Goal: Task Accomplishment & Management: Manage account settings

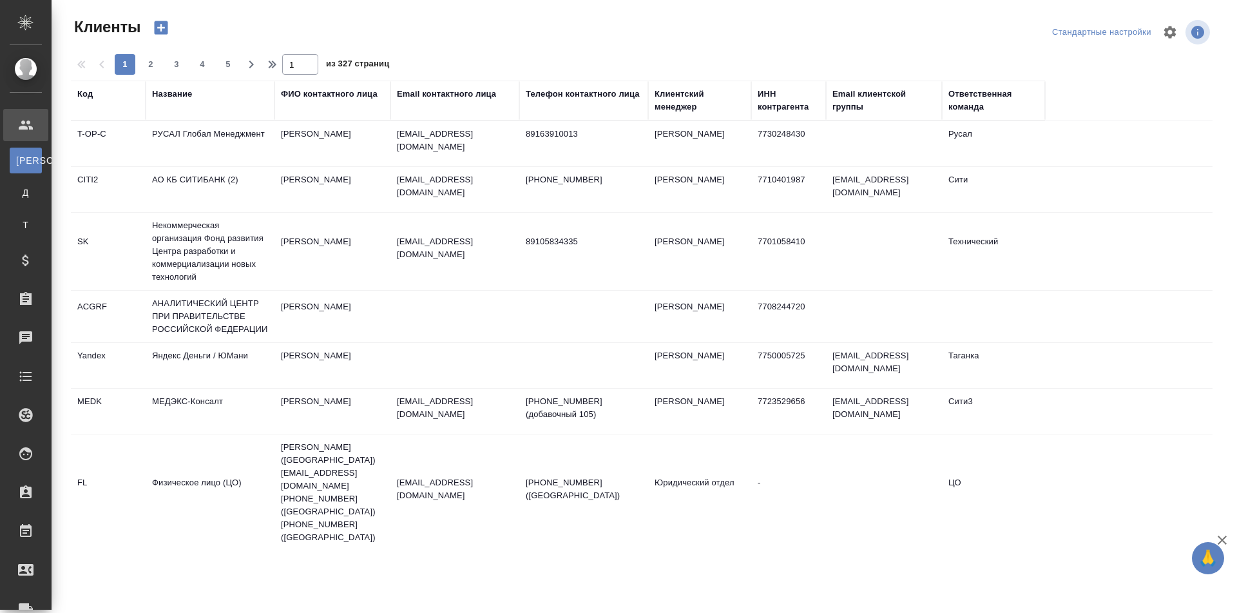
select select "RU"
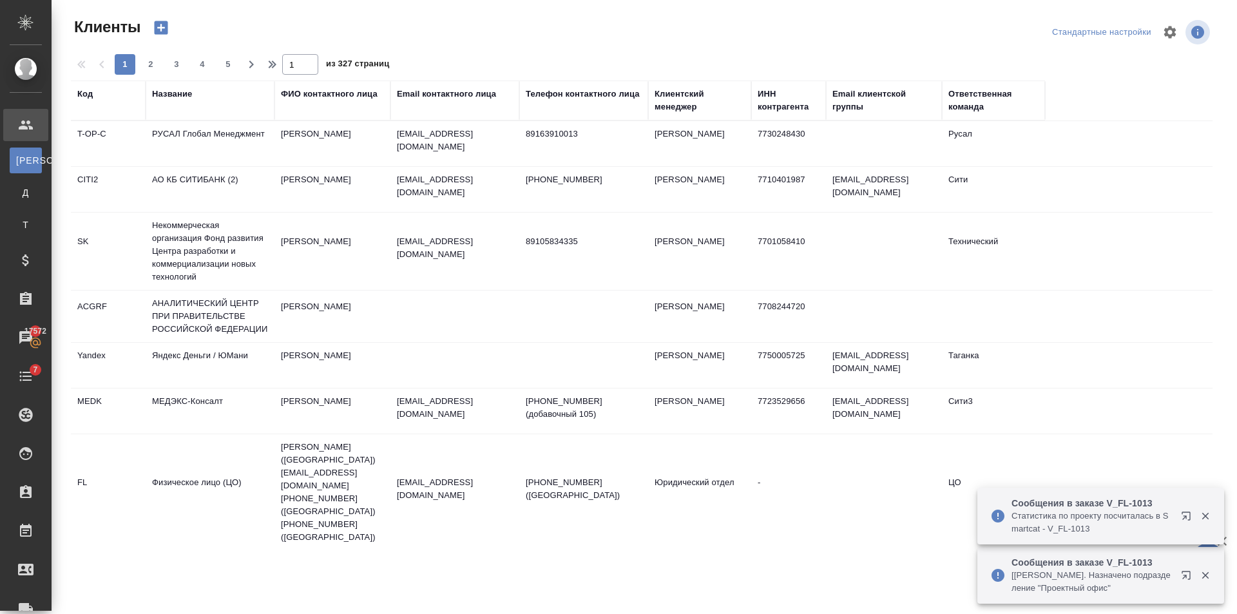
click at [178, 92] on div "Название" at bounding box center [172, 94] width 40 height 13
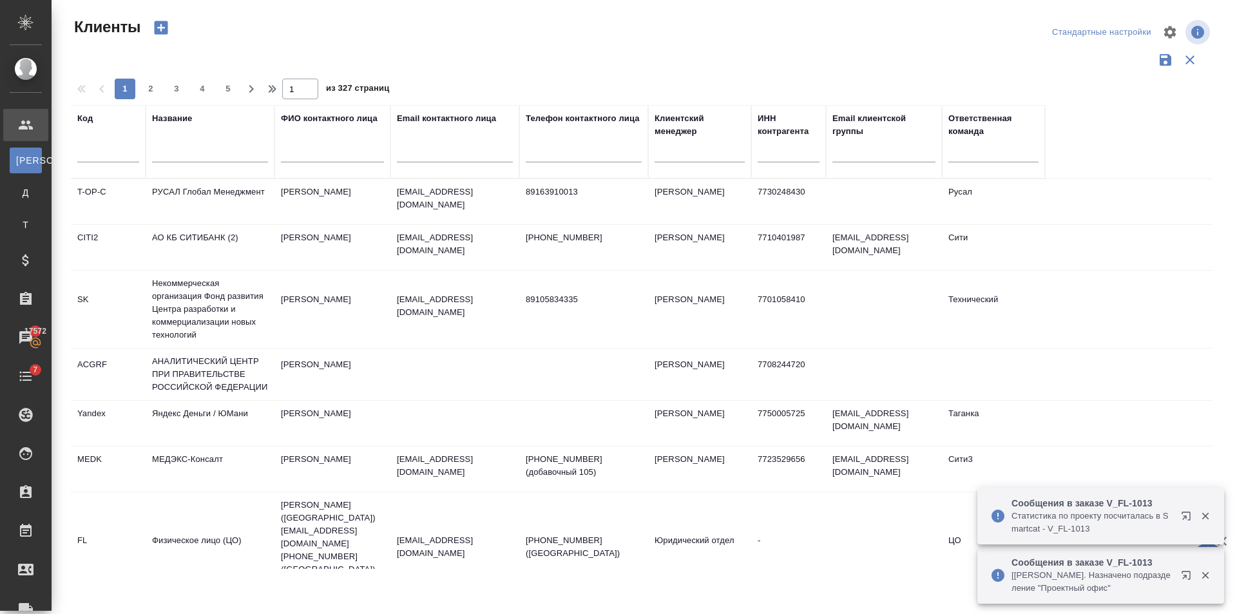
click at [189, 144] on div at bounding box center [210, 156] width 116 height 32
click at [198, 151] on input "text" at bounding box center [210, 154] width 116 height 16
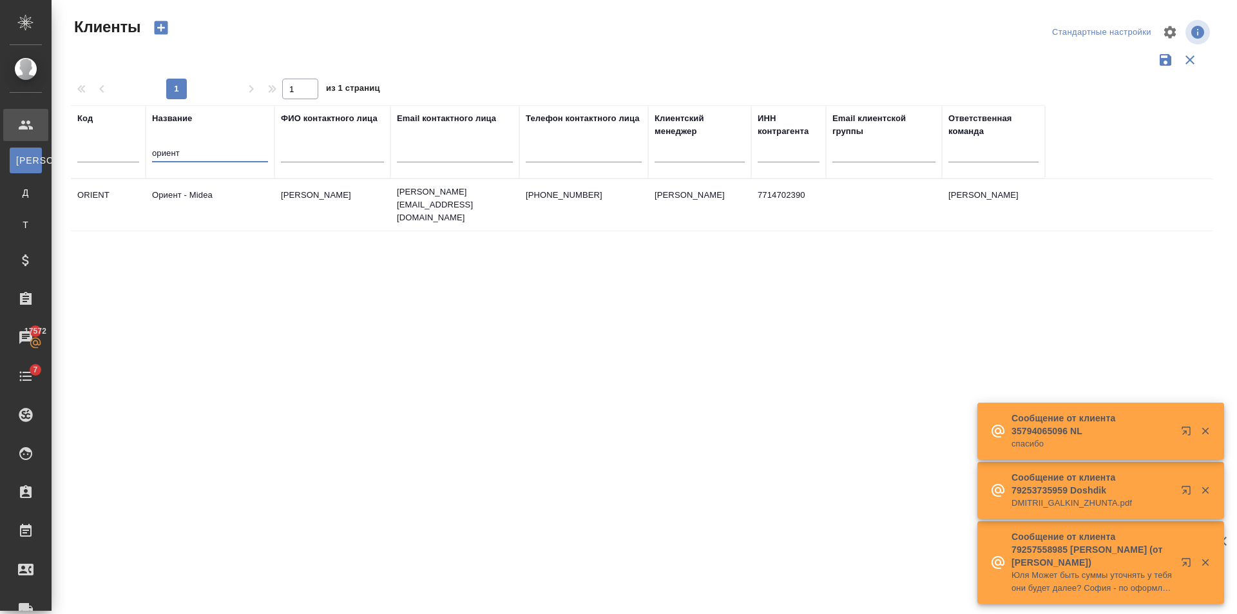
type input "ориент"
click at [286, 205] on td "Калентьева Ирина" at bounding box center [333, 204] width 116 height 45
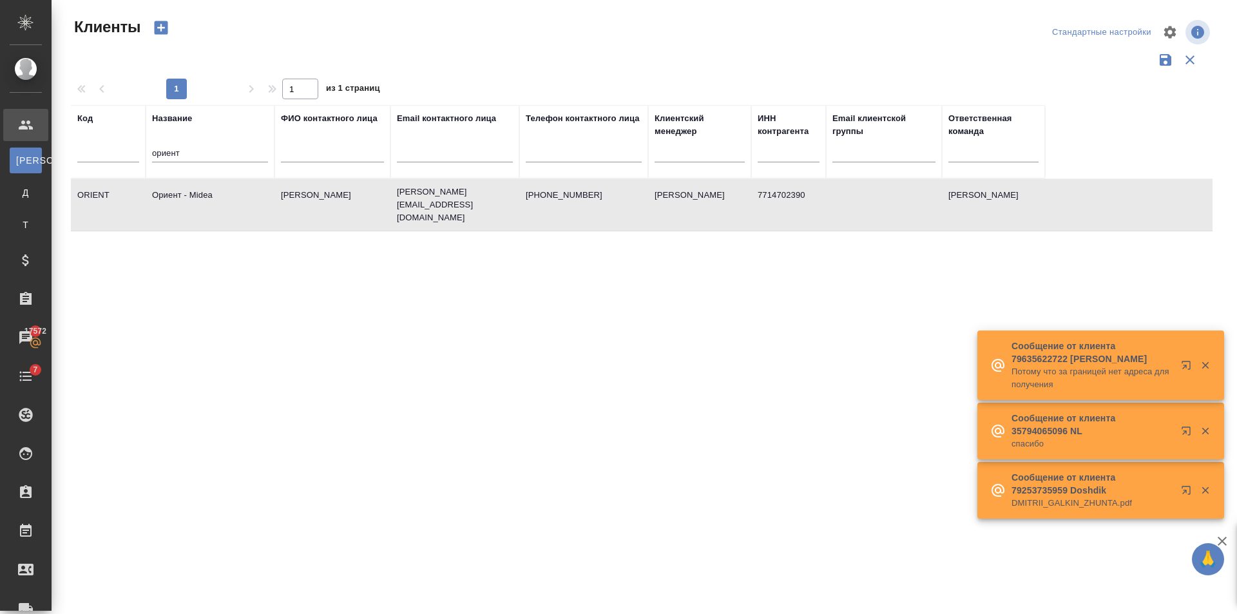
click at [285, 202] on td "Калентьева Ирина" at bounding box center [333, 204] width 116 height 45
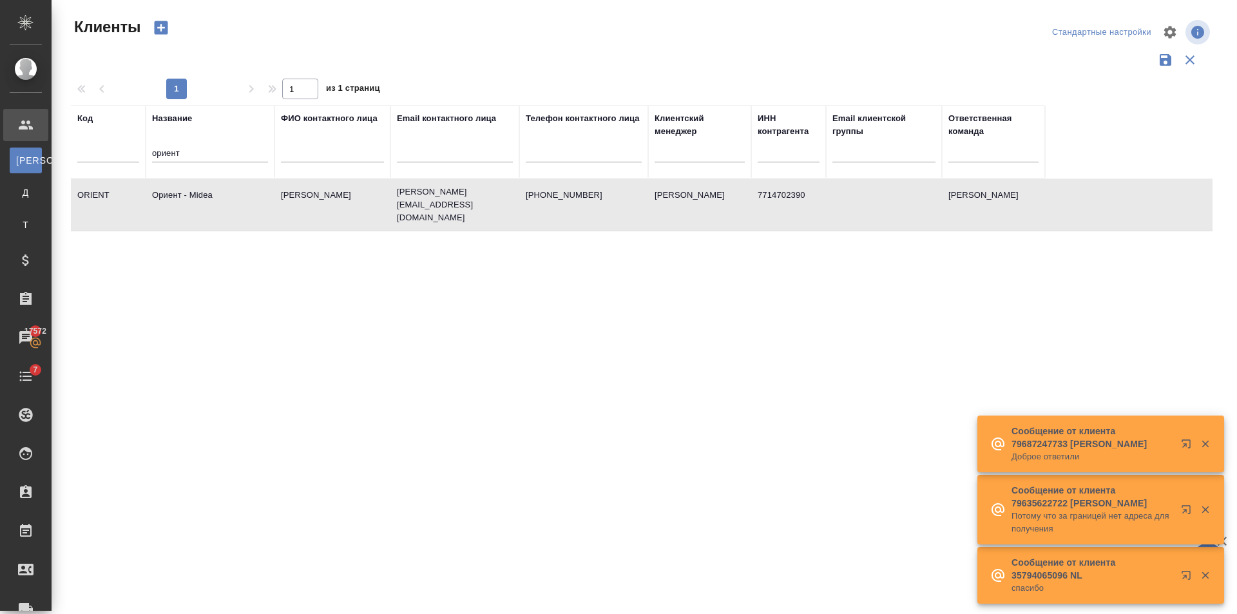
click at [285, 202] on td "Калентьева Ирина" at bounding box center [333, 204] width 116 height 45
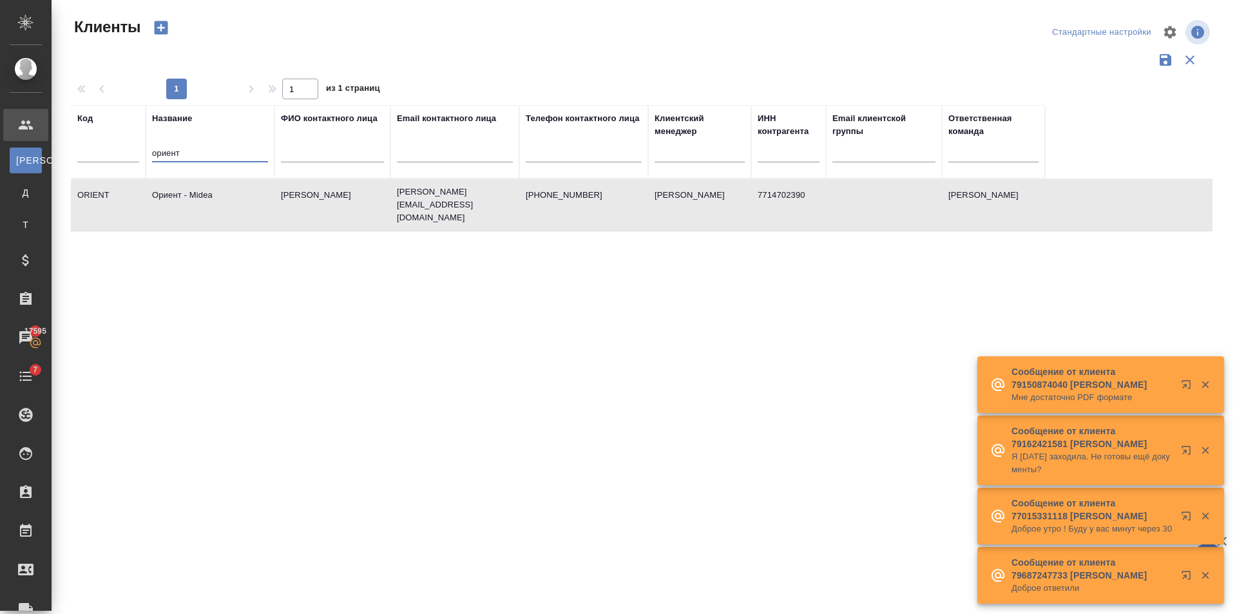
drag, startPoint x: 164, startPoint y: 162, endPoint x: 300, endPoint y: 146, distance: 136.9
click at [102, 166] on tr "Код Название ориент ФИО контактного лица Email контактного лица Телефон контакт…" at bounding box center [558, 141] width 974 height 73
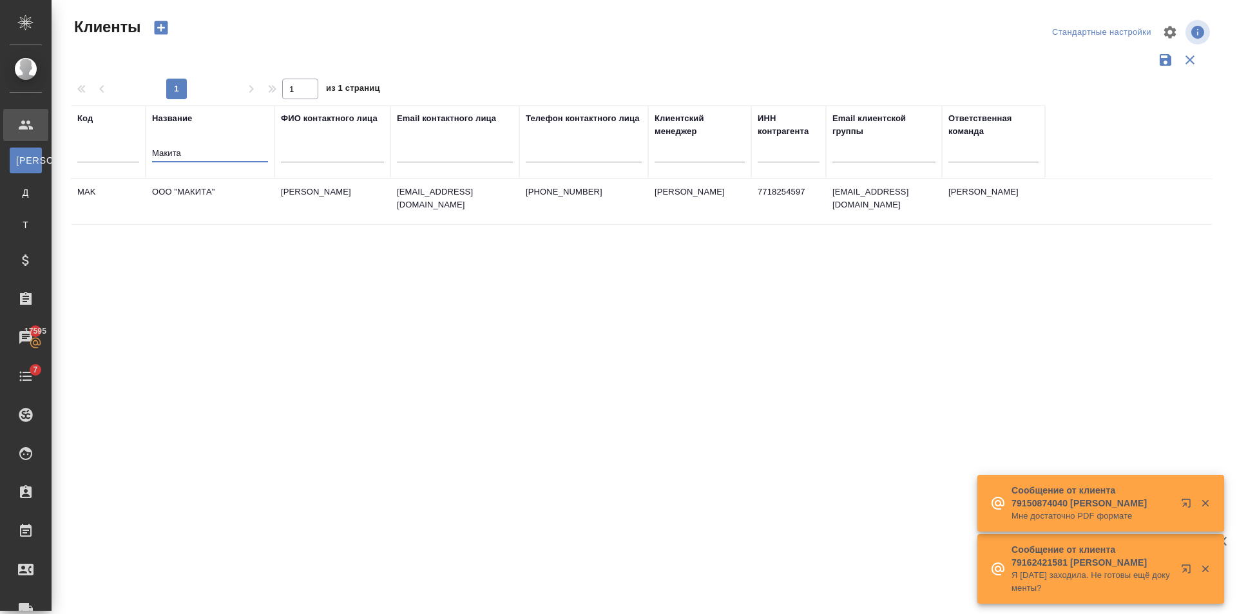
type input "Макита"
click at [279, 205] on td "Коробаев Дмитрий" at bounding box center [333, 201] width 116 height 45
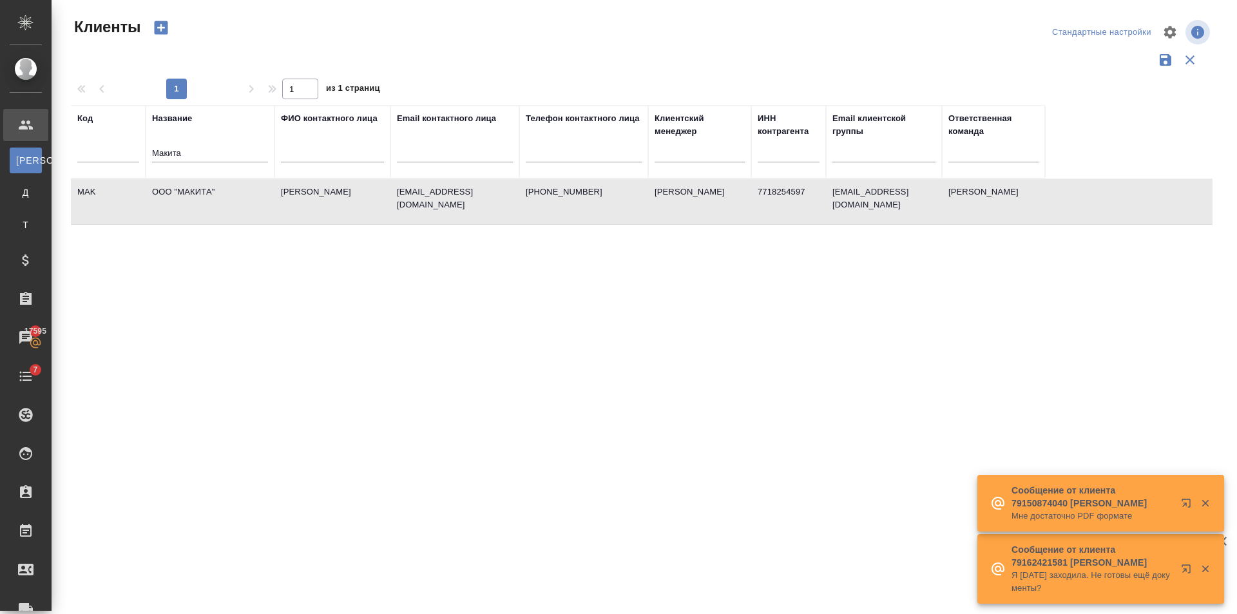
click at [279, 205] on td "Коробаев Дмитрий" at bounding box center [333, 201] width 116 height 45
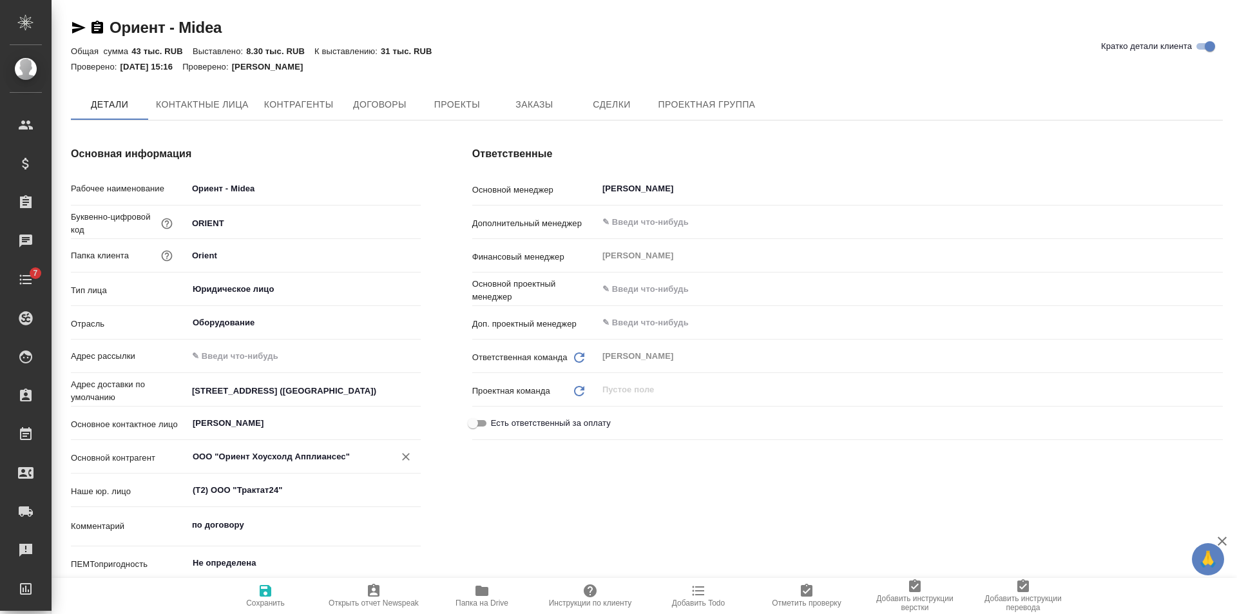
type textarea "x"
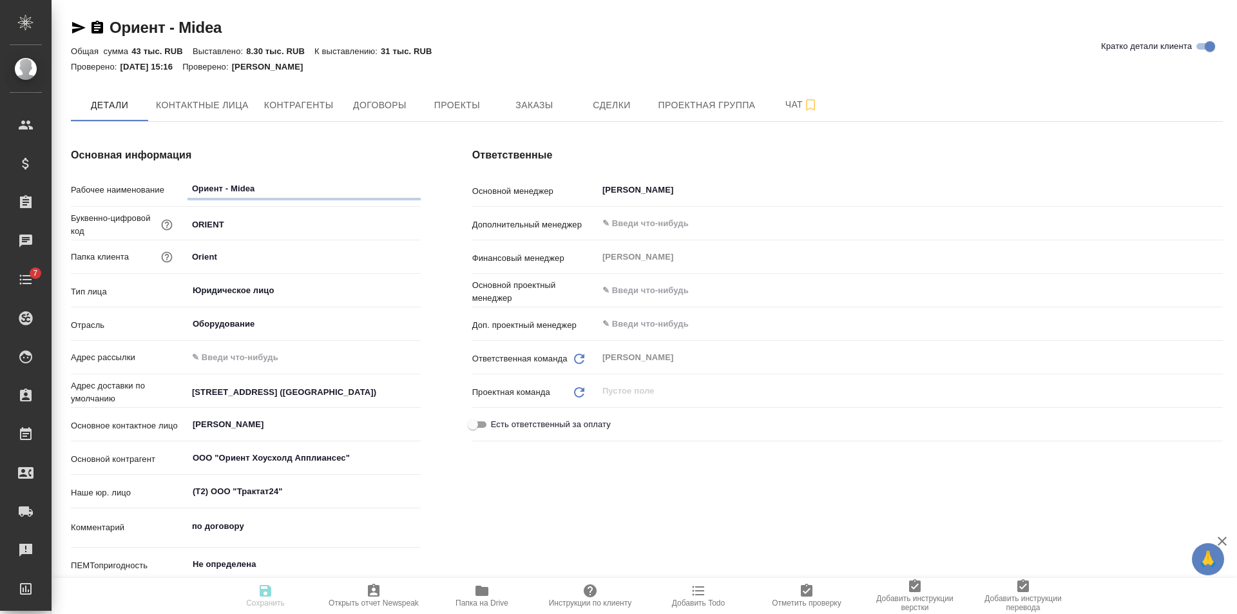
type textarea "x"
drag, startPoint x: 192, startPoint y: 390, endPoint x: 403, endPoint y: 393, distance: 211.4
click at [403, 393] on input "Новодмитровская, 2к1 (БЦ Савеловский сити)" at bounding box center [304, 392] width 232 height 19
click at [515, 497] on div "Ответственные Основной менеджер Голубев Дмитрий ​ Дополнительный менеджер ​ Фин…" at bounding box center [848, 387] width 802 height 530
type textarea "x"
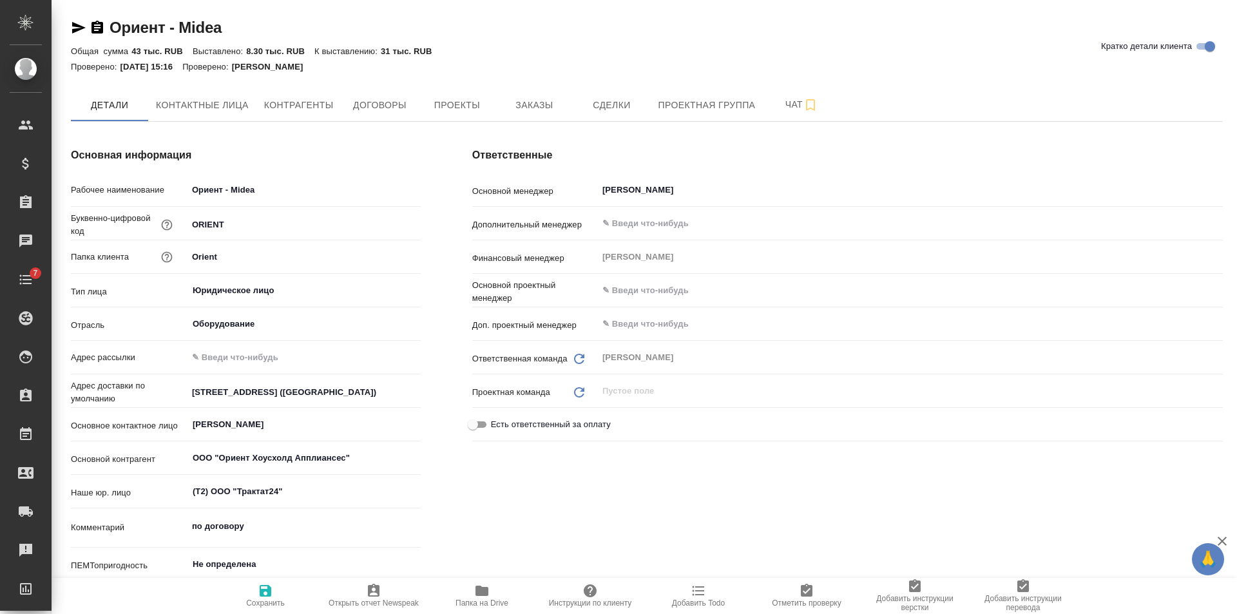
type textarea "x"
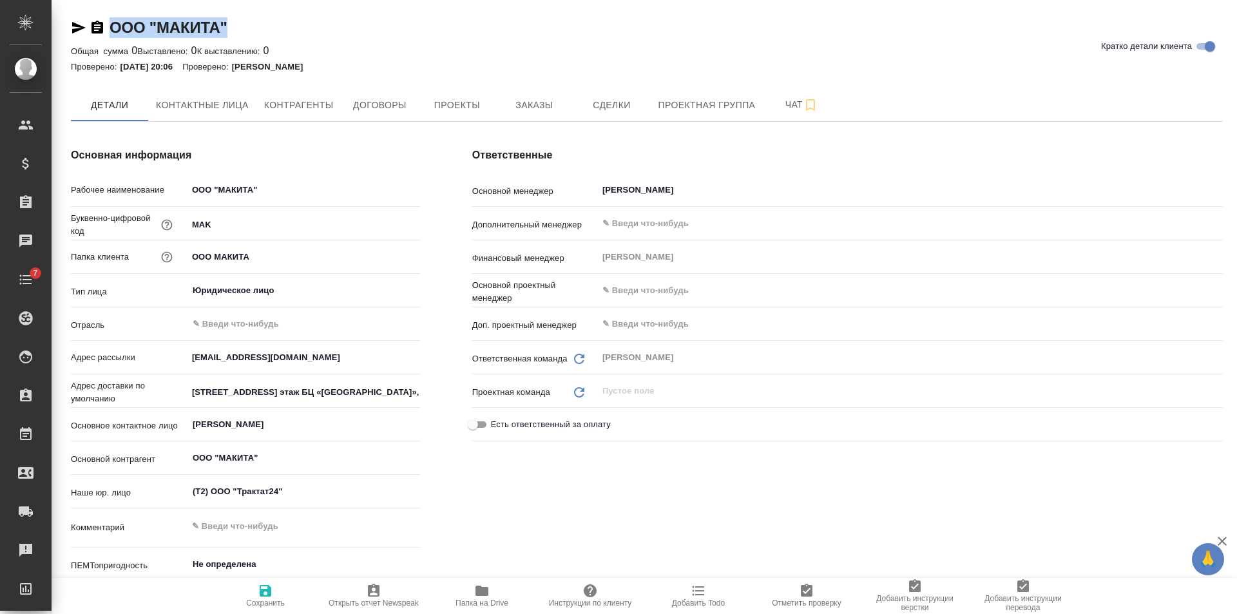
drag, startPoint x: 232, startPoint y: 32, endPoint x: 110, endPoint y: 35, distance: 121.8
click at [110, 35] on div "ООО "МАКИТА" Кратко детали клиента" at bounding box center [647, 27] width 1152 height 21
copy link "ООО "МАКИТА""
click at [75, 26] on icon "button" at bounding box center [79, 28] width 14 height 12
copy link "ООО "МАКИТА""
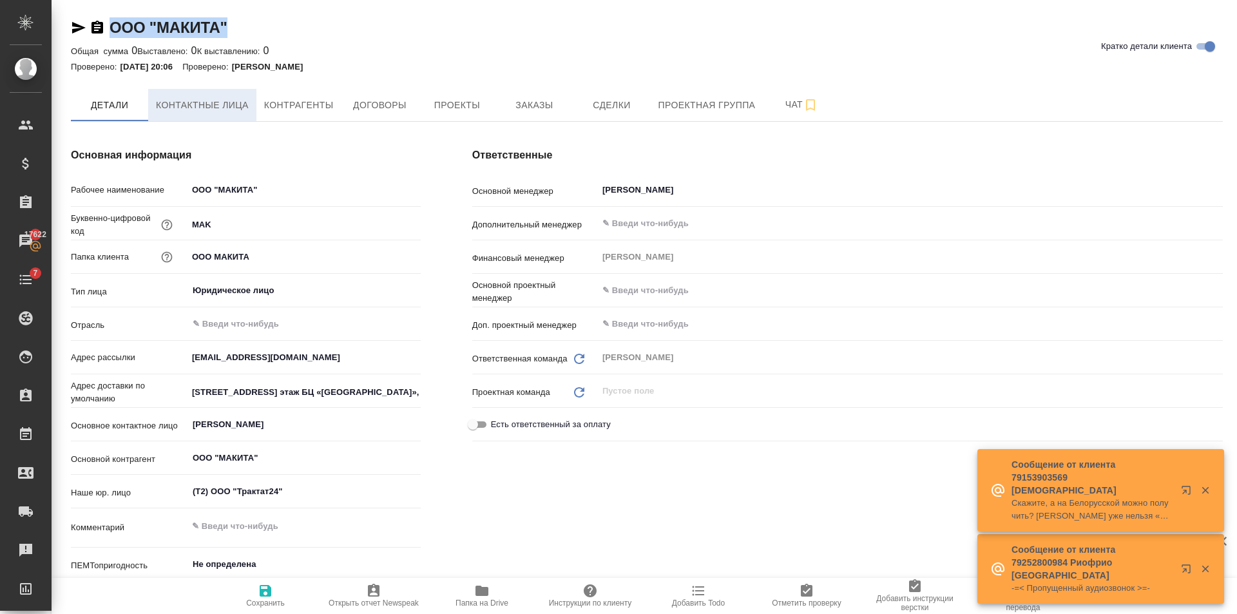
click at [197, 120] on button "Контактные лица" at bounding box center [202, 105] width 108 height 32
select select "RU"
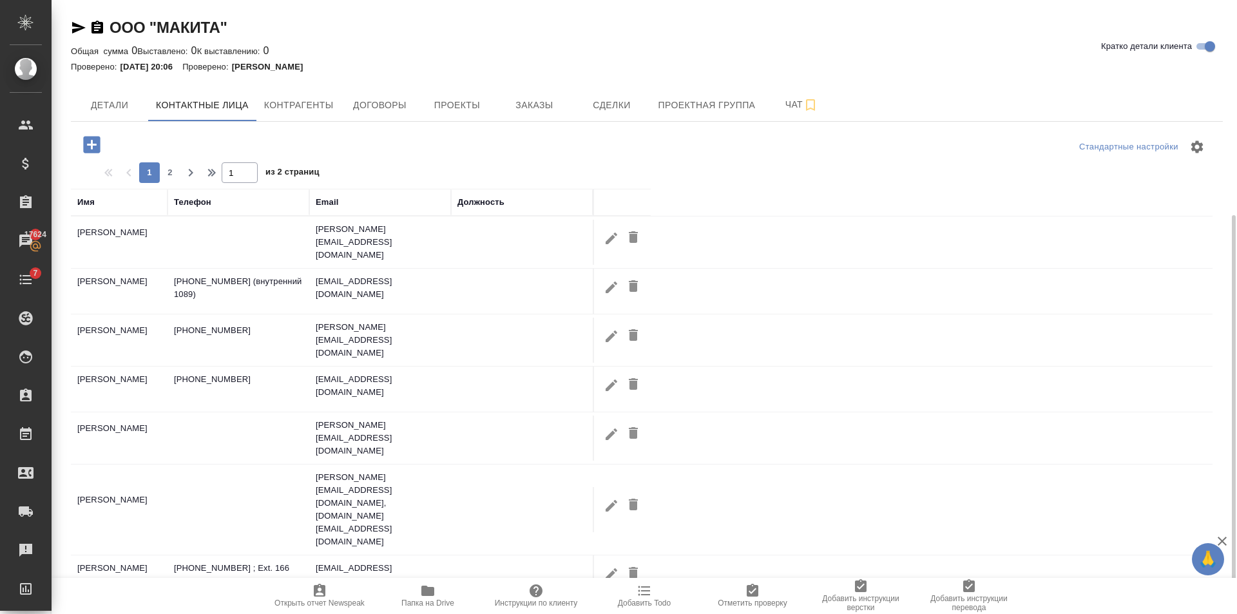
scroll to position [117, 0]
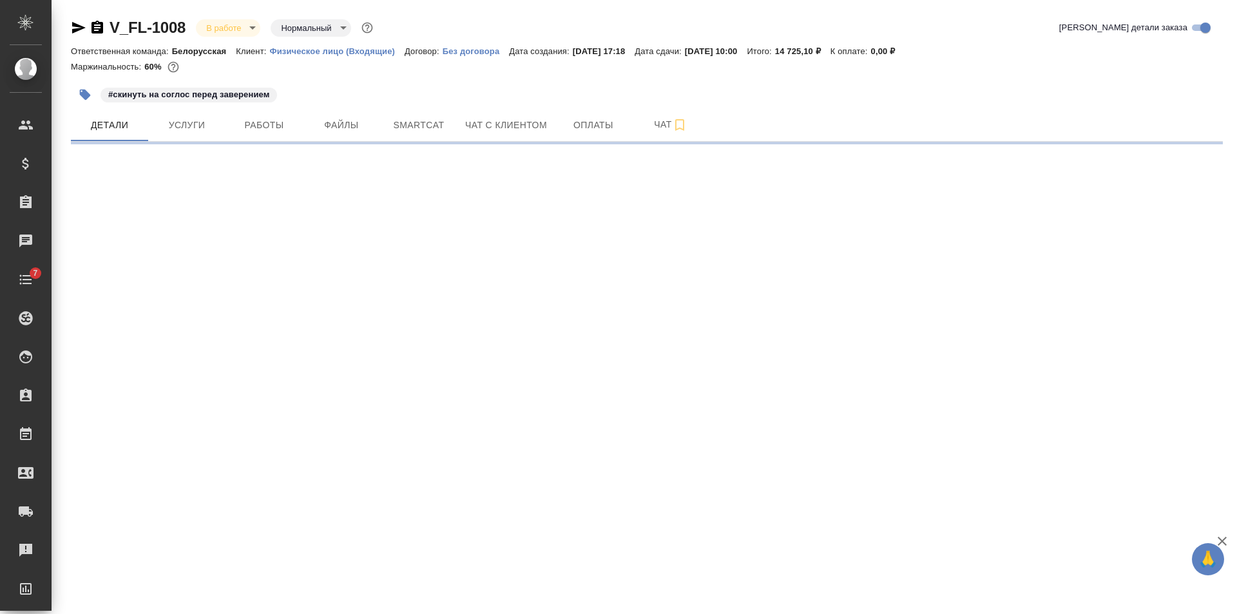
select select "RU"
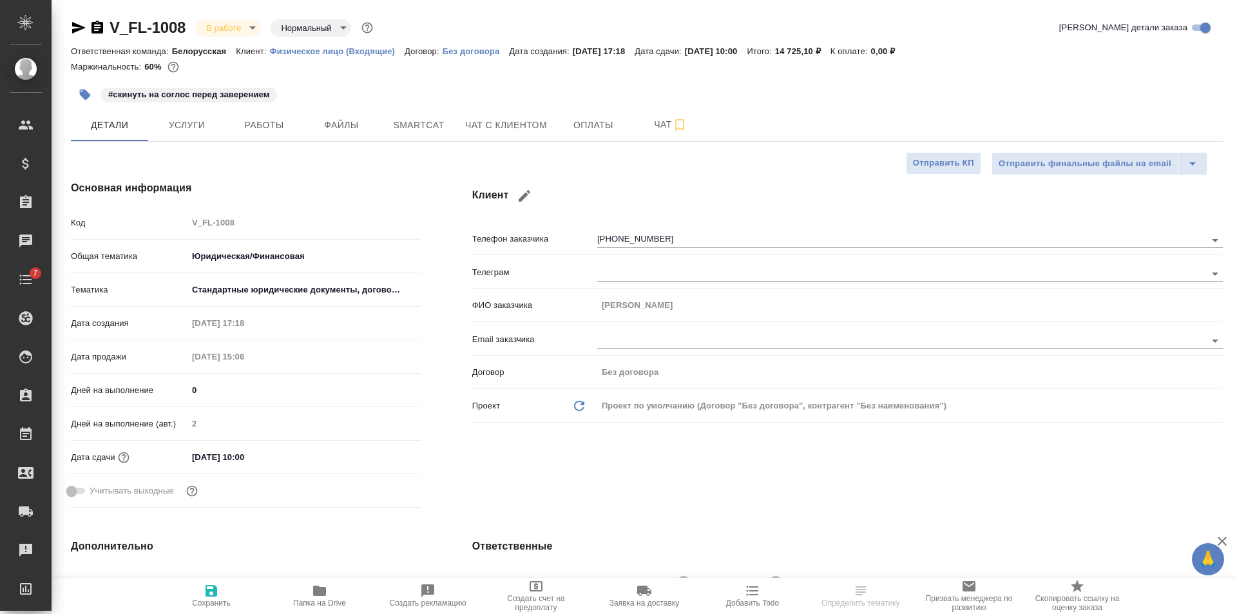
type textarea "x"
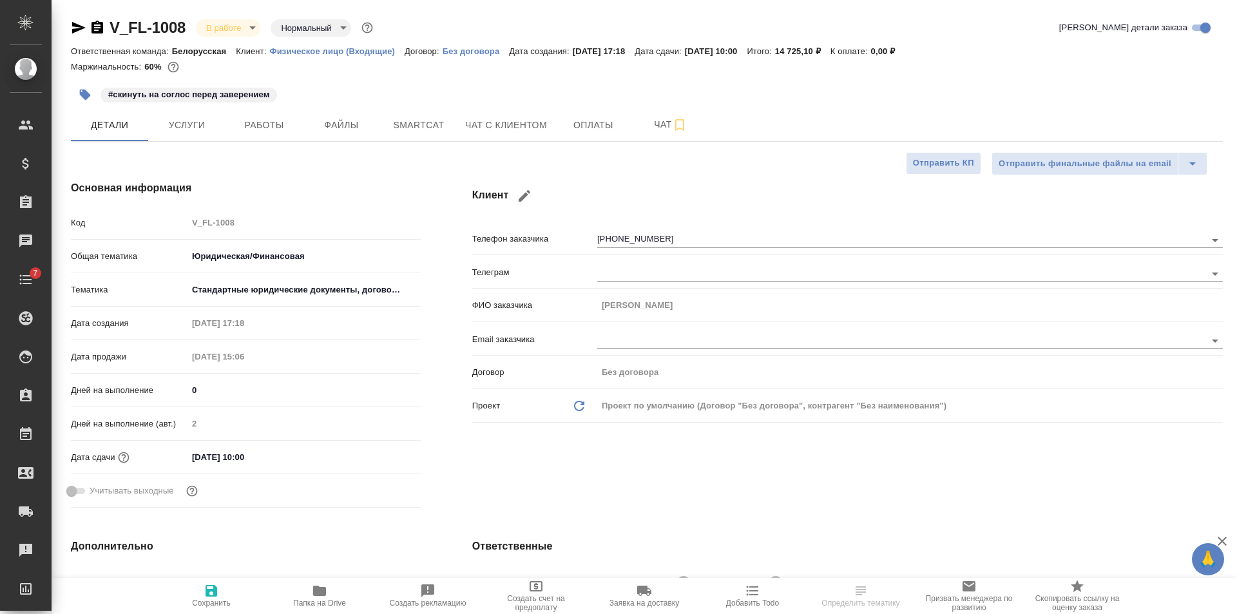
type textarea "x"
type input "[PERSON_NAME]"
type input "Газизов Ринат"
type textarea "x"
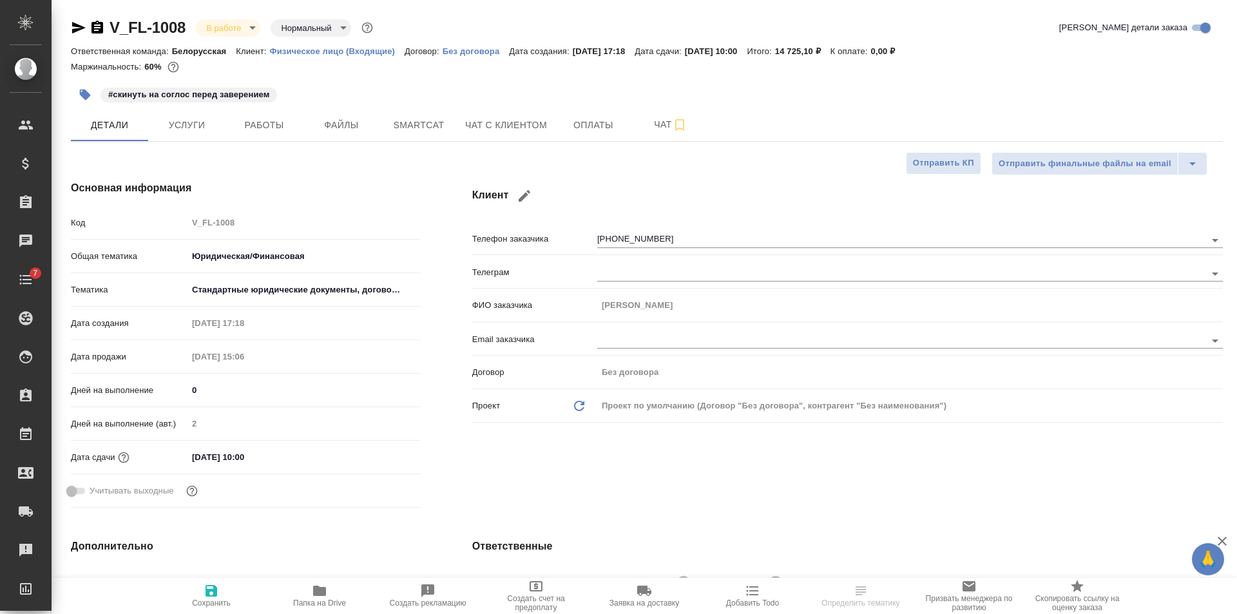
type textarea "x"
click at [501, 135] on button "Чат с клиентом" at bounding box center [506, 125] width 97 height 32
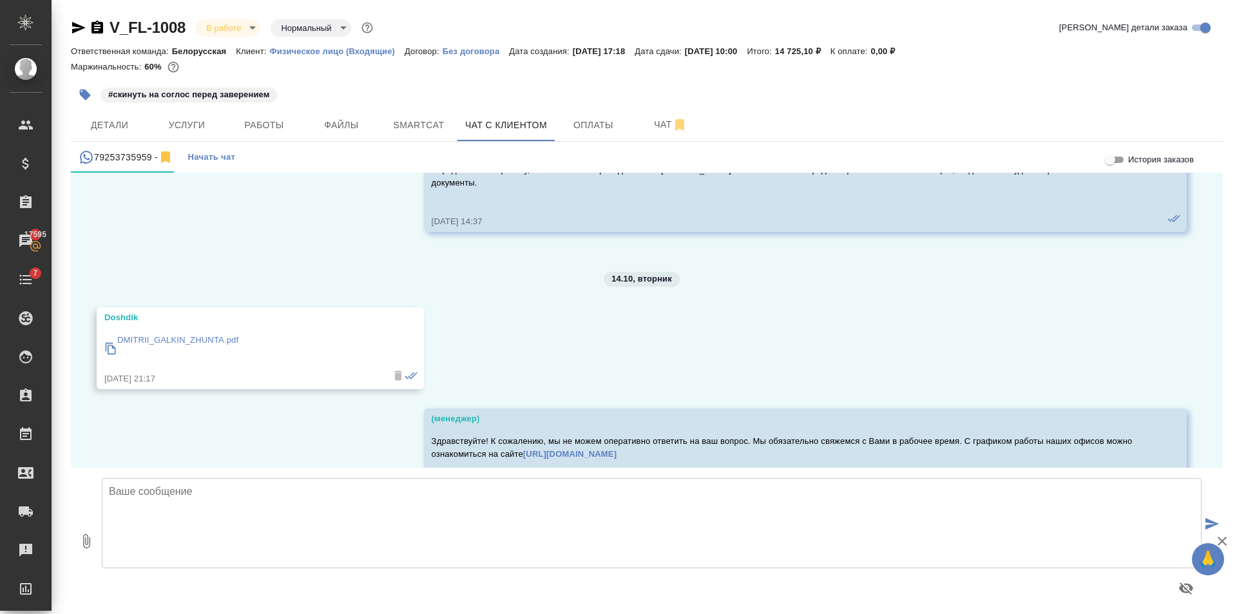
scroll to position [4447, 0]
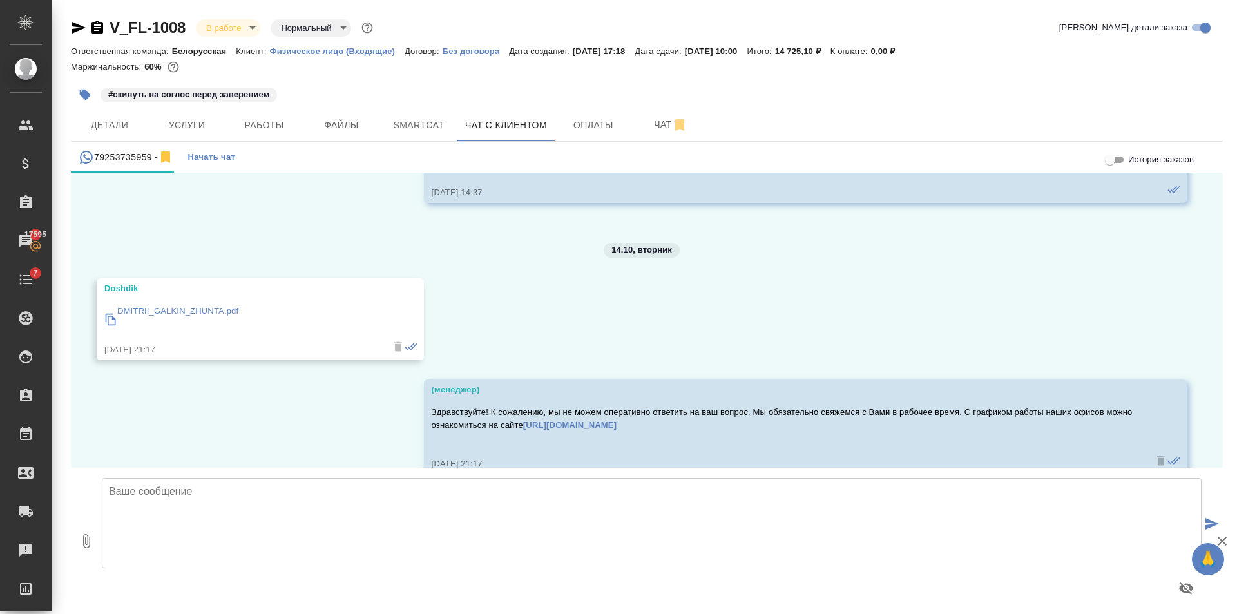
click at [212, 305] on p "DMITRII_GALKIN_ZHUNTA.pdf" at bounding box center [177, 311] width 121 height 13
click at [249, 533] on textarea at bounding box center [652, 523] width 1100 height 90
type textarea "Доброе утро, документ принят на расчёт"
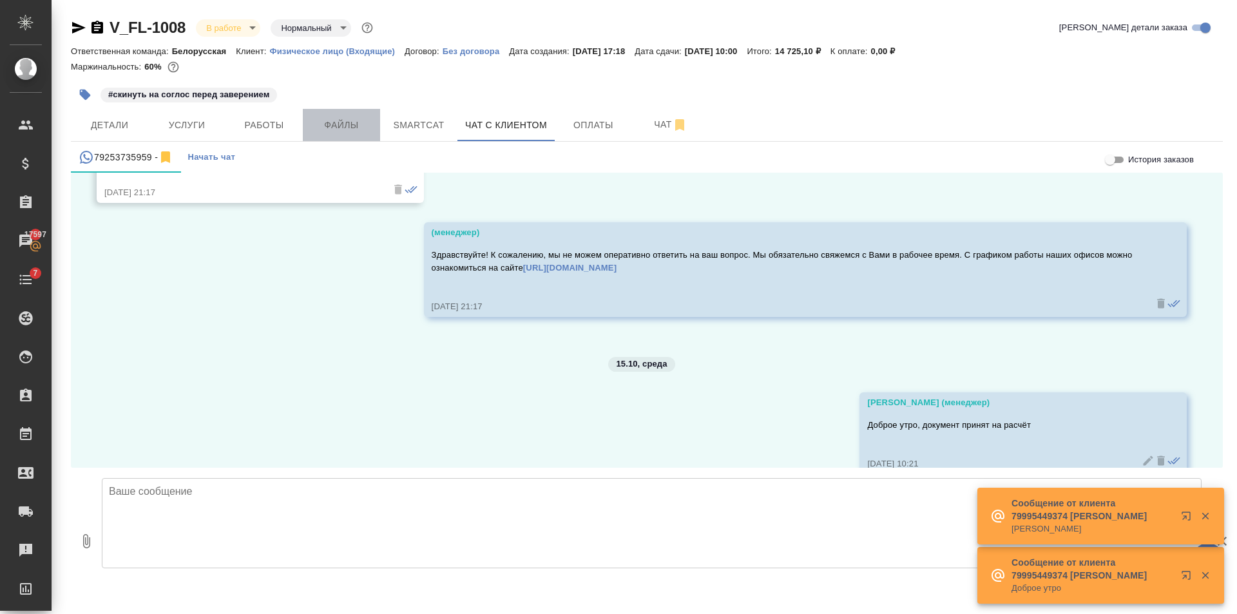
click at [322, 128] on span "Файлы" at bounding box center [342, 125] width 62 height 16
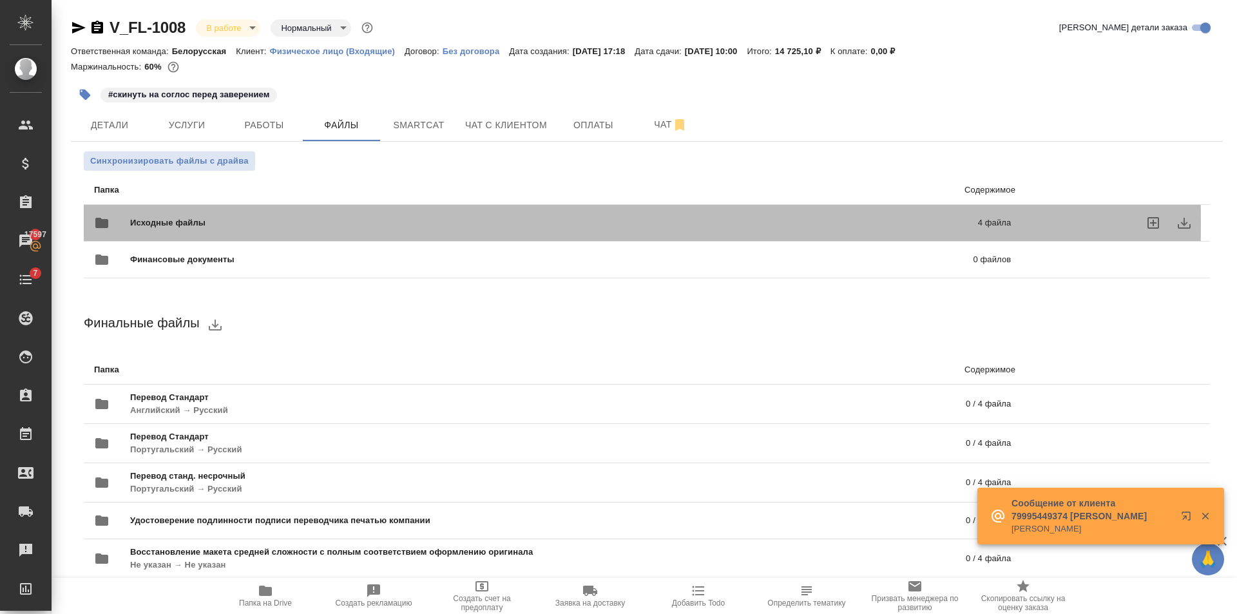
click at [160, 224] on span "Исходные файлы" at bounding box center [360, 223] width 461 height 13
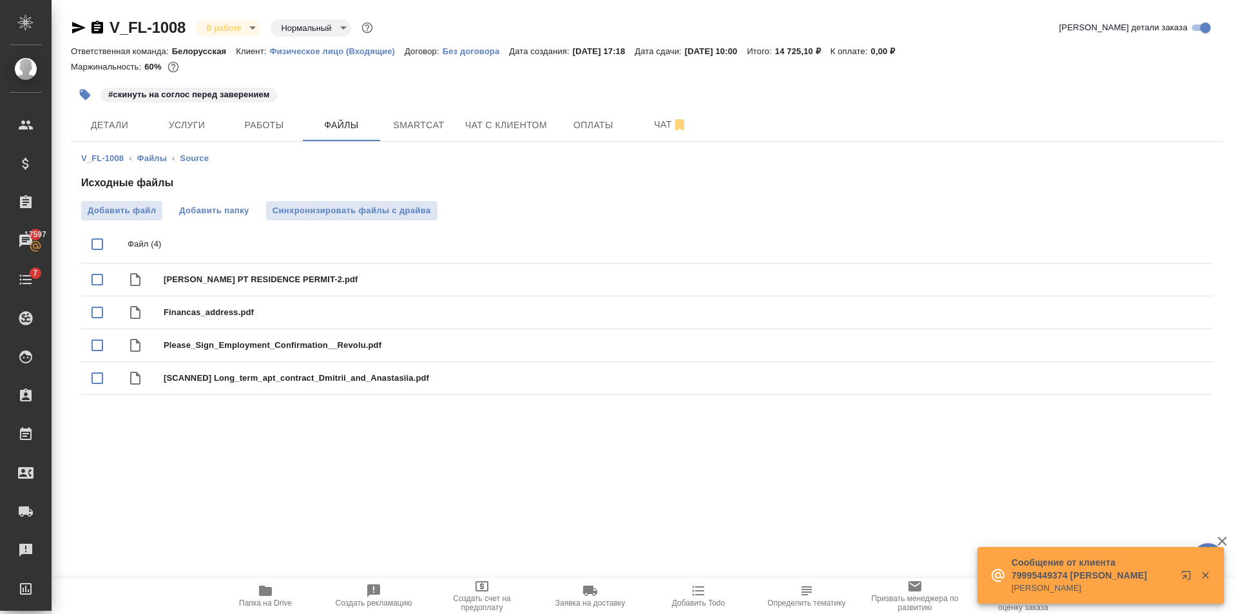
click at [180, 213] on span "Добавить папку" at bounding box center [214, 210] width 70 height 13
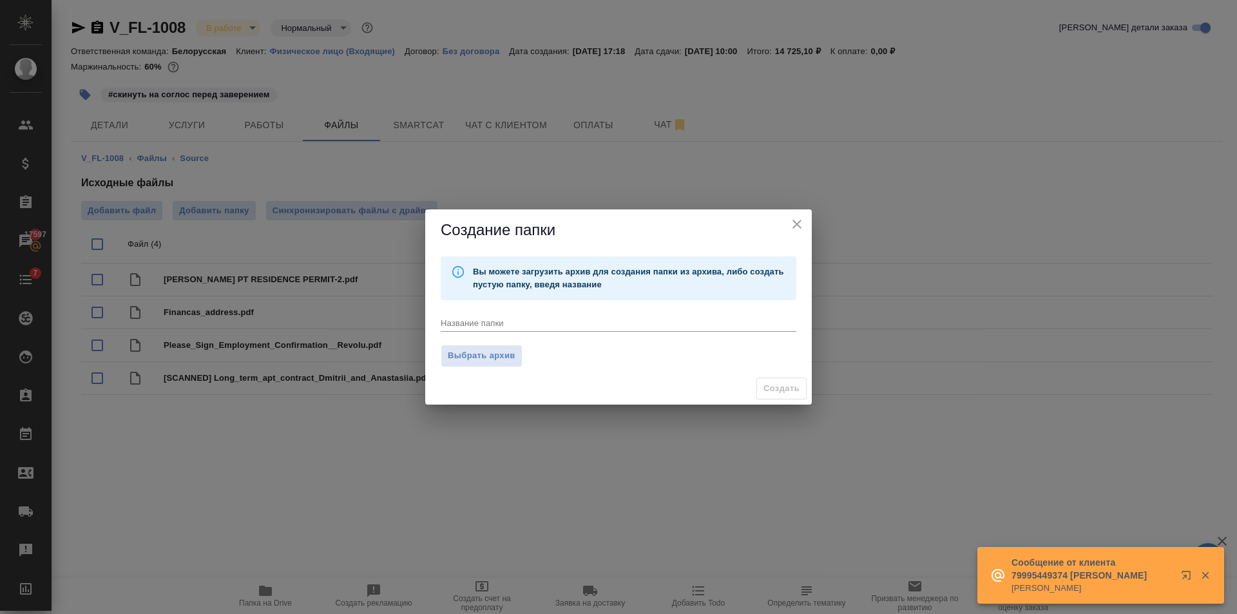
click at [499, 322] on textarea at bounding box center [619, 323] width 356 height 10
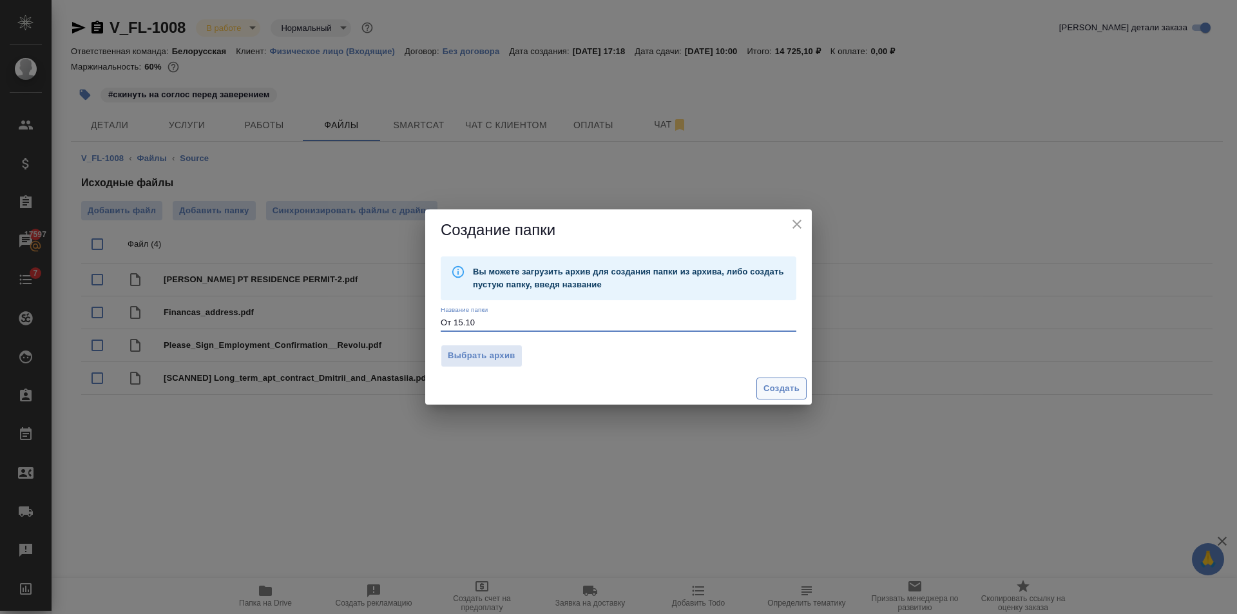
type textarea "От 15.10"
click at [794, 389] on span "Создать" at bounding box center [782, 388] width 36 height 15
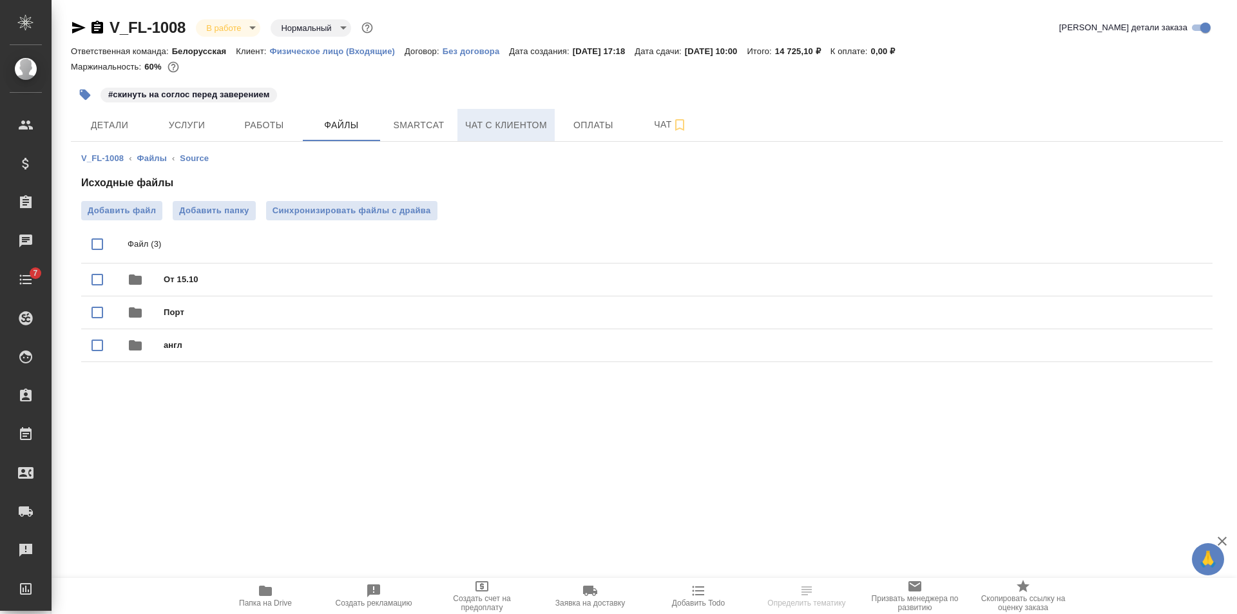
click at [471, 126] on span "Чат с клиентом" at bounding box center [506, 125] width 82 height 16
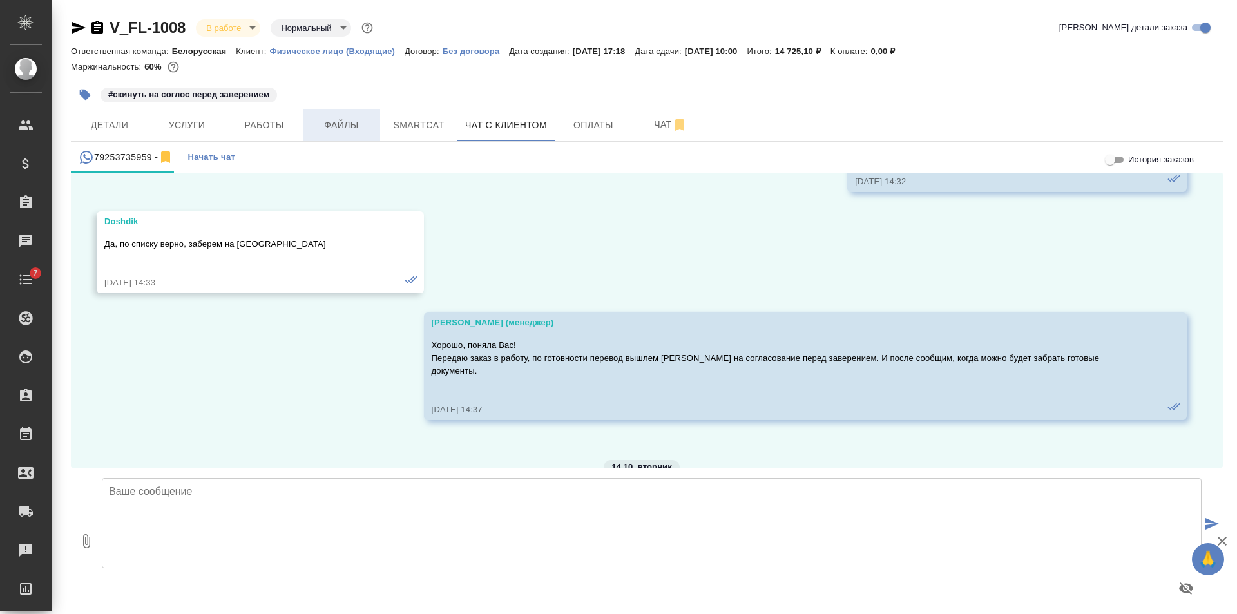
click at [327, 131] on span "Файлы" at bounding box center [342, 125] width 62 height 16
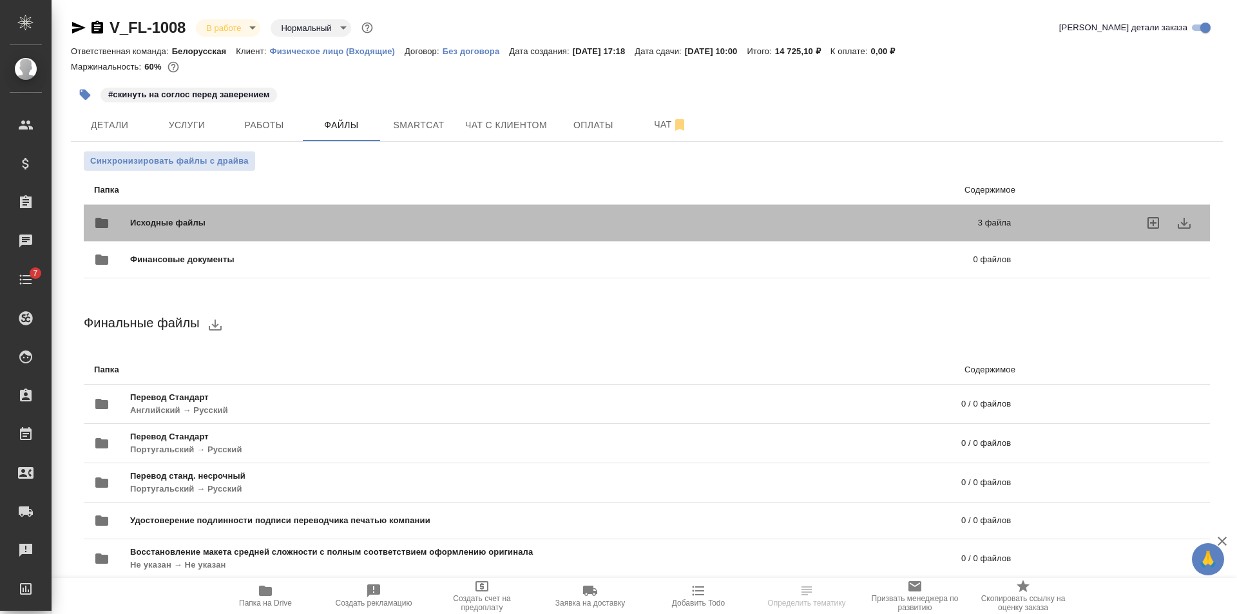
click at [230, 224] on span "Исходные файлы" at bounding box center [360, 223] width 461 height 13
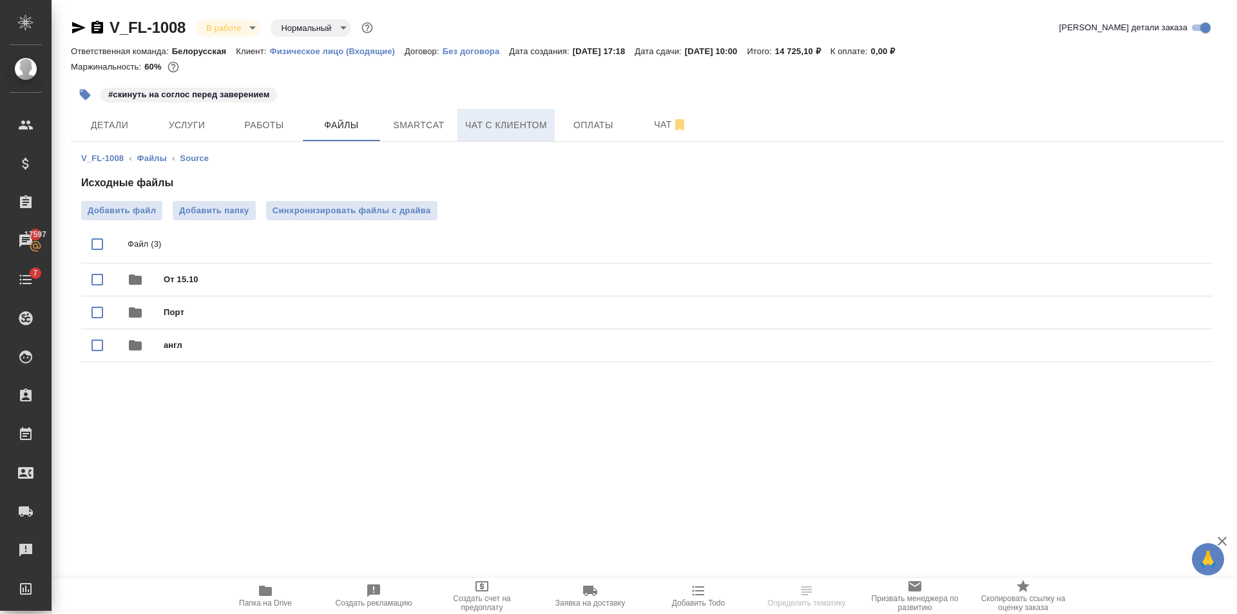
click at [538, 115] on button "Чат с клиентом" at bounding box center [506, 125] width 97 height 32
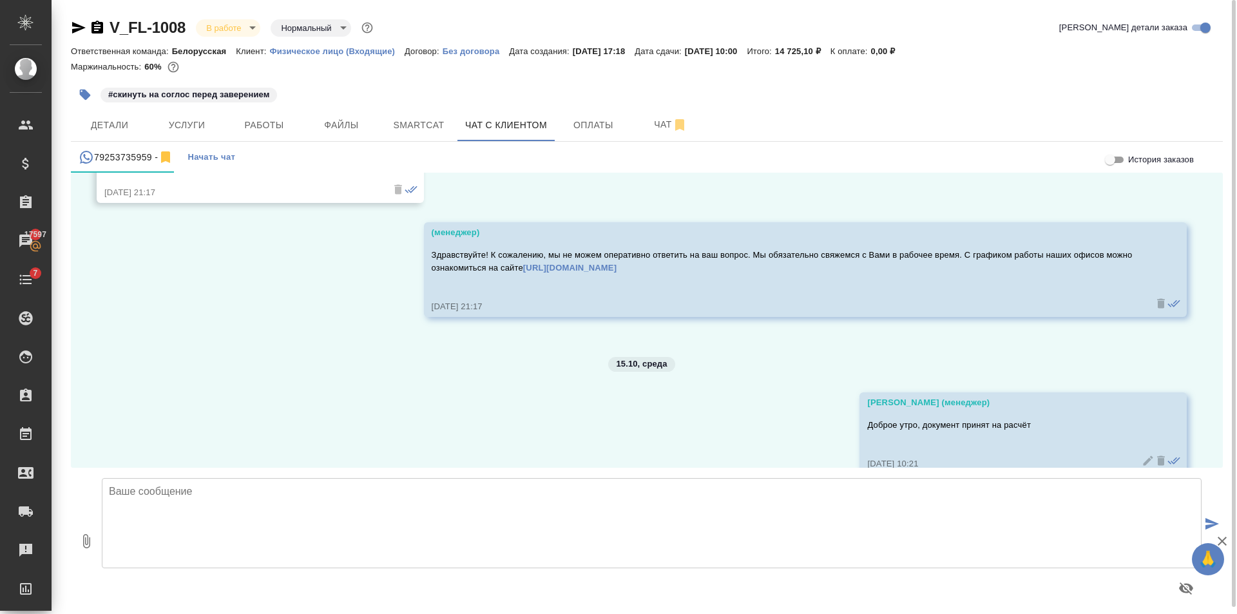
scroll to position [4283, 0]
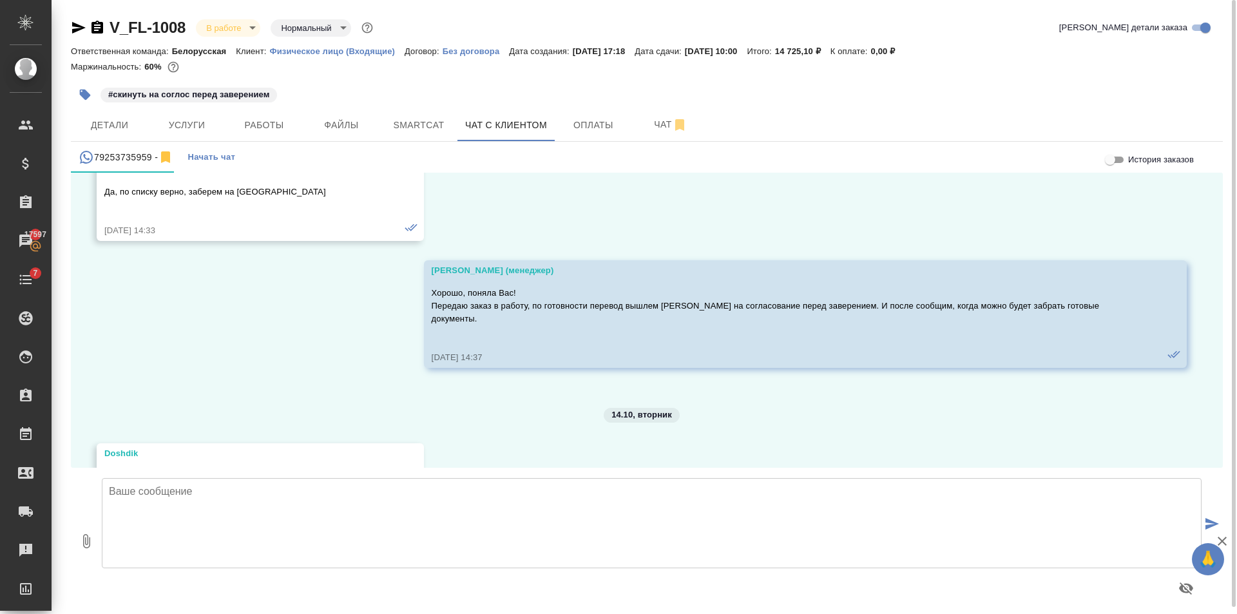
click at [177, 470] on p "DMITRII_GALKIN_ZHUNTA.pdf" at bounding box center [177, 476] width 121 height 13
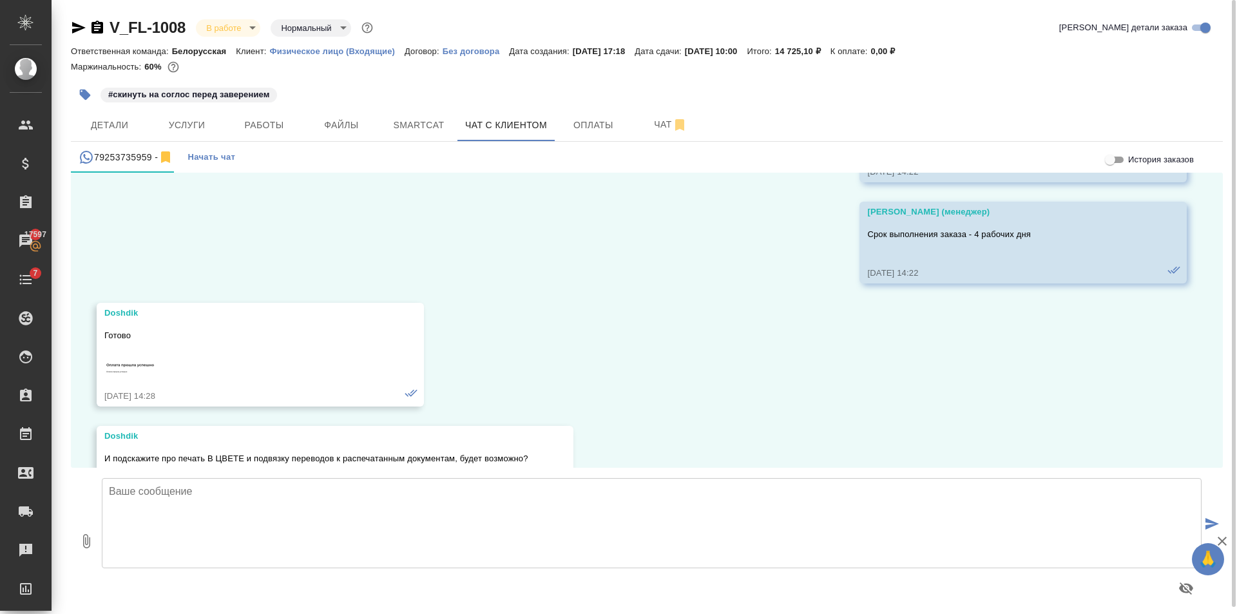
scroll to position [3574, 0]
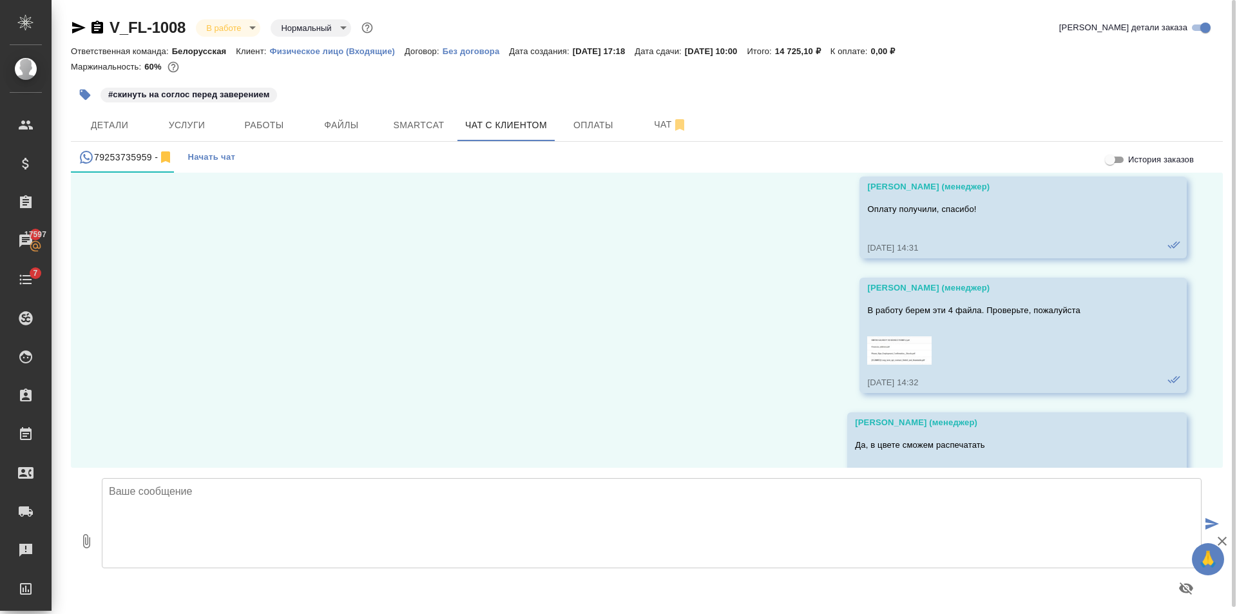
click at [727, 359] on div "08.10, среда Doshdik Добрый вечер, заказать перевод документов с ангилйского и …" at bounding box center [647, 320] width 1152 height 295
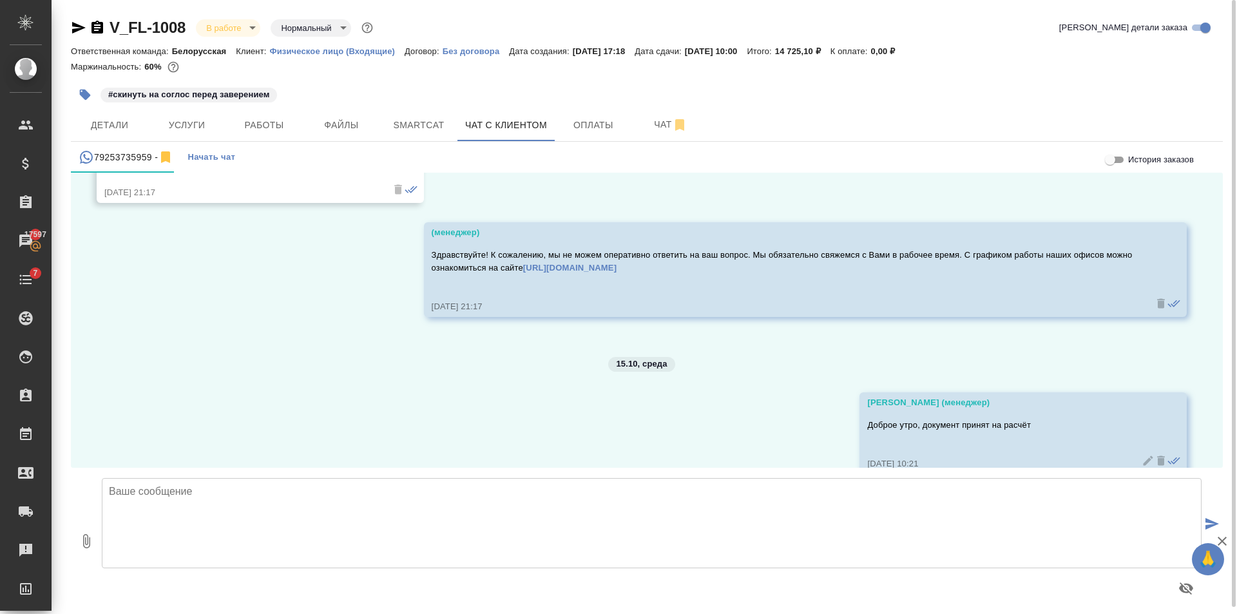
scroll to position [4283, 0]
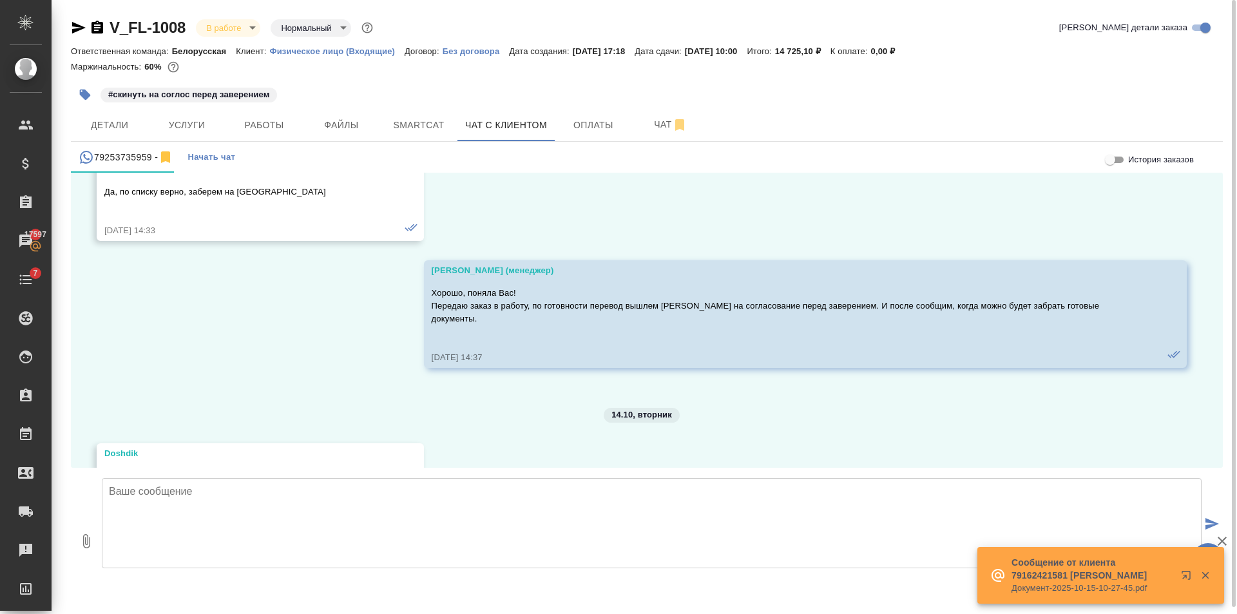
click at [189, 470] on p "DMITRII_GALKIN_ZHUNTA.pdf" at bounding box center [177, 476] width 121 height 13
click at [329, 123] on span "Файлы" at bounding box center [342, 125] width 62 height 16
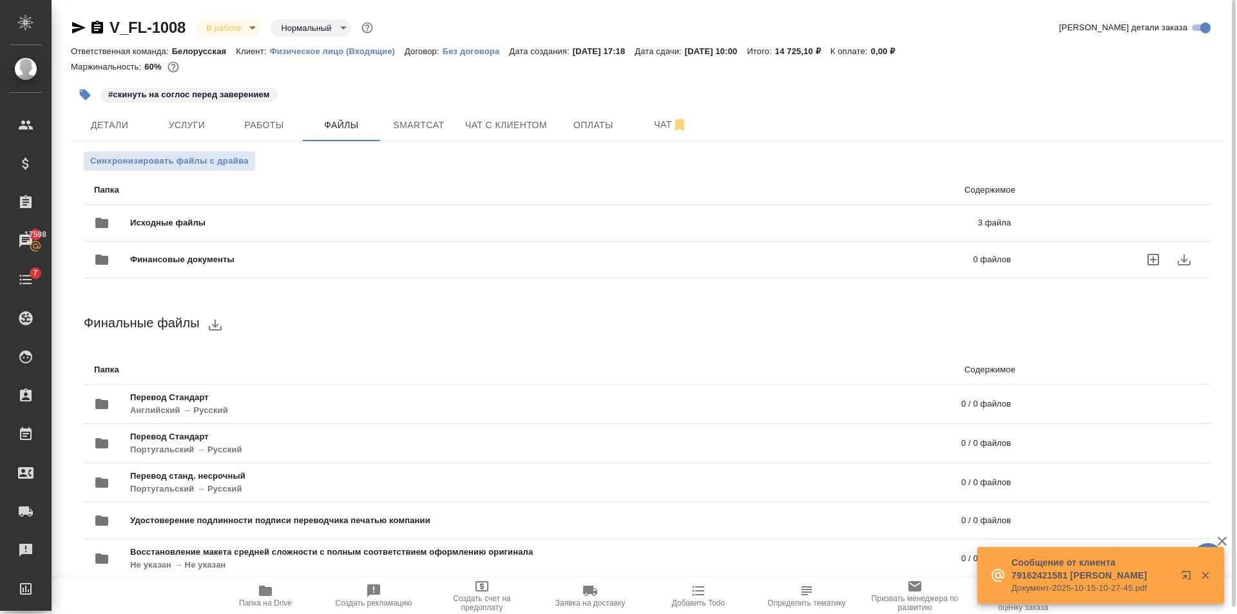
click at [235, 217] on span "Исходные файлы" at bounding box center [360, 223] width 461 height 13
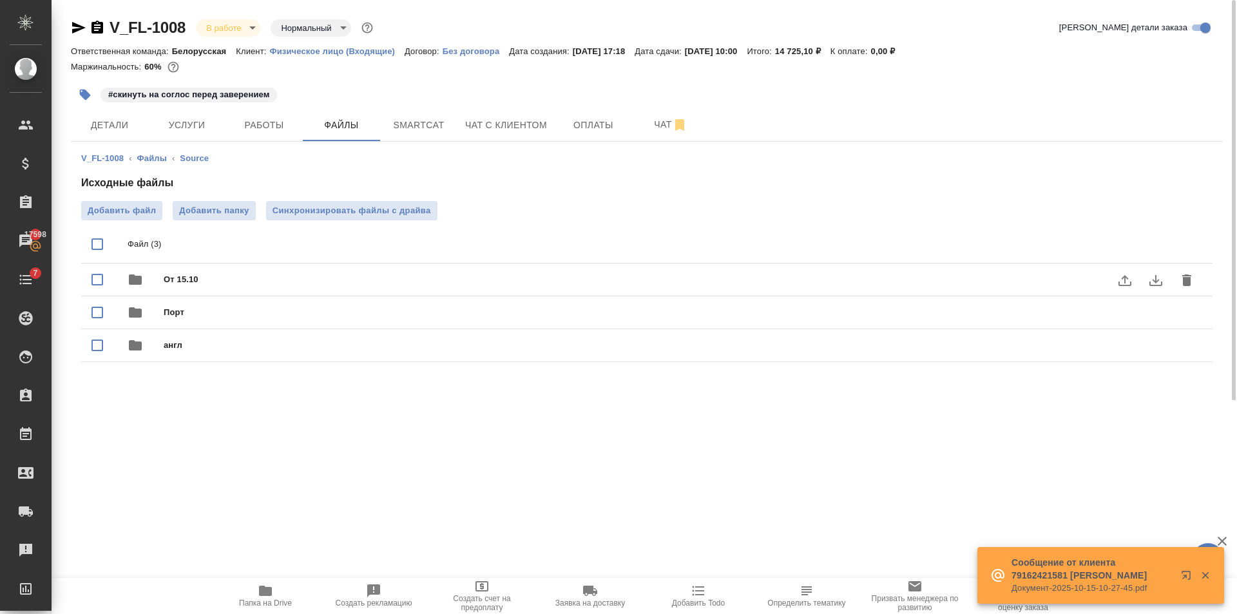
click at [189, 266] on div "От 15.10" at bounding box center [647, 280] width 1132 height 33
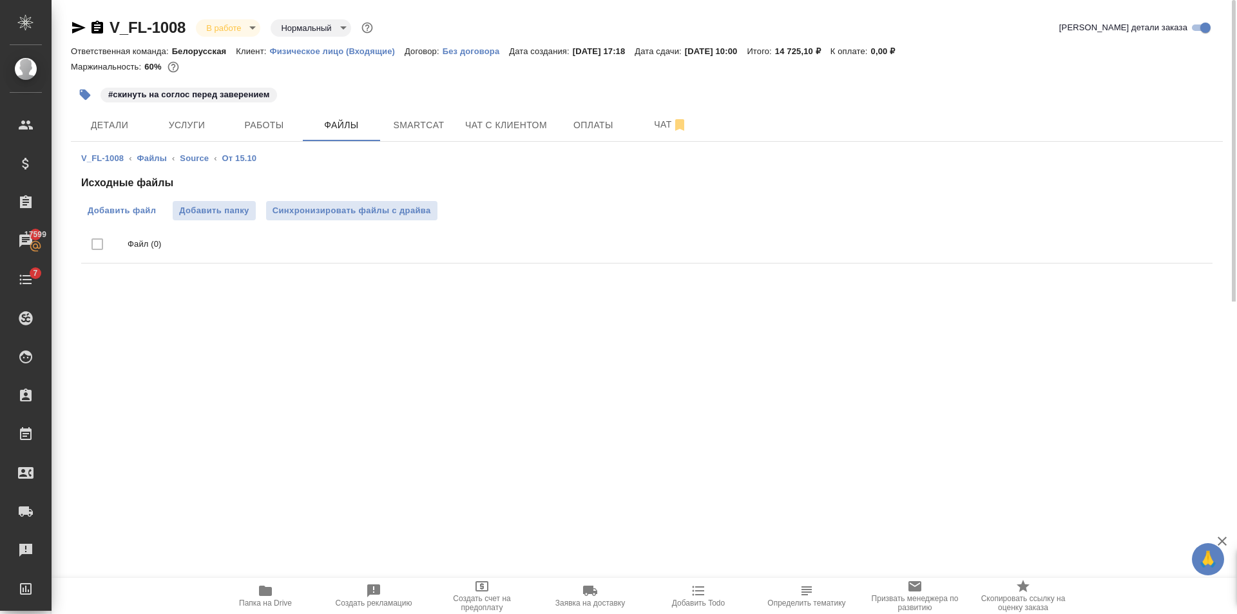
click at [128, 201] on label "Добавить файл" at bounding box center [121, 210] width 81 height 19
click at [0, 0] on input "Добавить файл" at bounding box center [0, 0] width 0 height 0
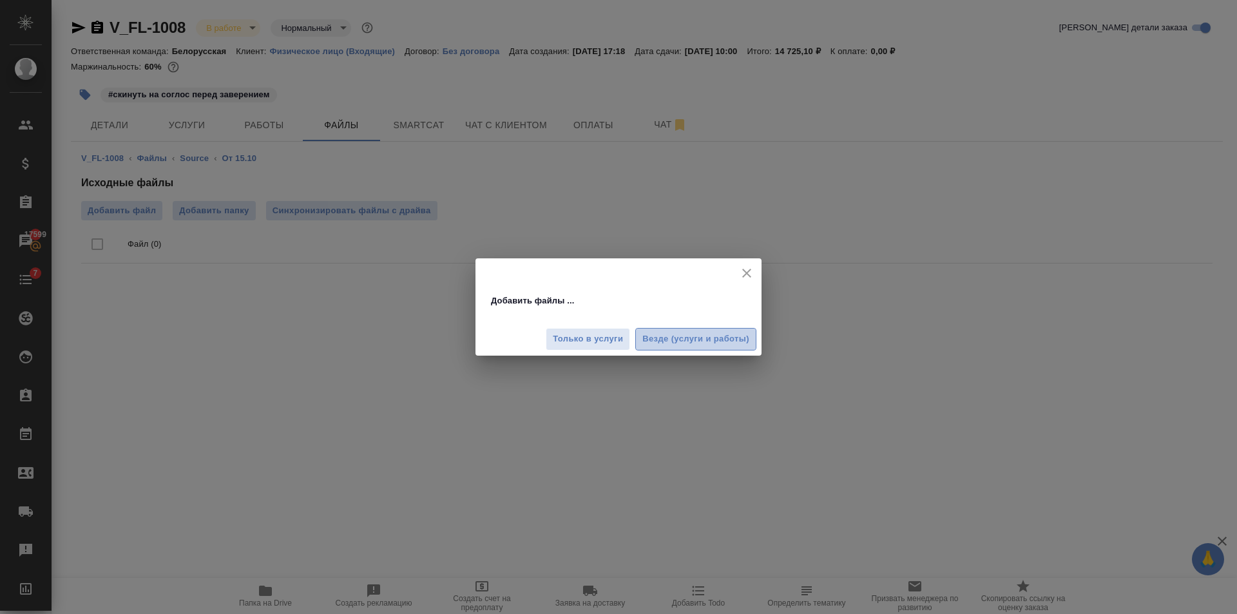
click at [726, 336] on span "Везде (услуги и работы)" at bounding box center [695, 339] width 107 height 15
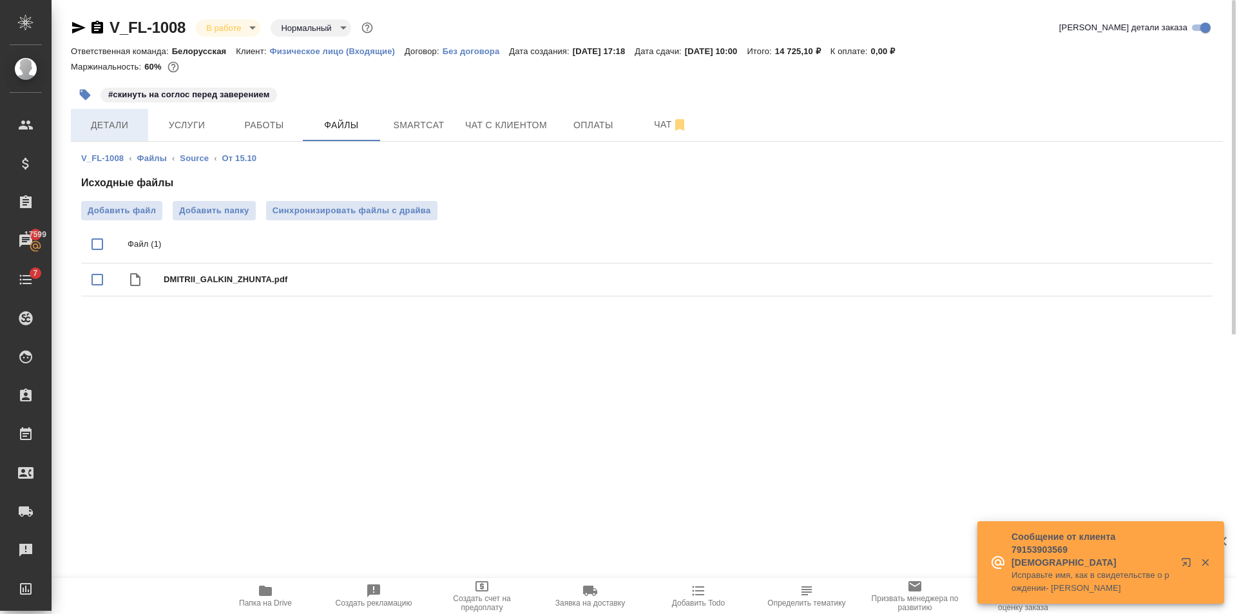
click at [111, 127] on span "Детали" at bounding box center [110, 125] width 62 height 16
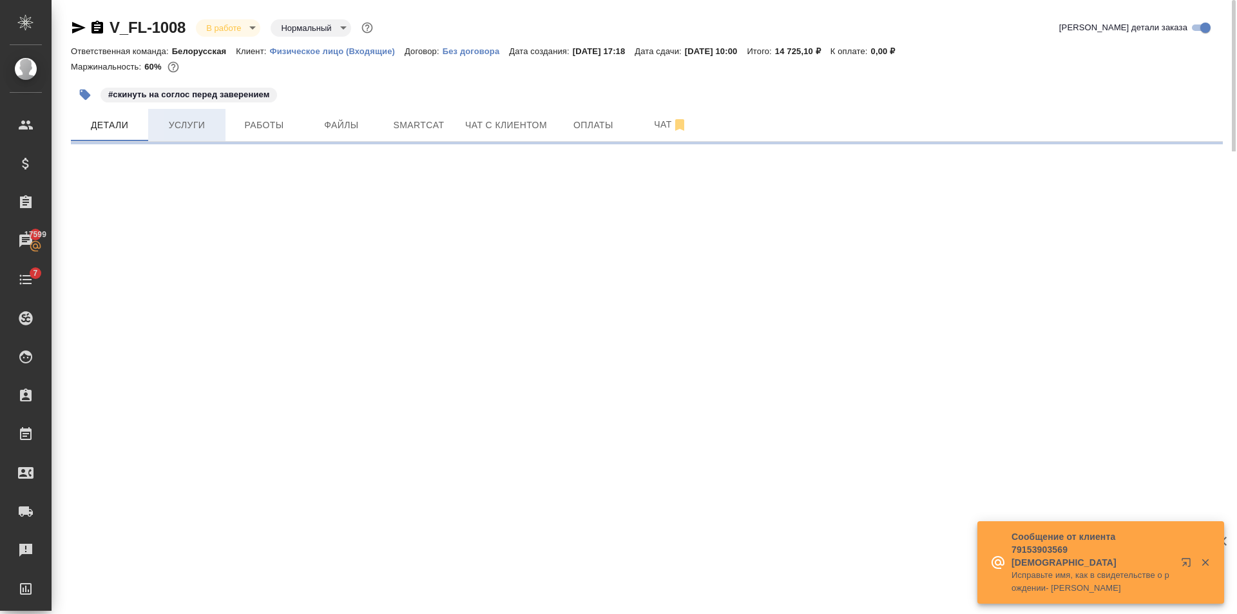
select select "RU"
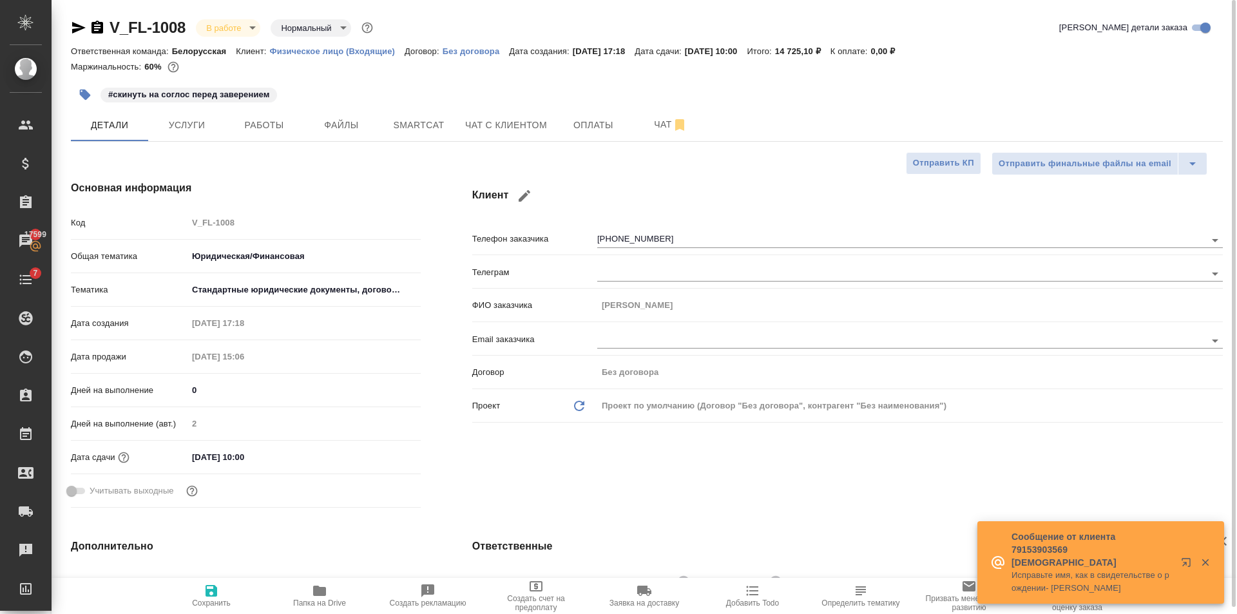
type textarea "x"
click at [650, 138] on button "Чат" at bounding box center [670, 125] width 77 height 32
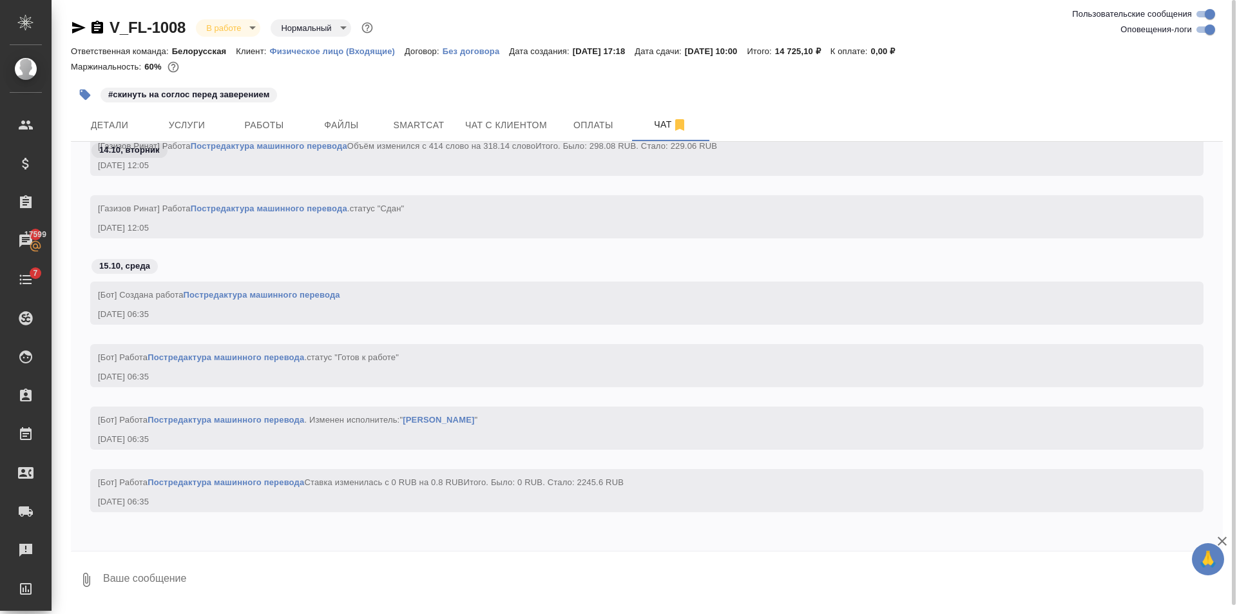
scroll to position [7730, 0]
click at [186, 126] on span "Услуги" at bounding box center [187, 125] width 62 height 16
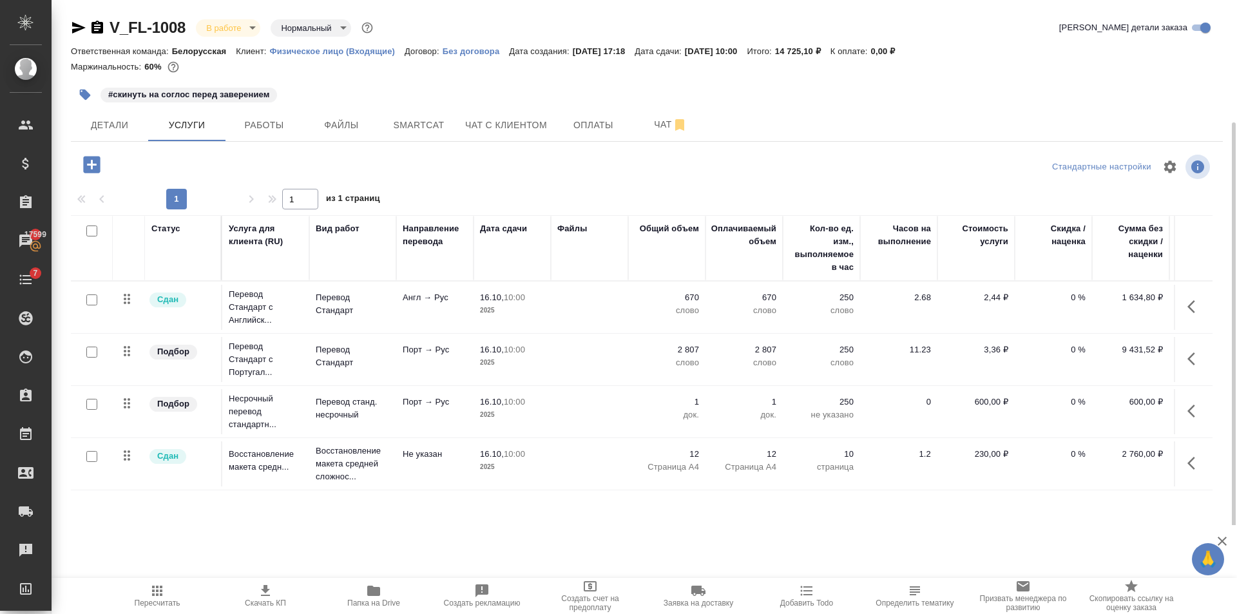
scroll to position [60, 0]
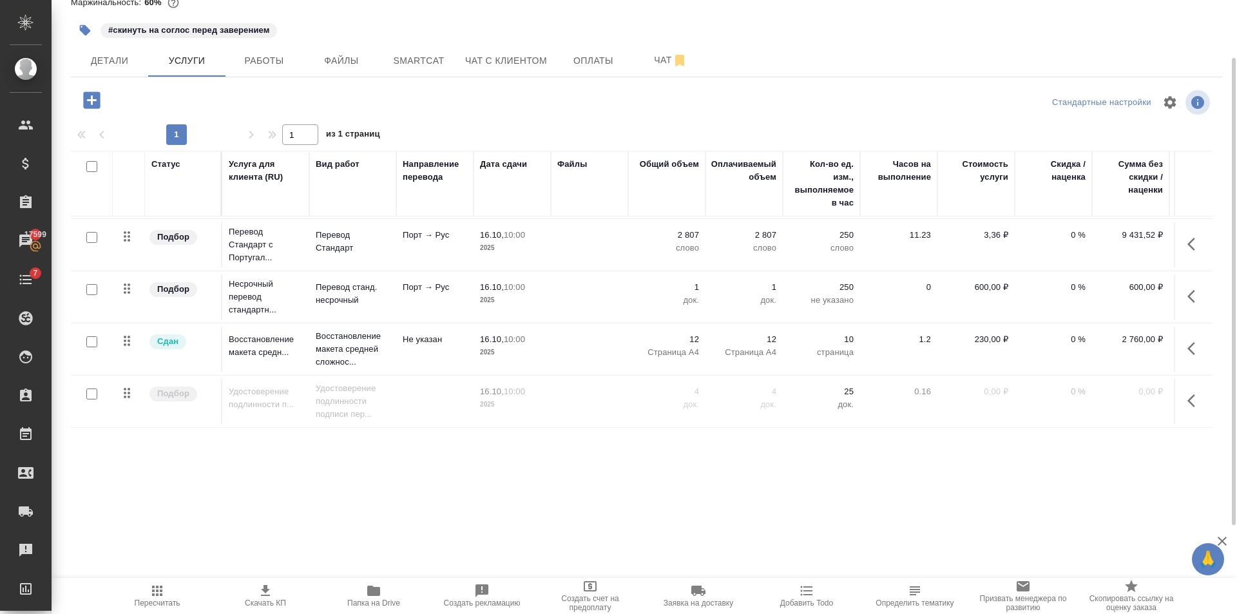
click at [406, 340] on td "Не указан" at bounding box center [434, 349] width 77 height 45
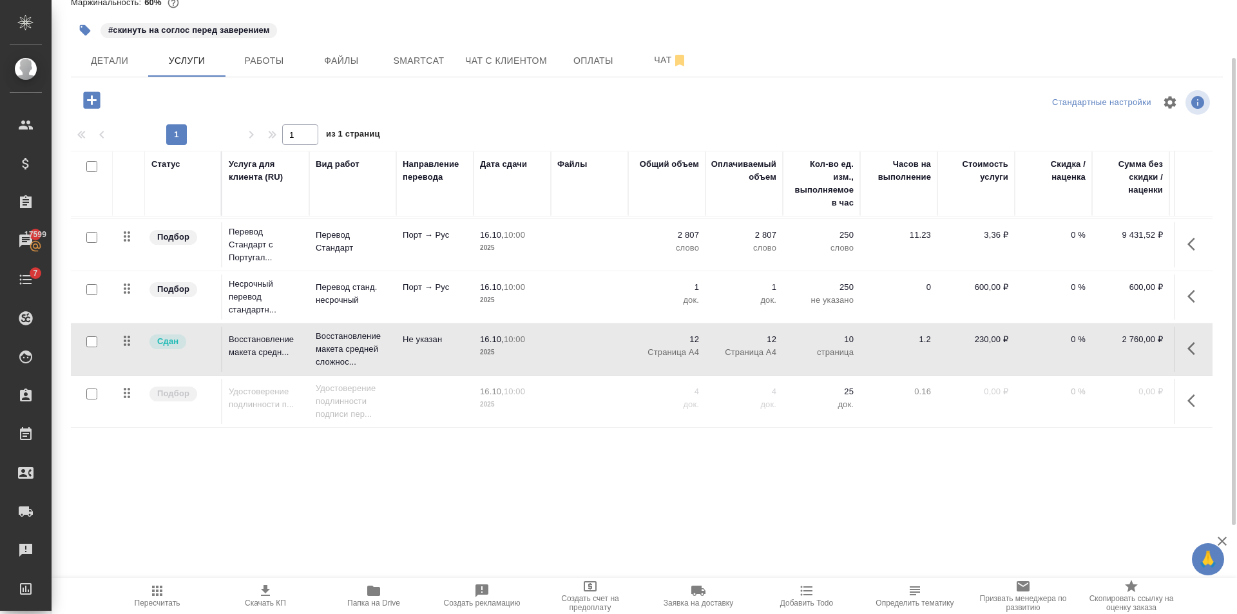
click at [406, 340] on td "Не указан" at bounding box center [434, 349] width 77 height 45
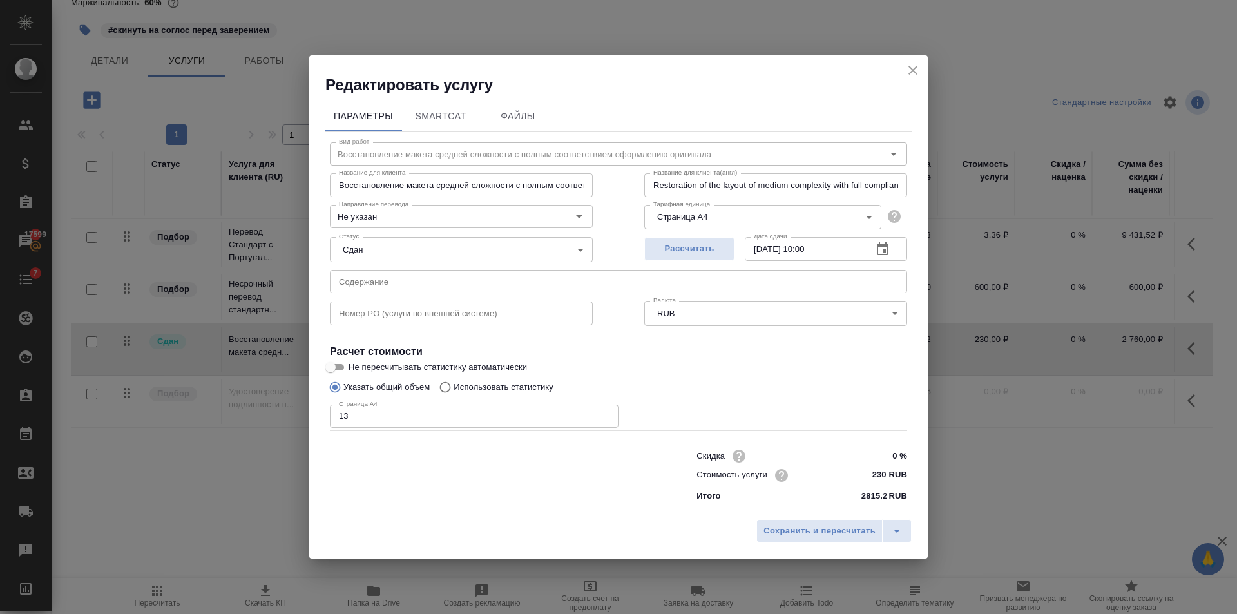
type input "13"
click at [602, 413] on input "13" at bounding box center [474, 416] width 289 height 23
click at [805, 530] on span "Сохранить и пересчитать" at bounding box center [820, 531] width 112 height 15
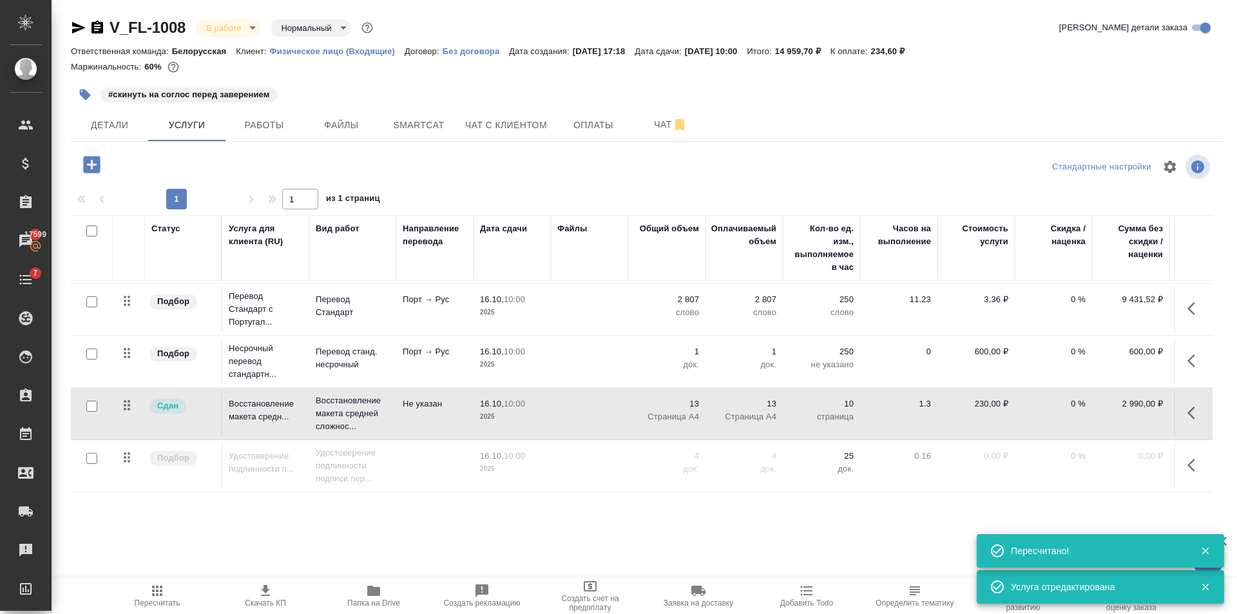
scroll to position [0, 0]
click at [82, 31] on icon "button" at bounding box center [78, 27] width 15 height 15
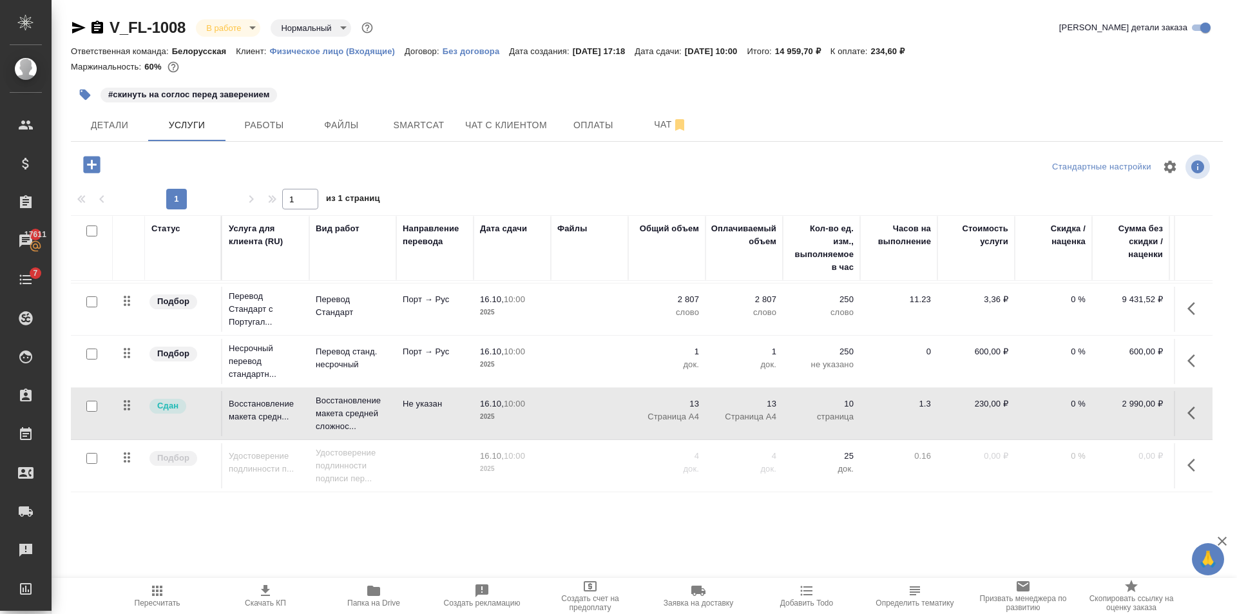
click at [514, 361] on p "2025" at bounding box center [512, 364] width 64 height 13
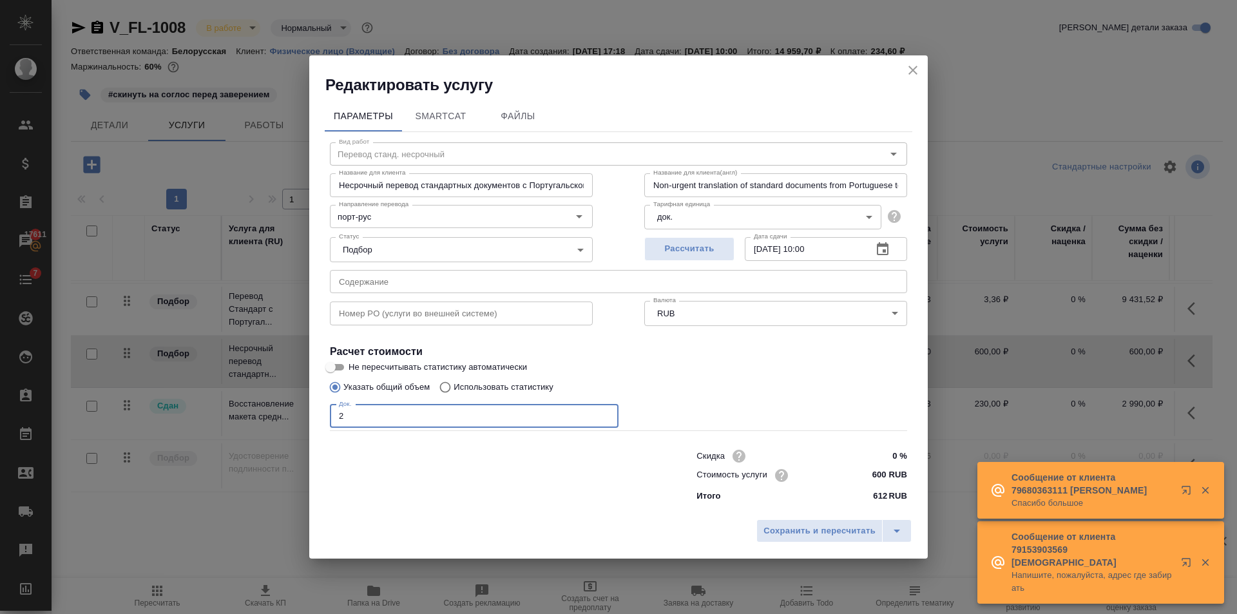
type input "2"
click at [602, 414] on input "2" at bounding box center [474, 416] width 289 height 23
click at [773, 529] on span "Сохранить и пересчитать" at bounding box center [820, 531] width 112 height 15
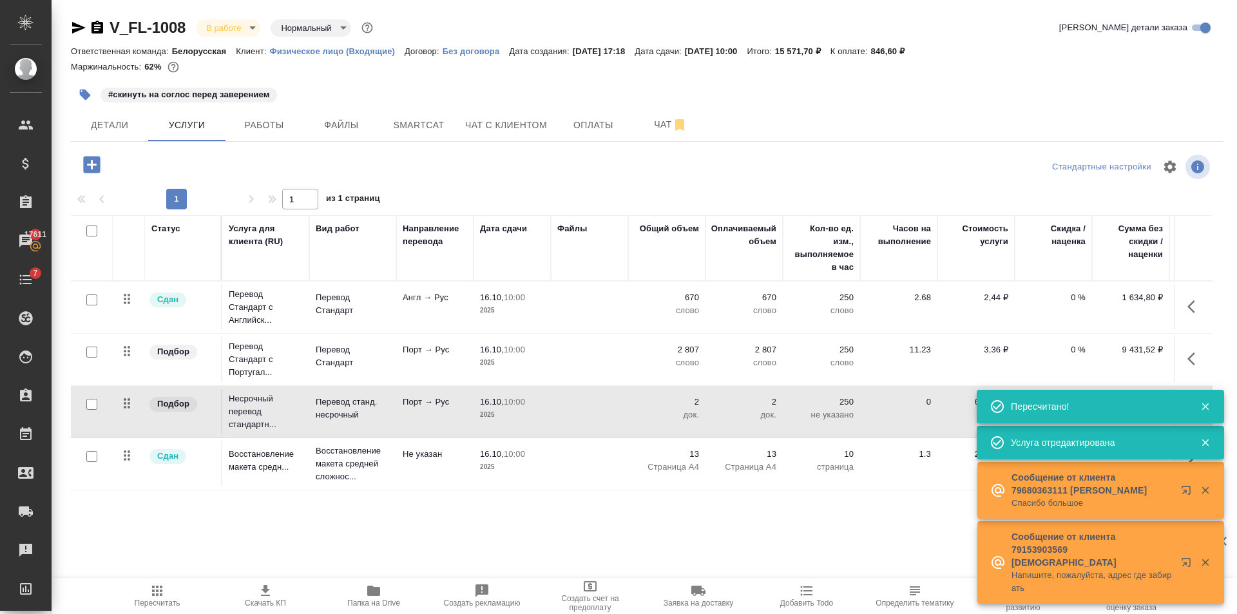
scroll to position [60, 0]
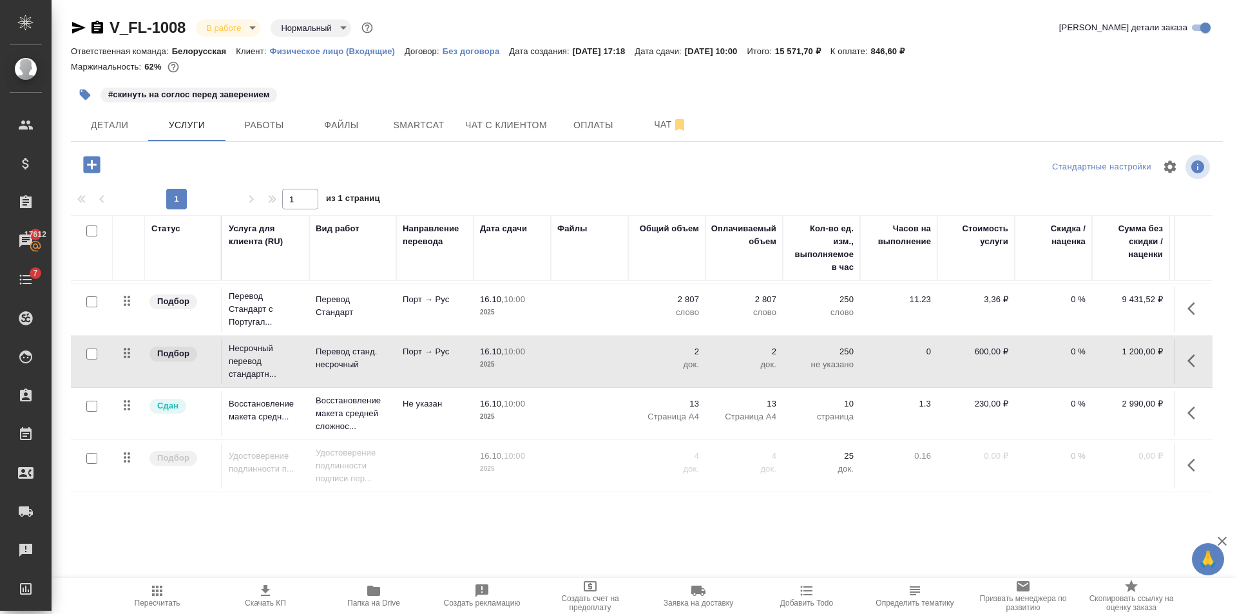
click at [533, 463] on p "2025" at bounding box center [512, 469] width 64 height 13
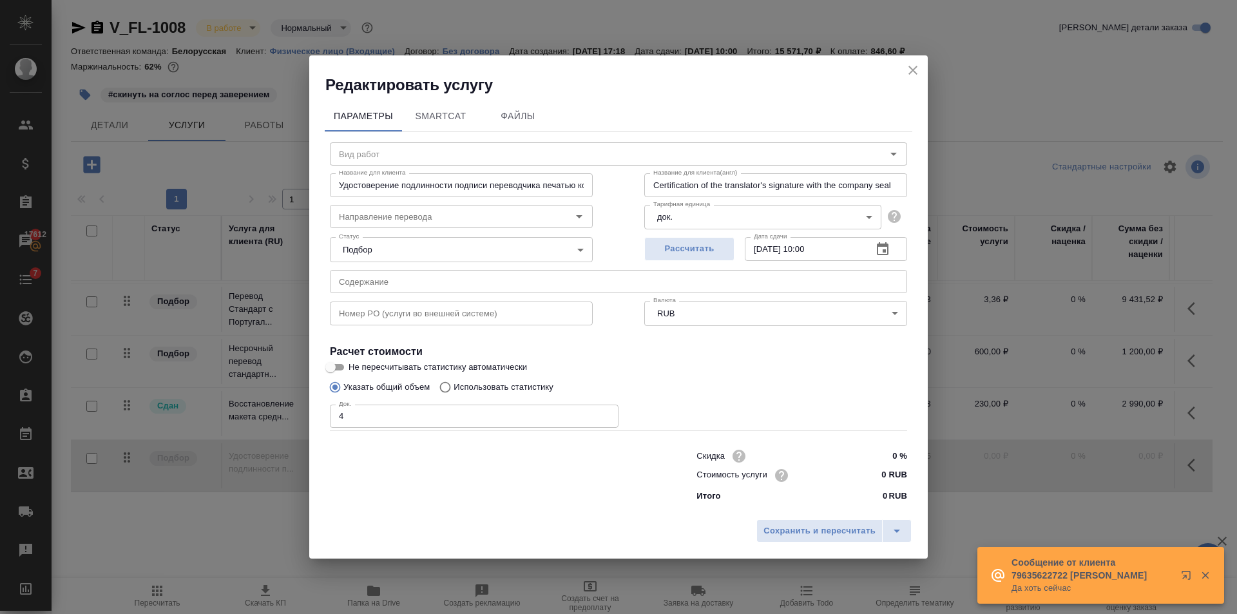
type input "Удостоверение подлинности подписи переводчика печатью компании"
type input "5"
click at [606, 416] on input "5" at bounding box center [474, 416] width 289 height 23
click at [788, 532] on span "Сохранить и пересчитать" at bounding box center [820, 531] width 112 height 15
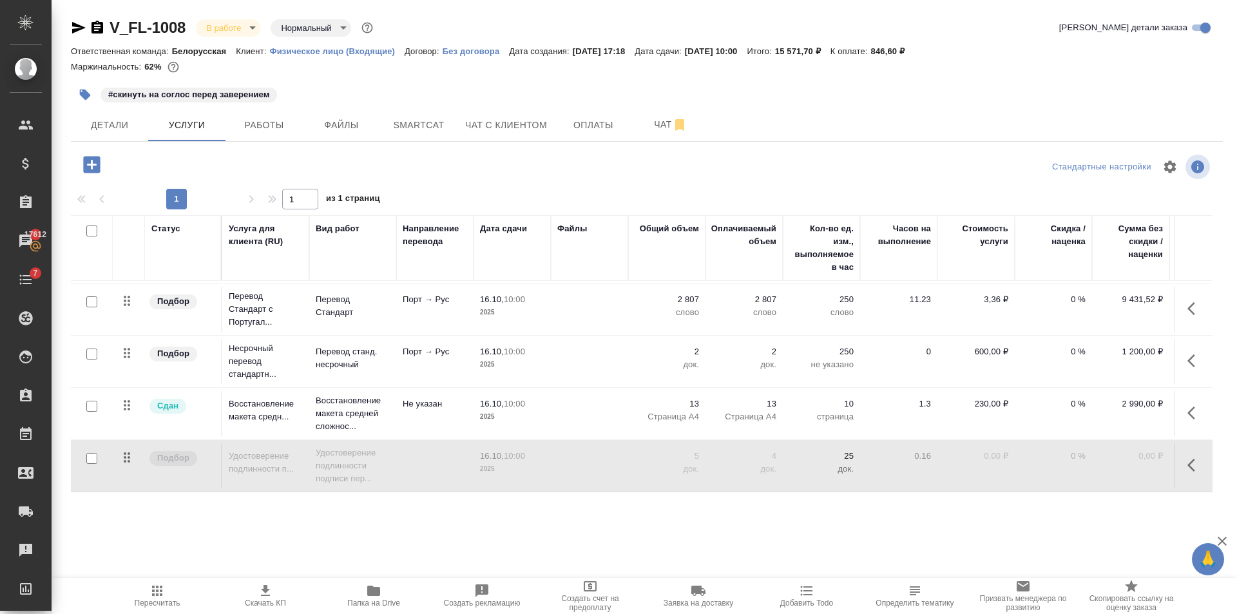
click at [578, 402] on td at bounding box center [589, 413] width 77 height 45
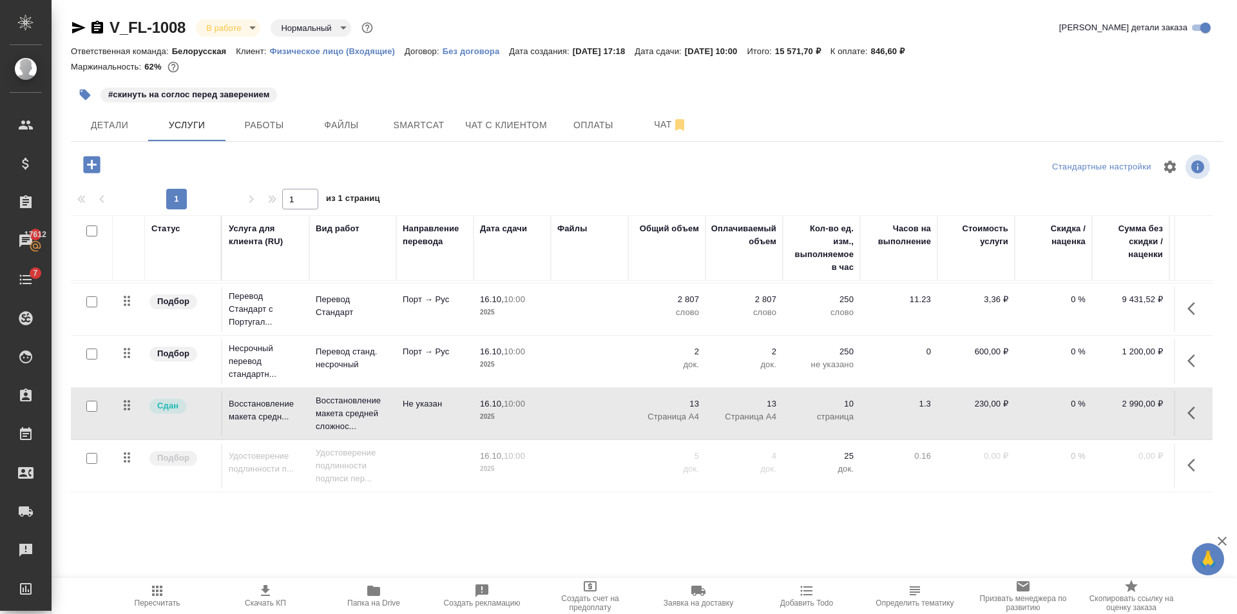
click at [578, 402] on td at bounding box center [589, 413] width 77 height 45
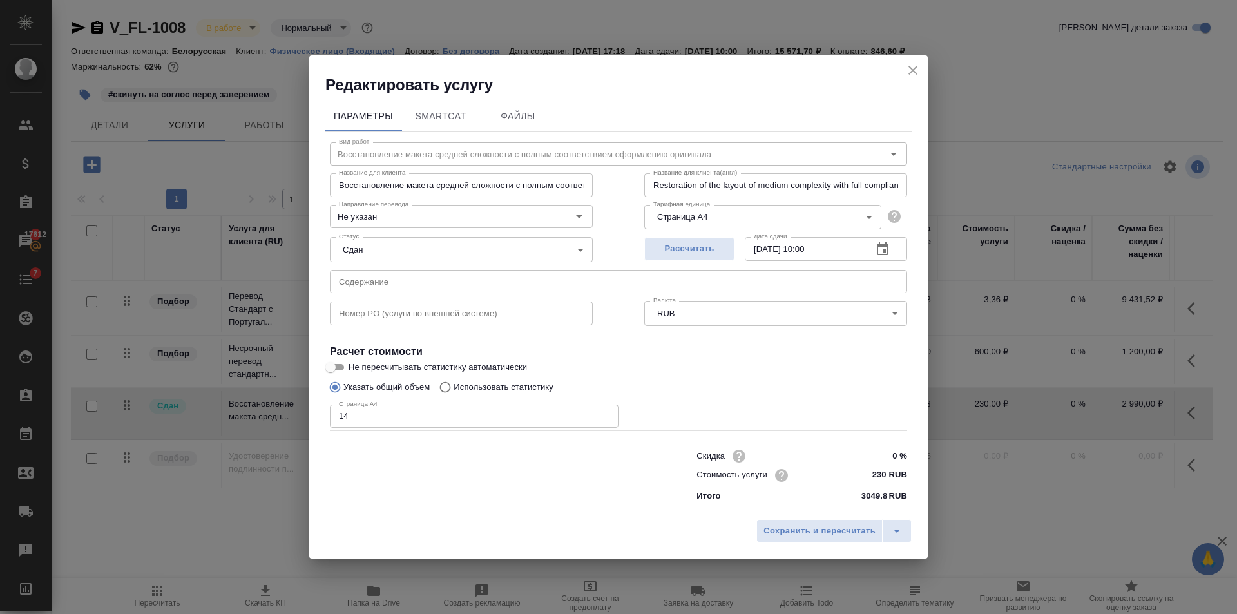
type input "14"
click at [601, 414] on input "14" at bounding box center [474, 416] width 289 height 23
click at [813, 527] on span "Сохранить и пересчитать" at bounding box center [820, 531] width 112 height 15
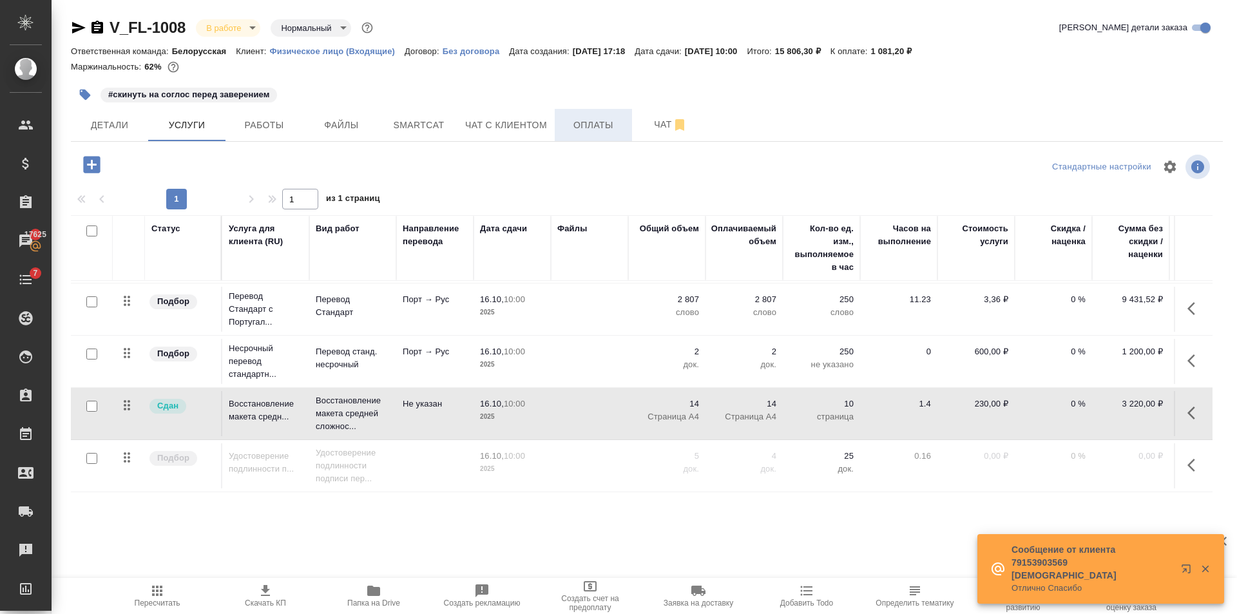
click at [601, 131] on span "Оплаты" at bounding box center [594, 125] width 62 height 16
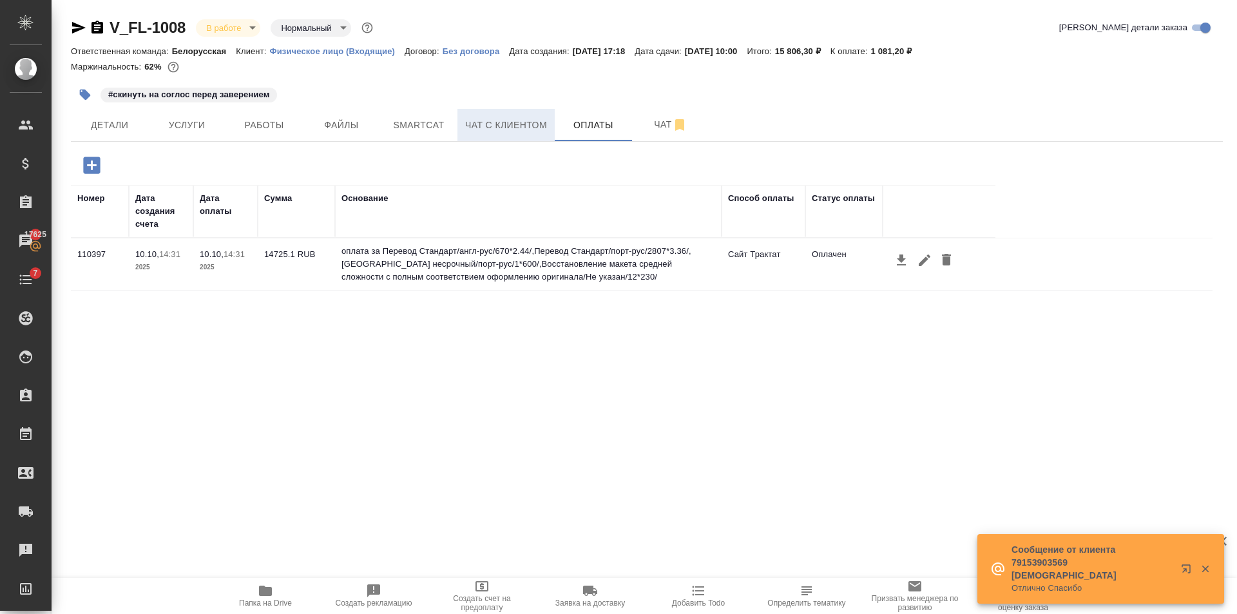
click at [525, 123] on span "Чат с клиентом" at bounding box center [506, 125] width 82 height 16
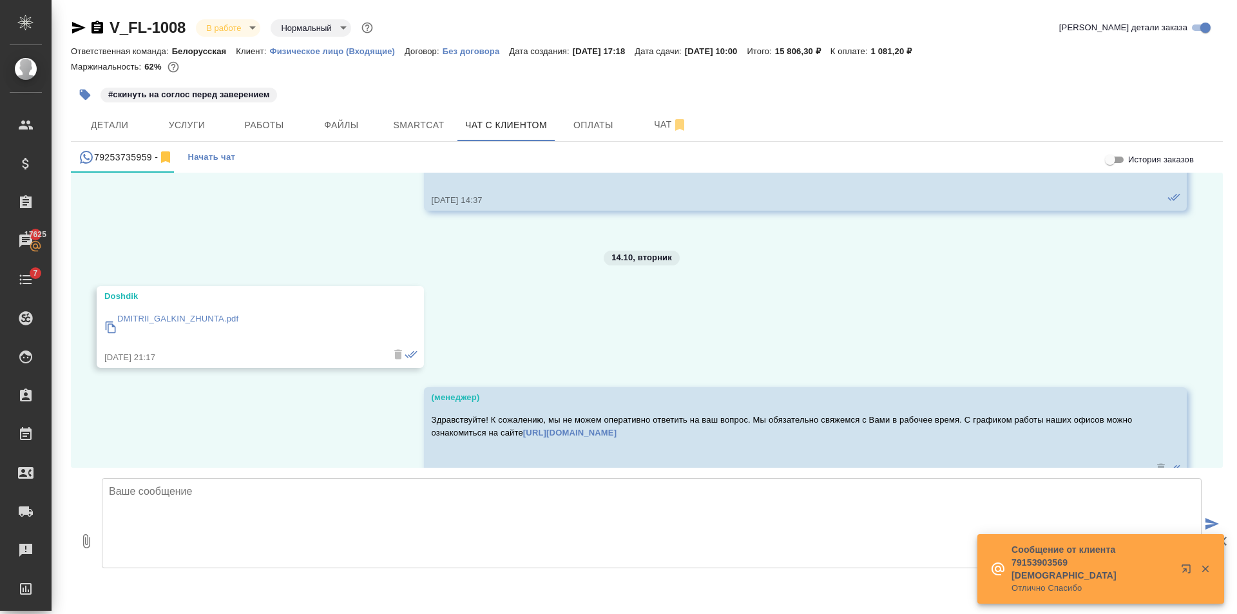
click at [477, 508] on textarea at bounding box center [652, 523] width 1100 height 90
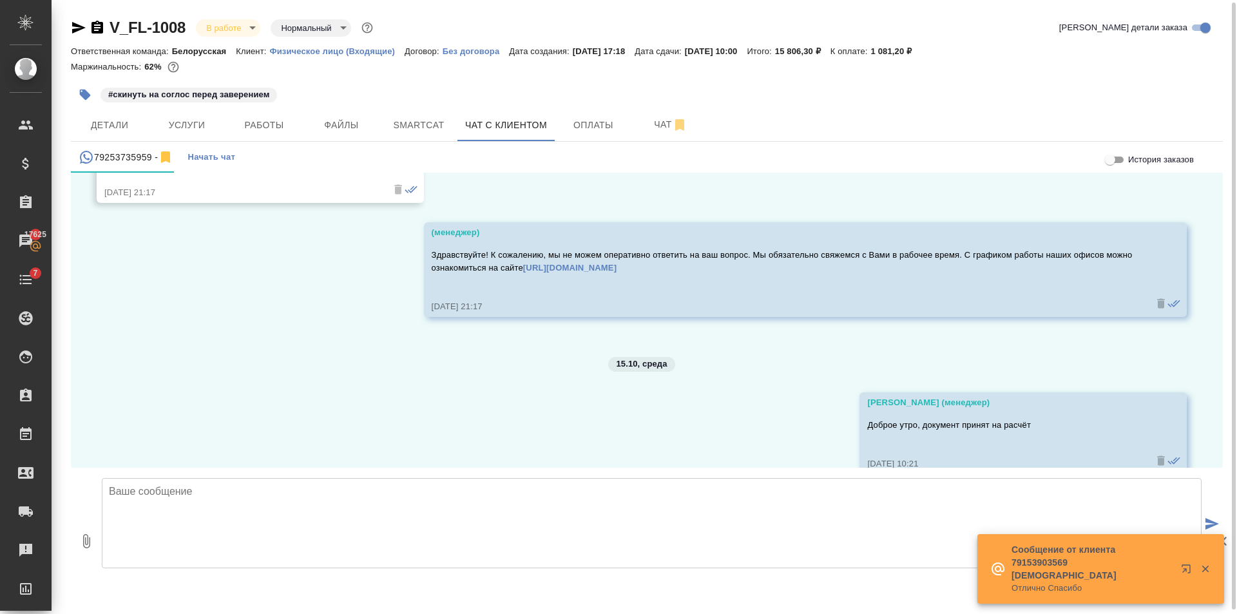
scroll to position [7, 0]
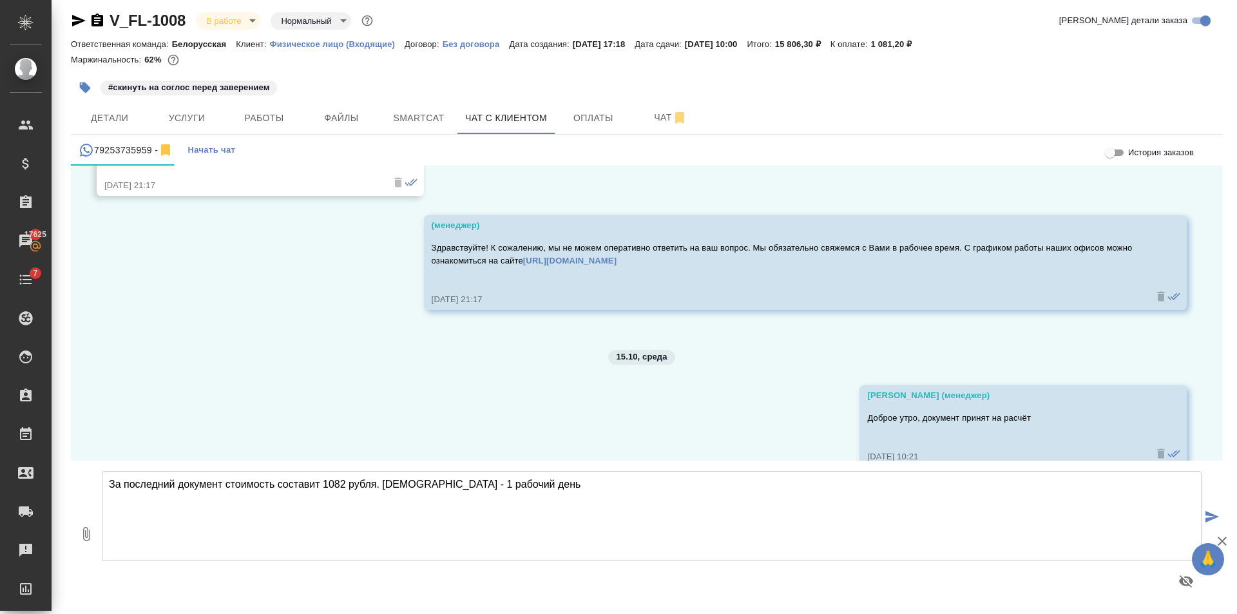
type textarea "За последний документ стоимость составит 1082 рубля. Срок - 1 рабочий день"
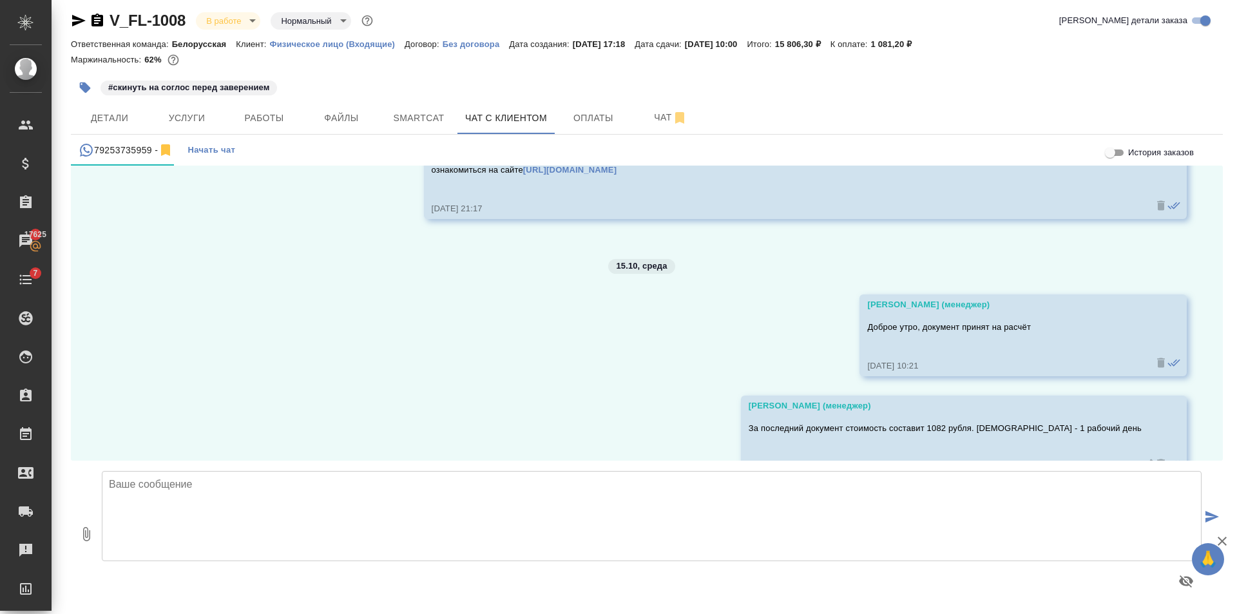
scroll to position [4706, 0]
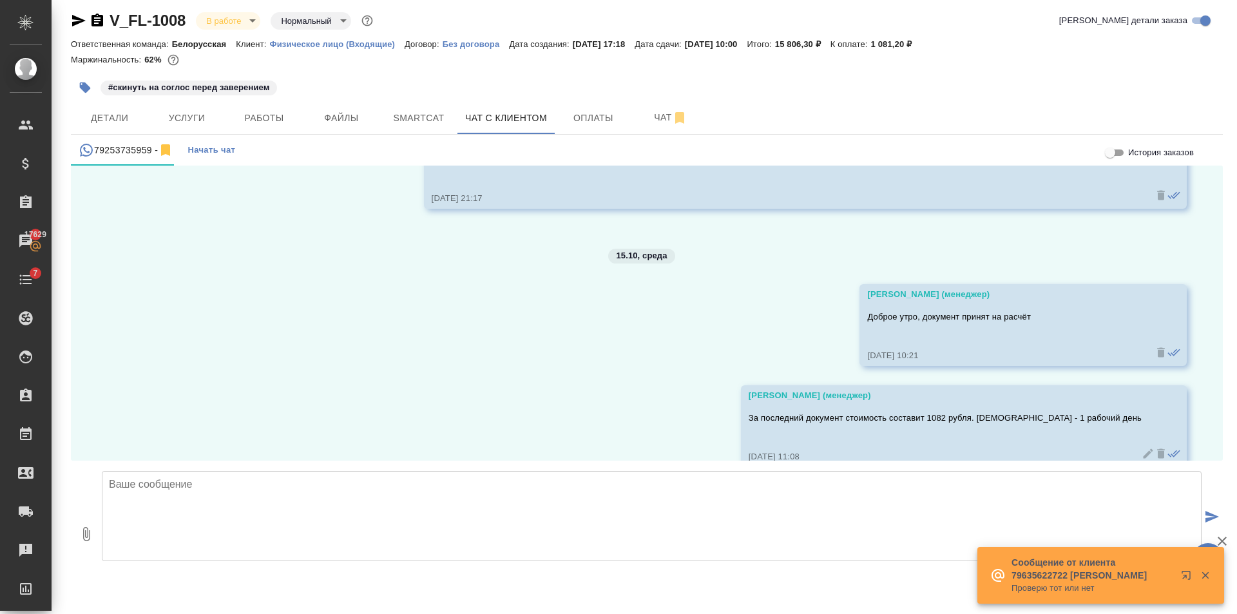
click at [487, 511] on textarea at bounding box center [652, 516] width 1100 height 90
click at [387, 498] on textarea at bounding box center [652, 516] width 1100 height 90
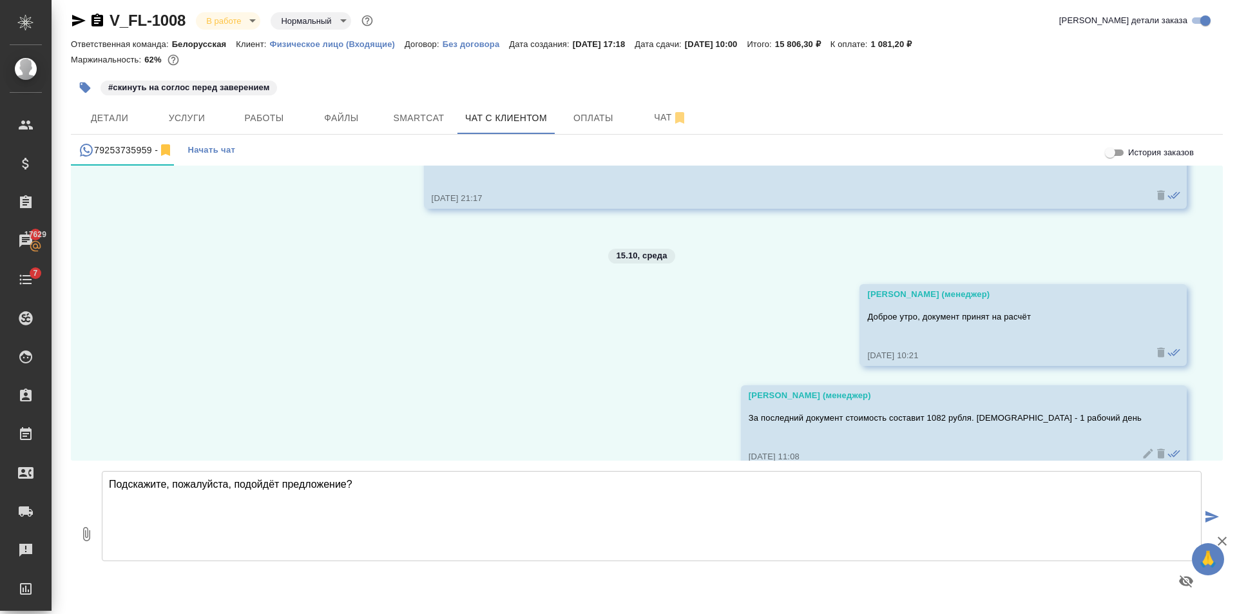
type textarea "Подскажите, пожалуйста, подойдёт предложение?"
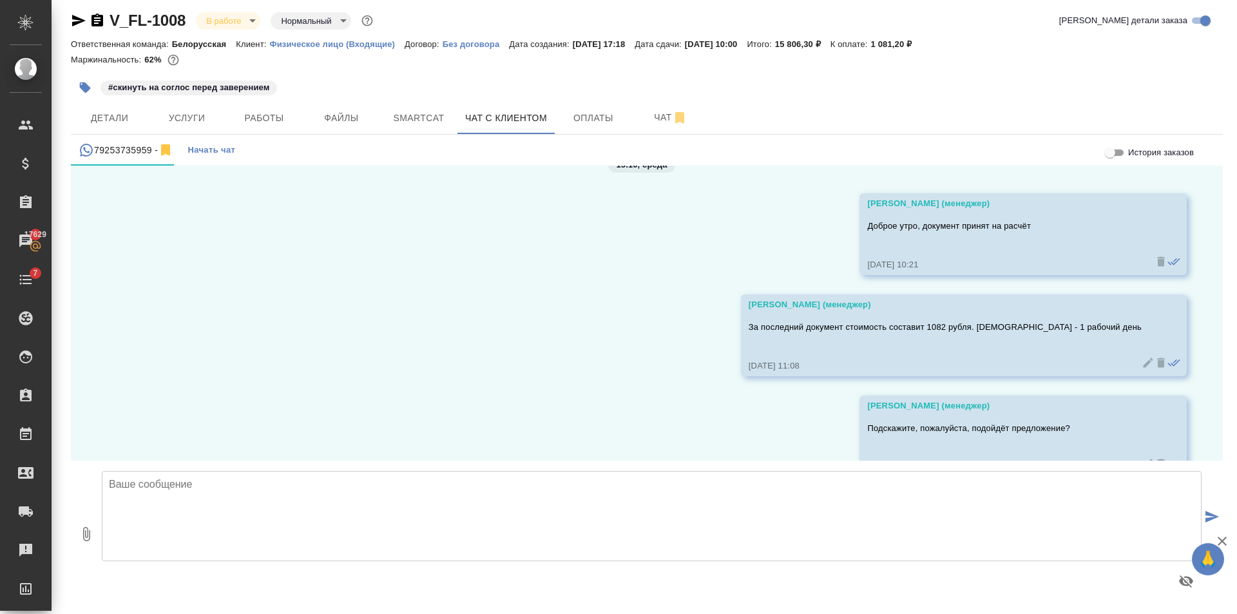
scroll to position [4807, 0]
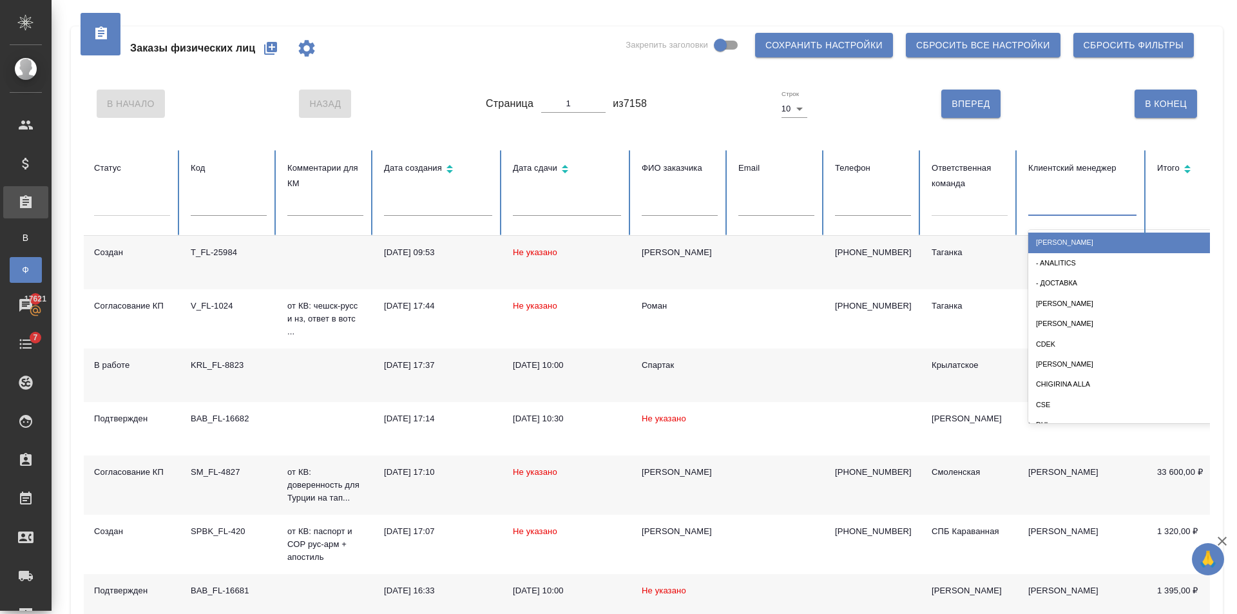
click at [1072, 202] on div at bounding box center [1082, 203] width 108 height 19
type input "гол"
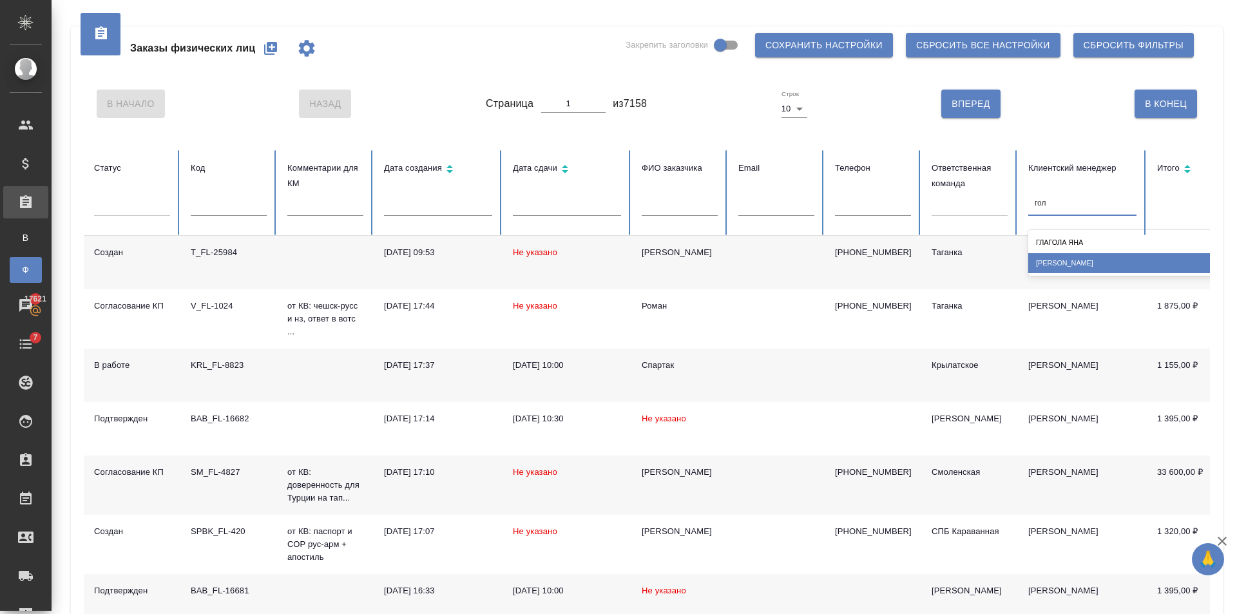
click at [1080, 264] on div "[PERSON_NAME]" at bounding box center [1157, 263] width 258 height 20
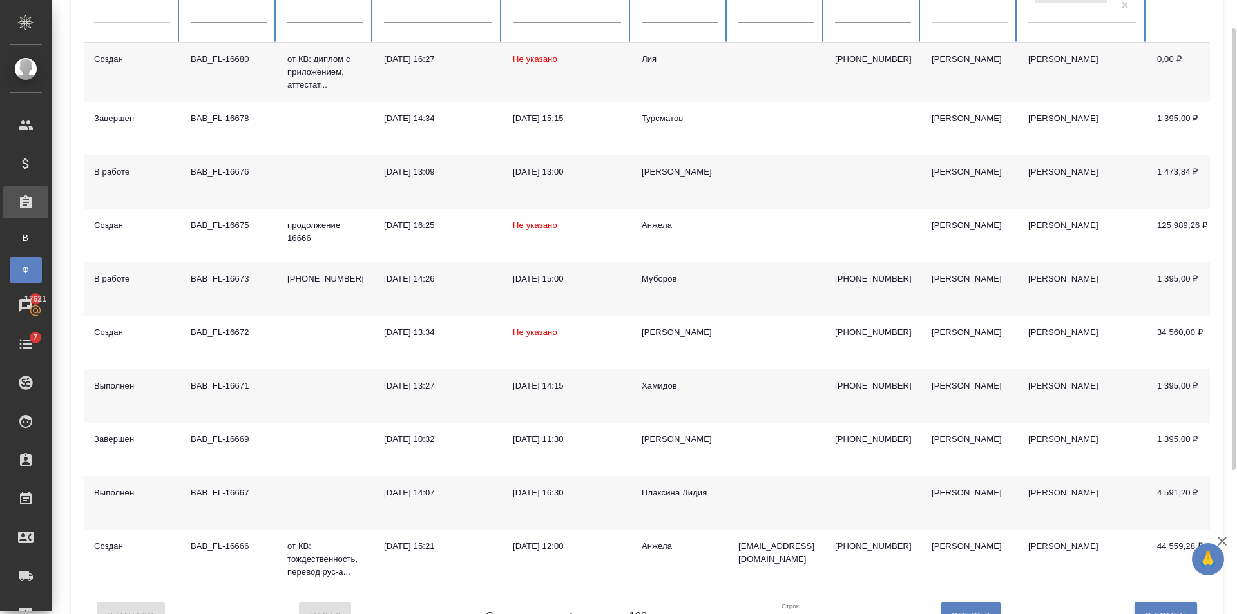
scroll to position [64, 0]
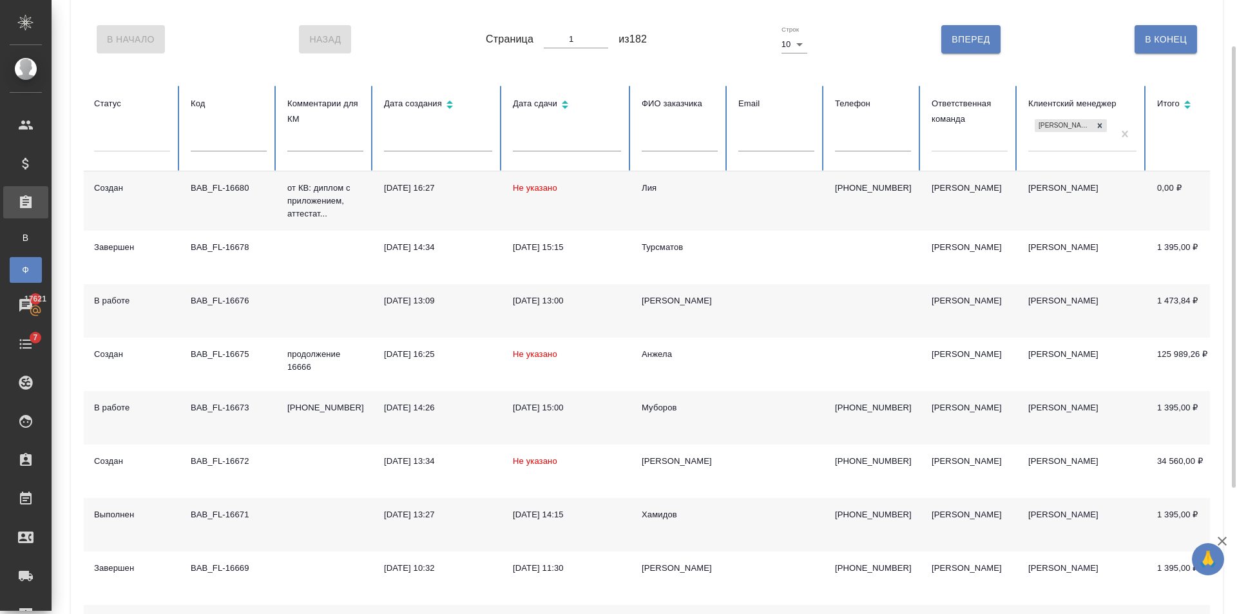
click at [666, 151] on input "text" at bounding box center [680, 142] width 76 height 18
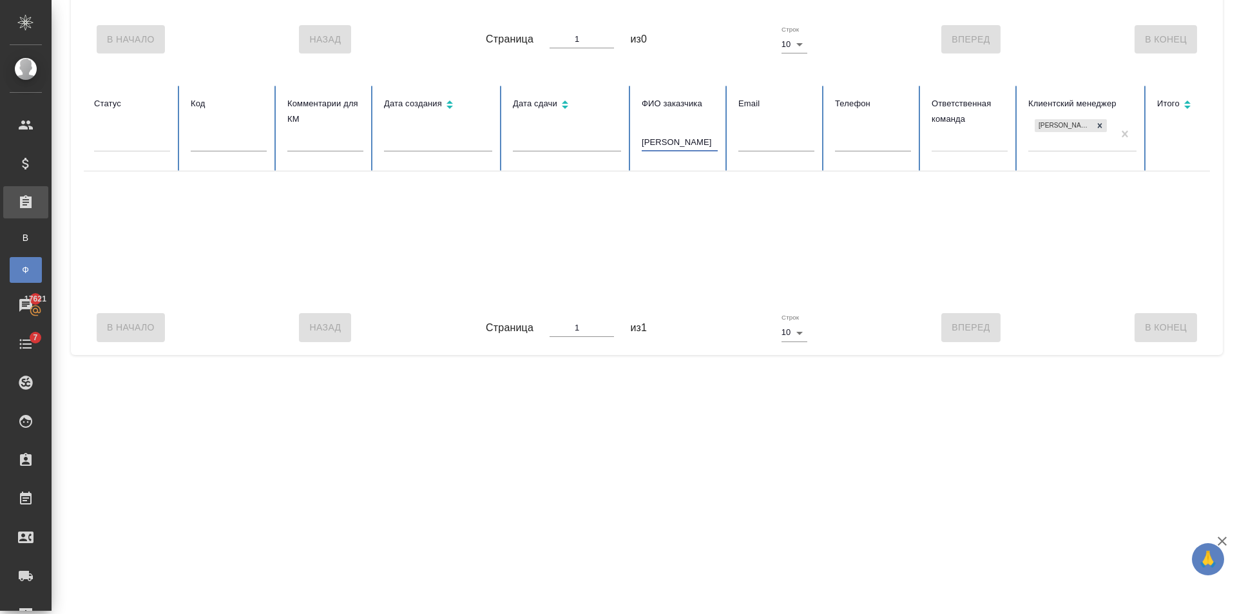
drag, startPoint x: 572, startPoint y: 138, endPoint x: 700, endPoint y: 151, distance: 128.9
click at [659, 148] on input "[PERSON_NAME]" at bounding box center [680, 142] width 76 height 18
type input "С"
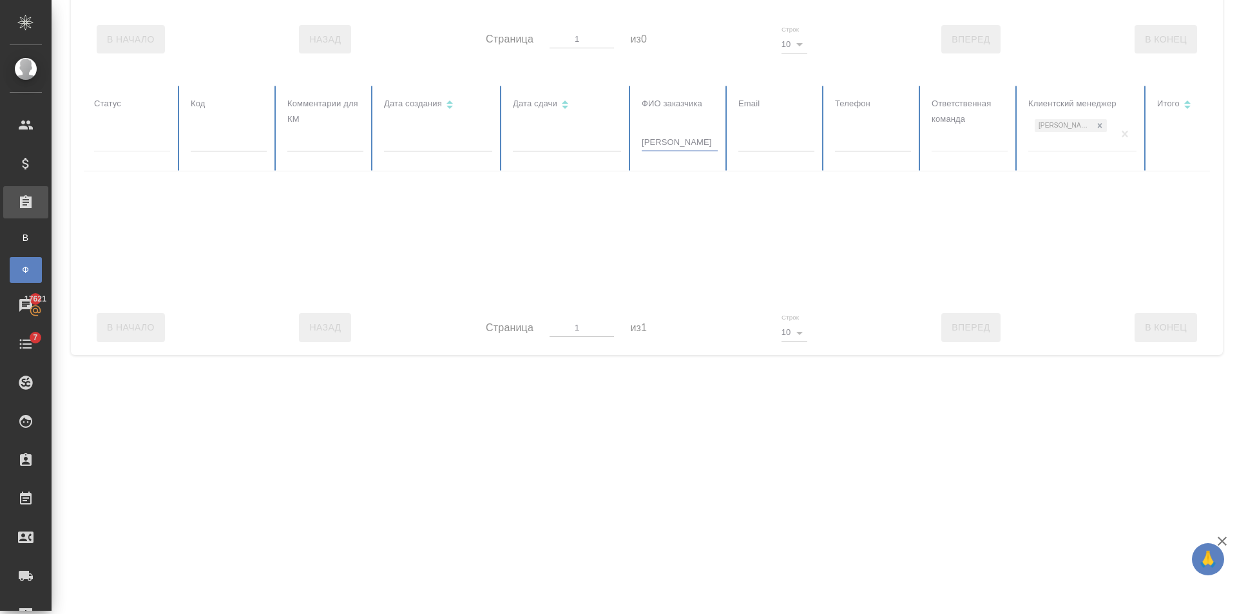
type input "[PERSON_NAME]"
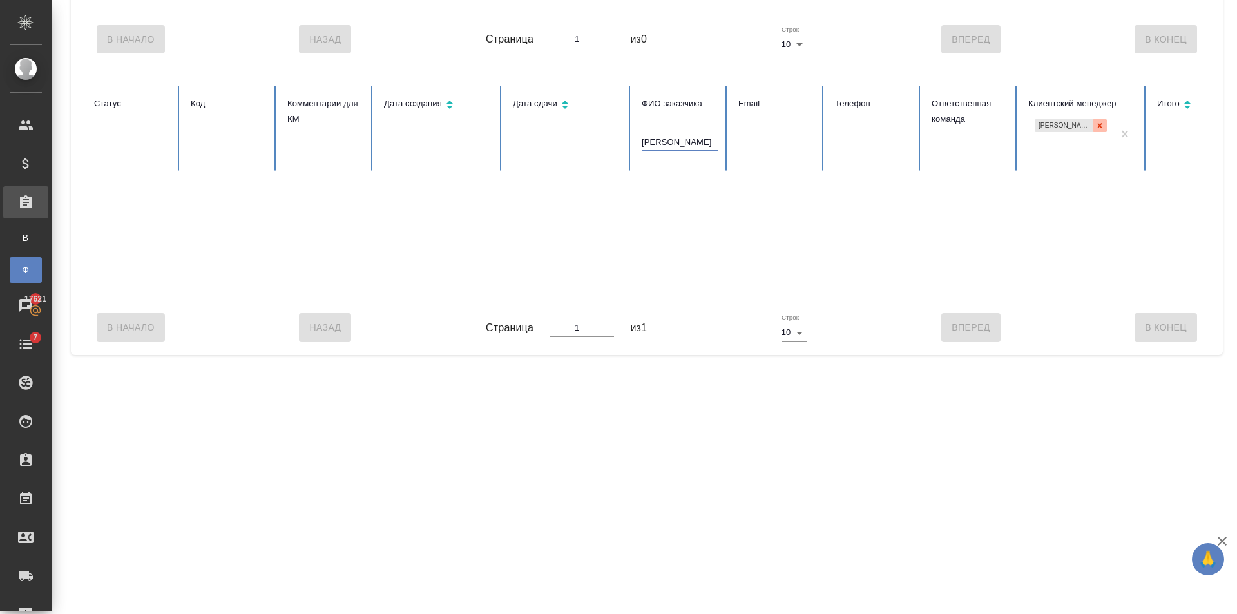
click at [1104, 120] on div at bounding box center [1100, 126] width 14 height 14
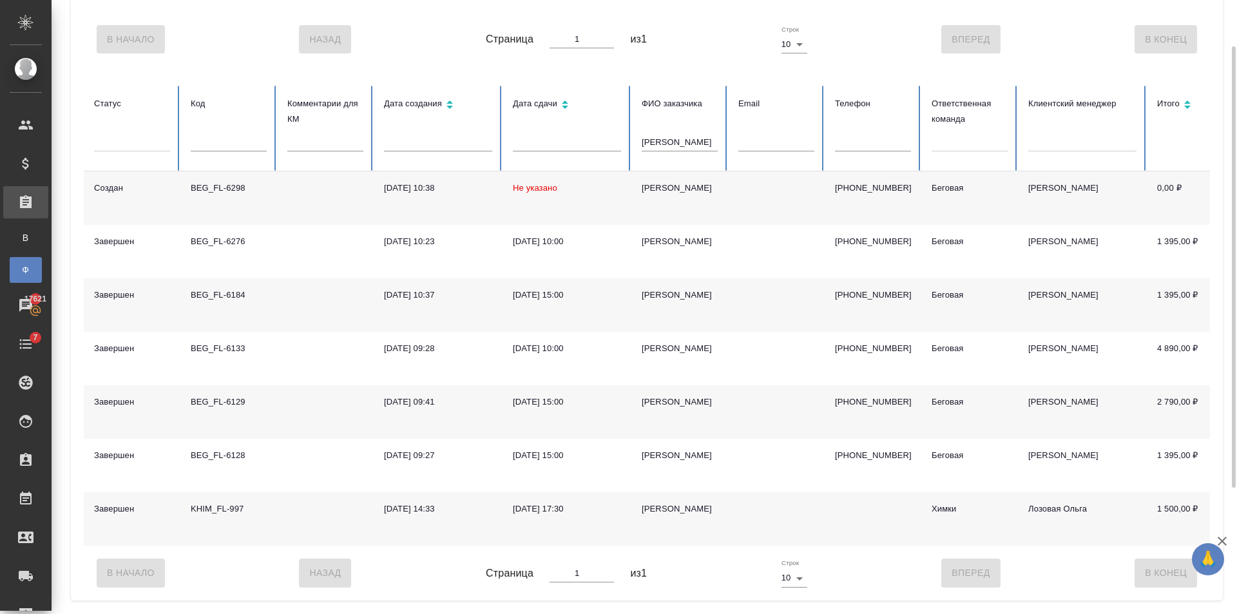
drag, startPoint x: 690, startPoint y: 145, endPoint x: 621, endPoint y: 158, distance: 70.8
click at [575, 157] on tr "Статус Код Комментарии для КМ Дата создания Дата сдачи ФИО заказчика [PERSON_NA…" at bounding box center [809, 129] width 1450 height 86
click at [955, 143] on div at bounding box center [970, 139] width 76 height 19
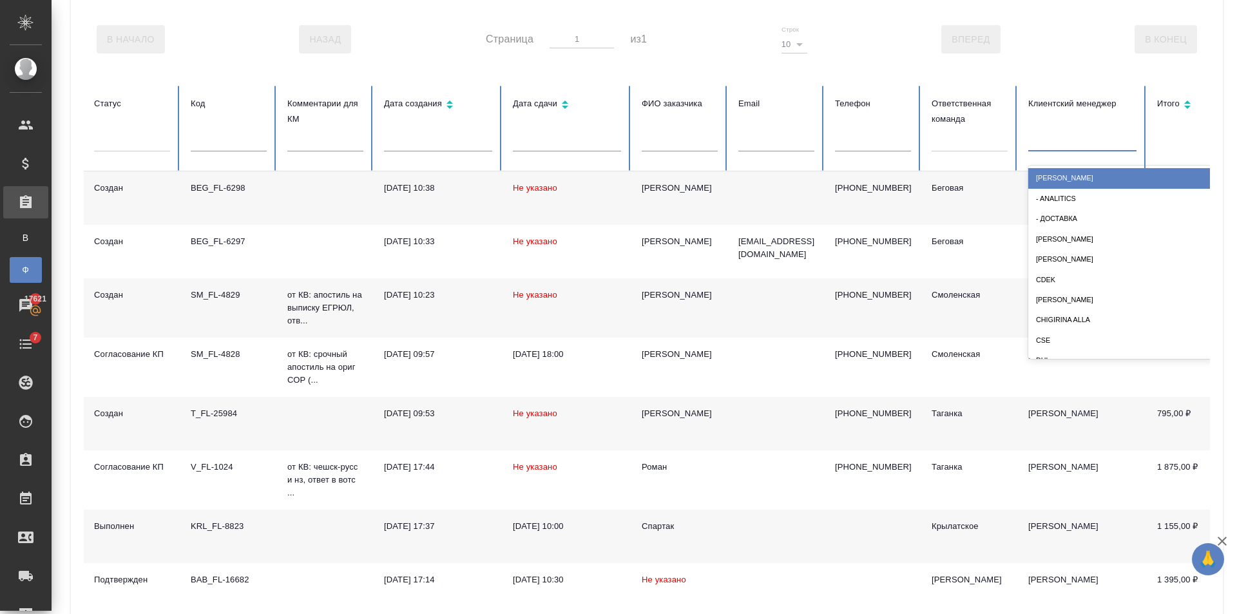
click at [1068, 138] on div at bounding box center [1082, 139] width 108 height 19
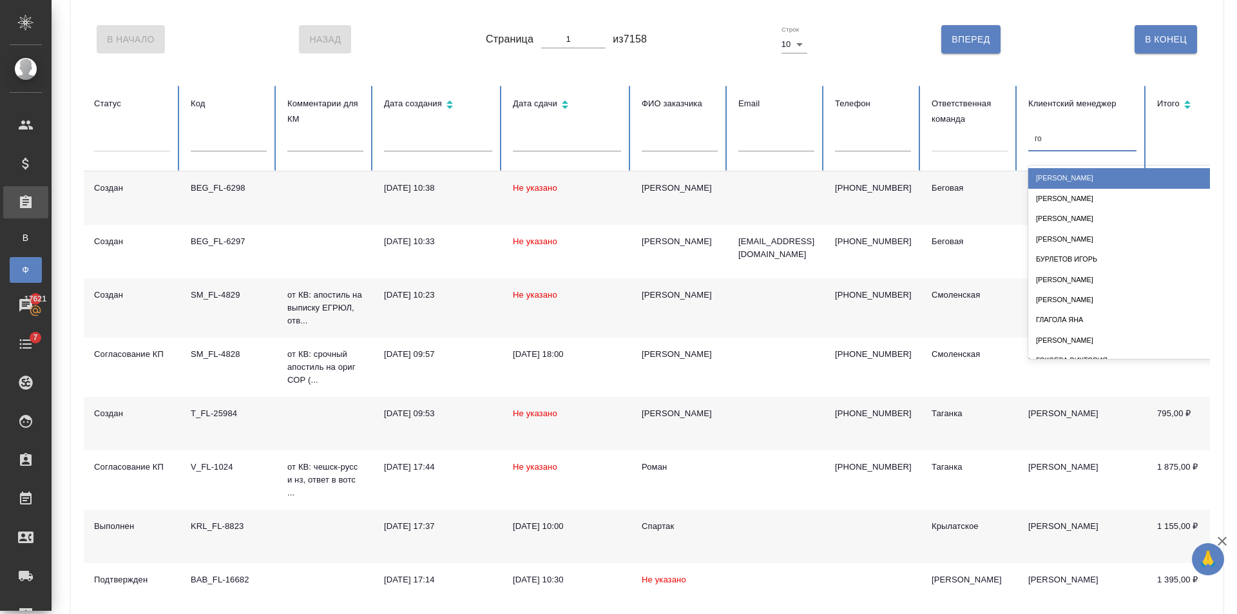
type input "гол"
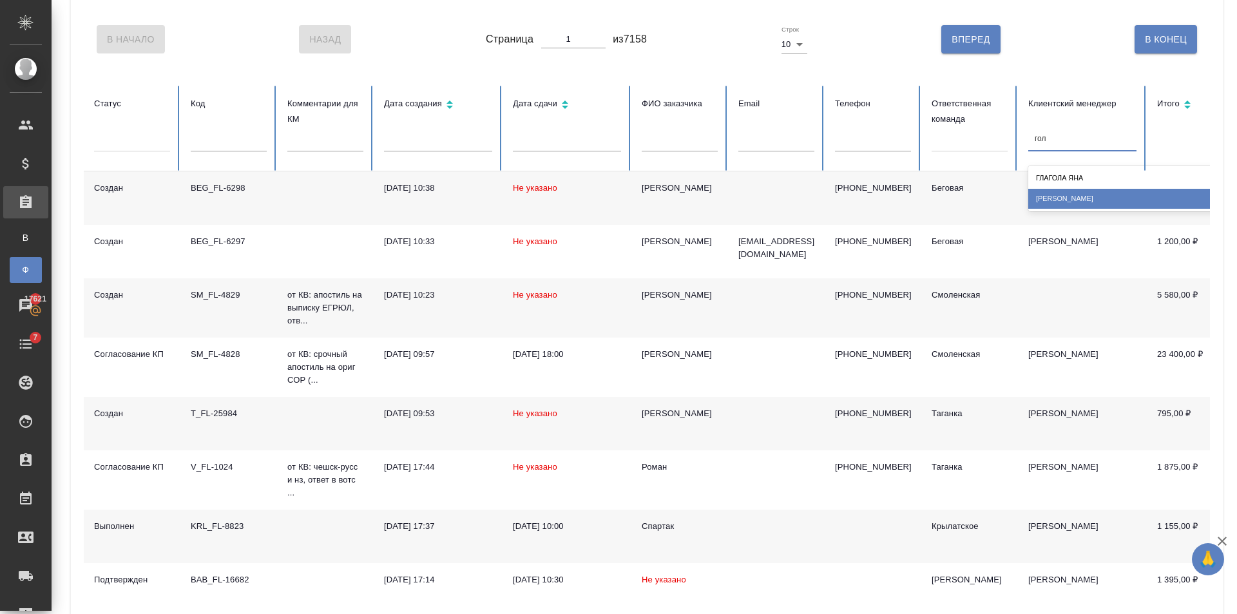
click at [1079, 206] on div "[PERSON_NAME]" at bounding box center [1157, 199] width 258 height 20
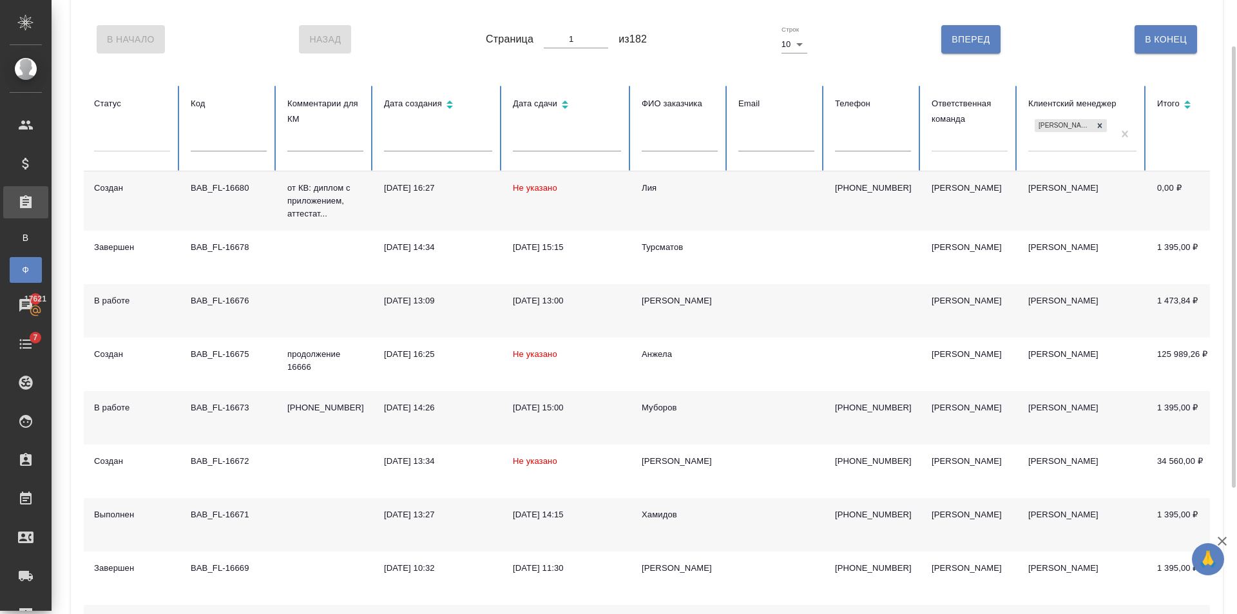
scroll to position [240, 0]
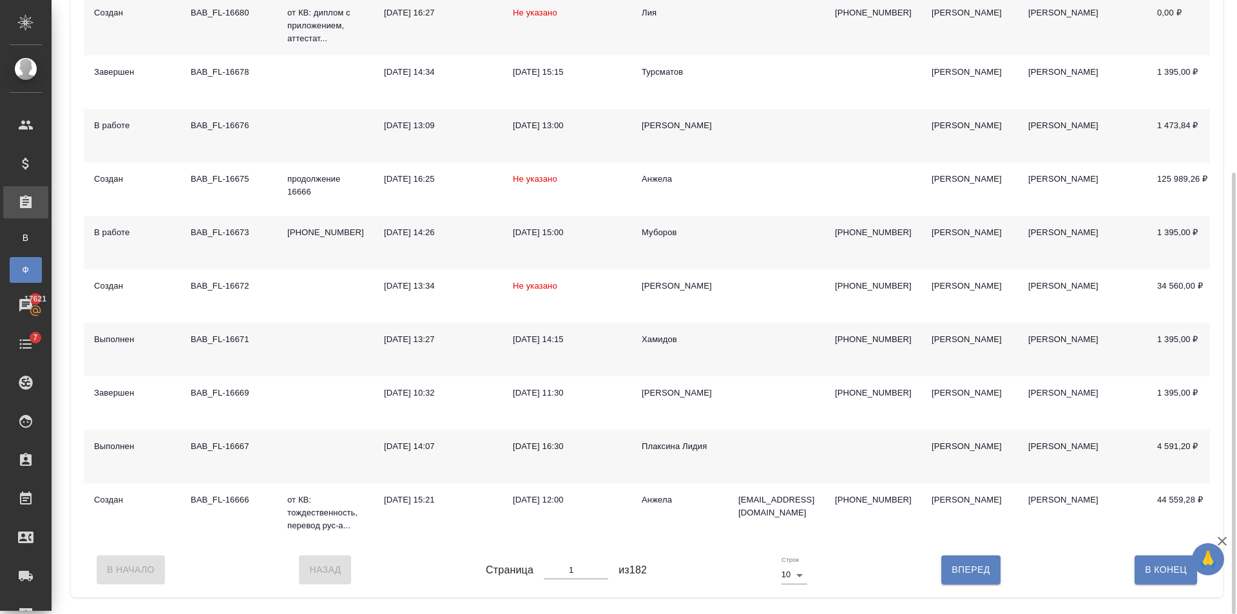
click at [985, 578] on span "Вперед" at bounding box center [971, 570] width 38 height 16
type input "2"
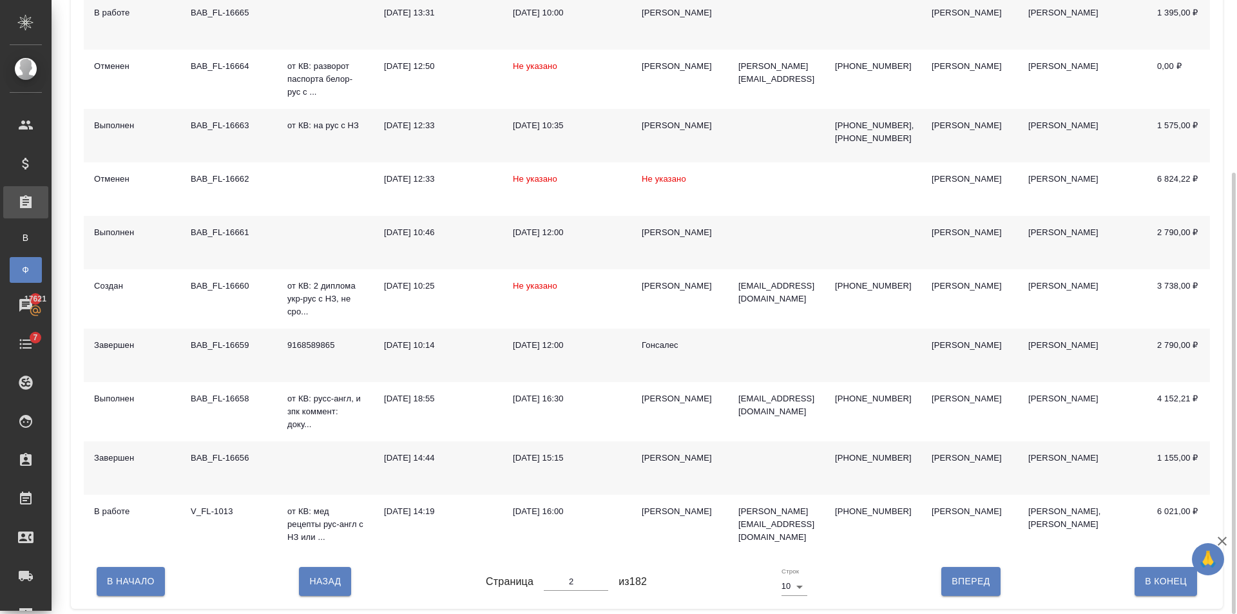
click at [970, 583] on span "Вперед" at bounding box center [971, 581] width 38 height 16
type input "3"
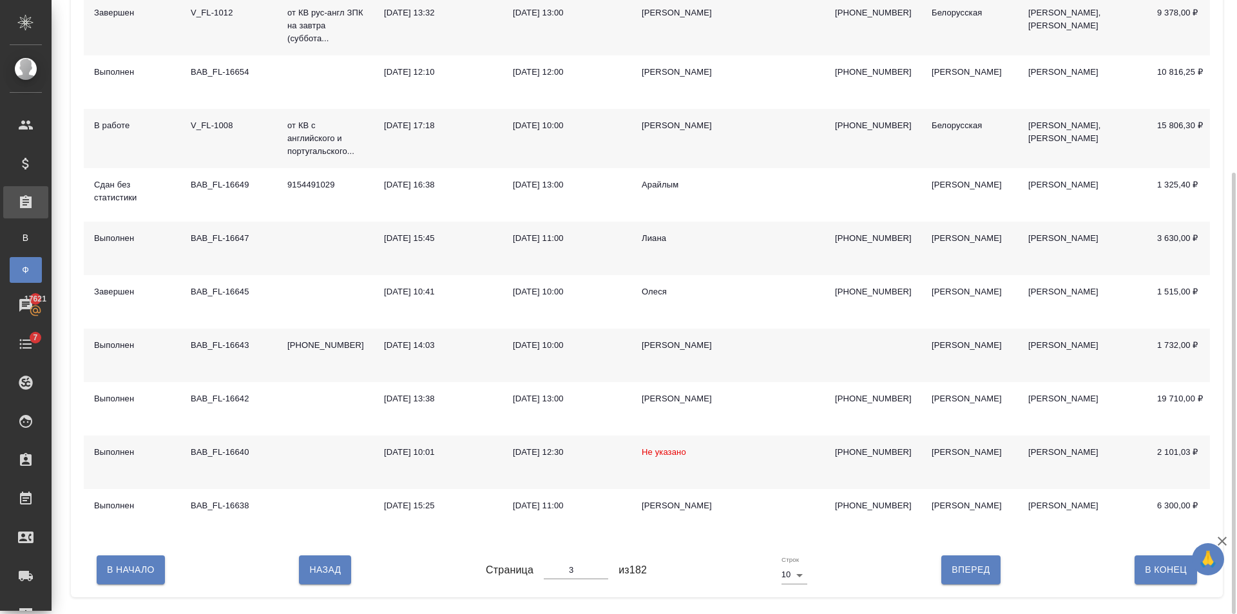
click at [954, 570] on button "Вперед" at bounding box center [970, 569] width 59 height 28
type input "4"
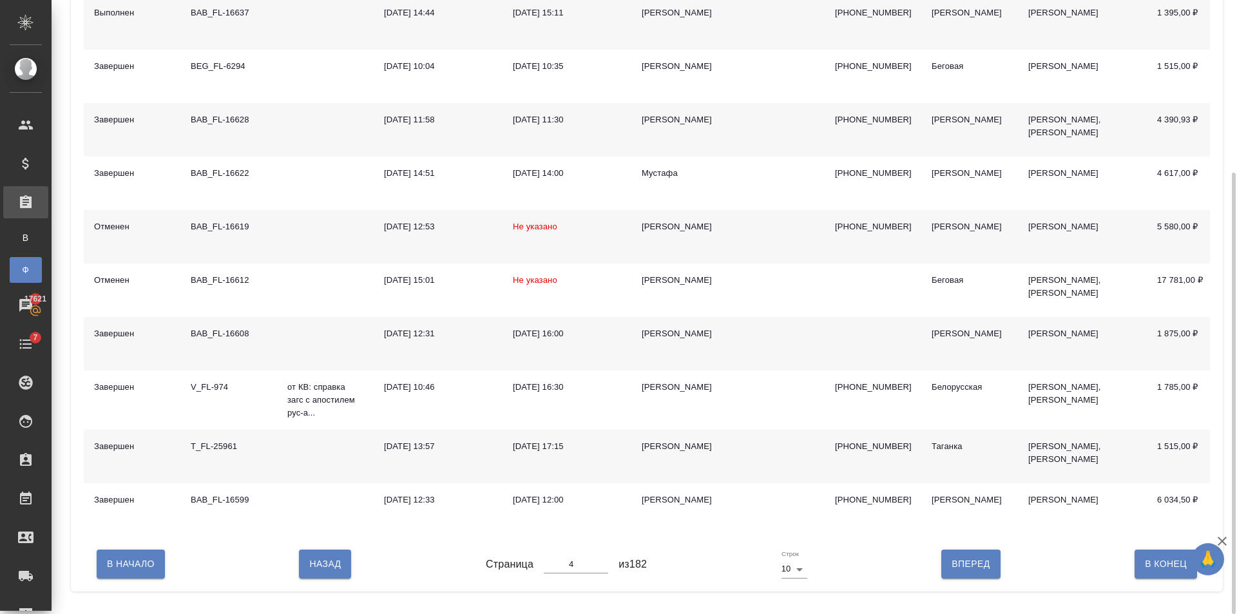
click at [946, 564] on button "Вперед" at bounding box center [970, 564] width 59 height 28
type input "5"
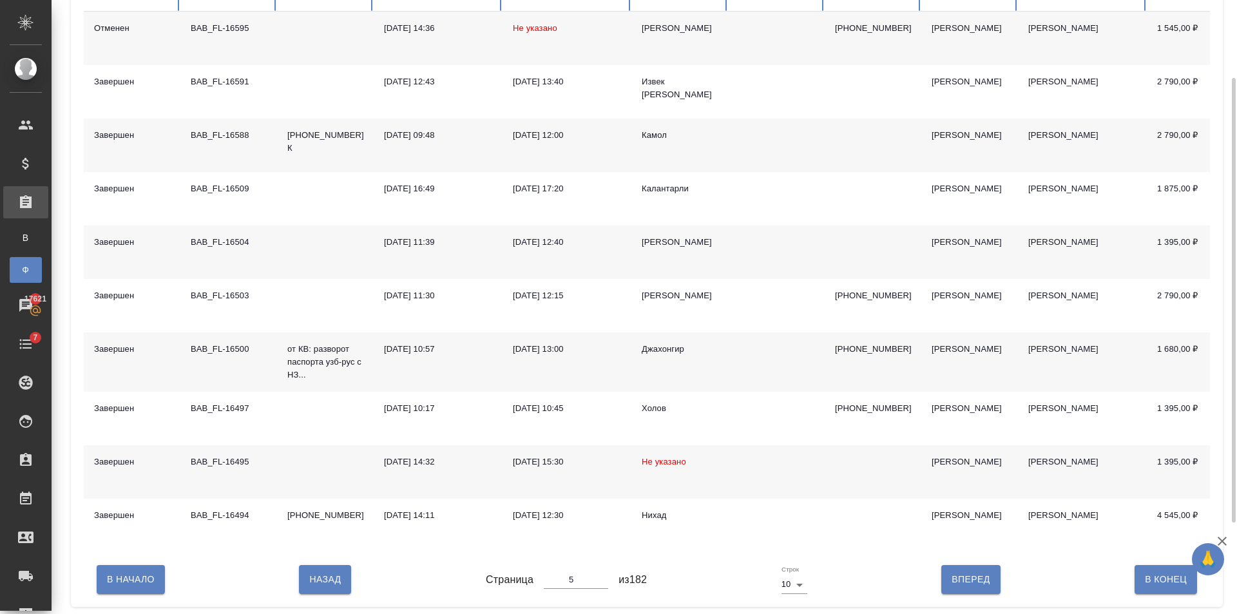
scroll to position [175, 0]
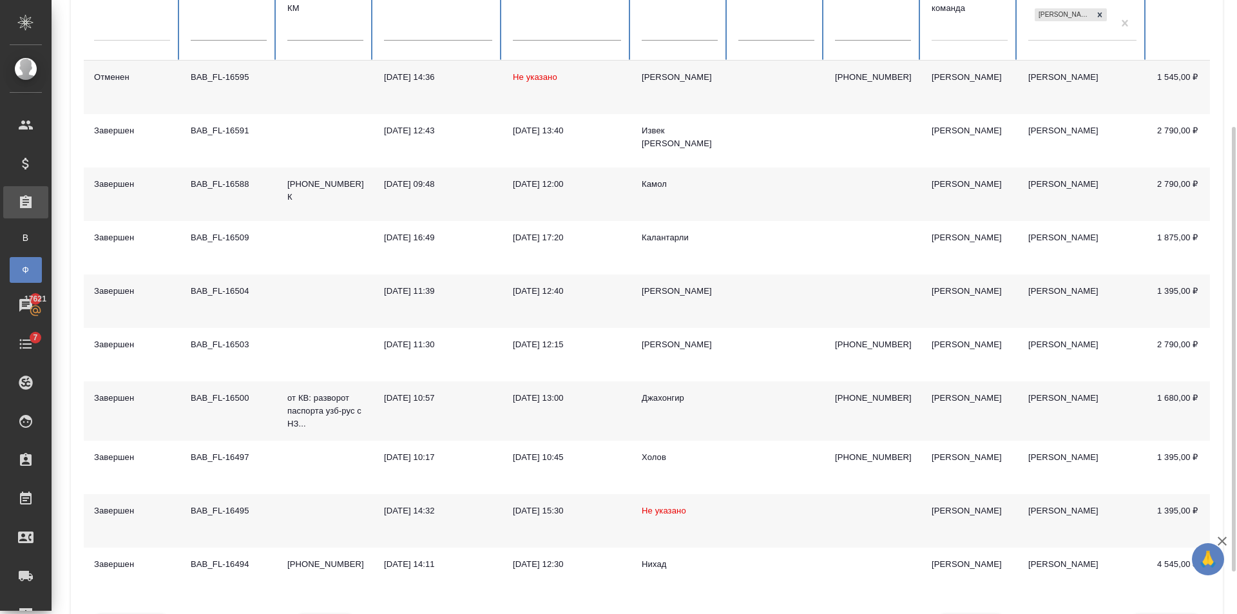
click at [744, 195] on td at bounding box center [776, 194] width 97 height 53
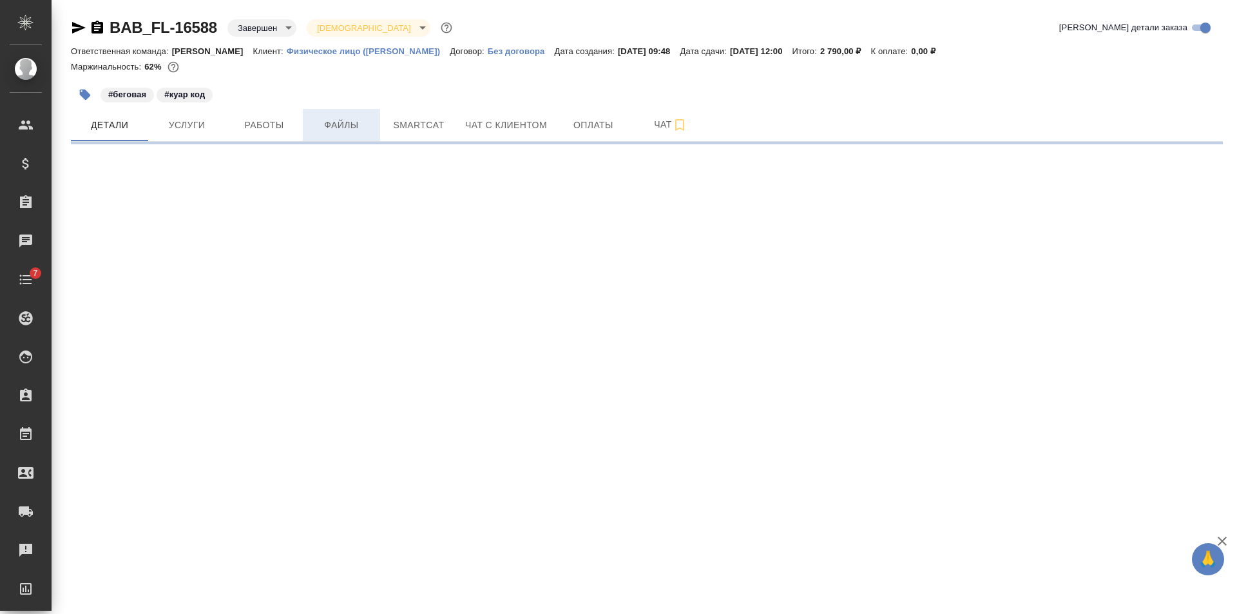
drag, startPoint x: 360, startPoint y: 112, endPoint x: 349, endPoint y: 122, distance: 15.1
click at [356, 115] on button "Файлы" at bounding box center [341, 125] width 77 height 32
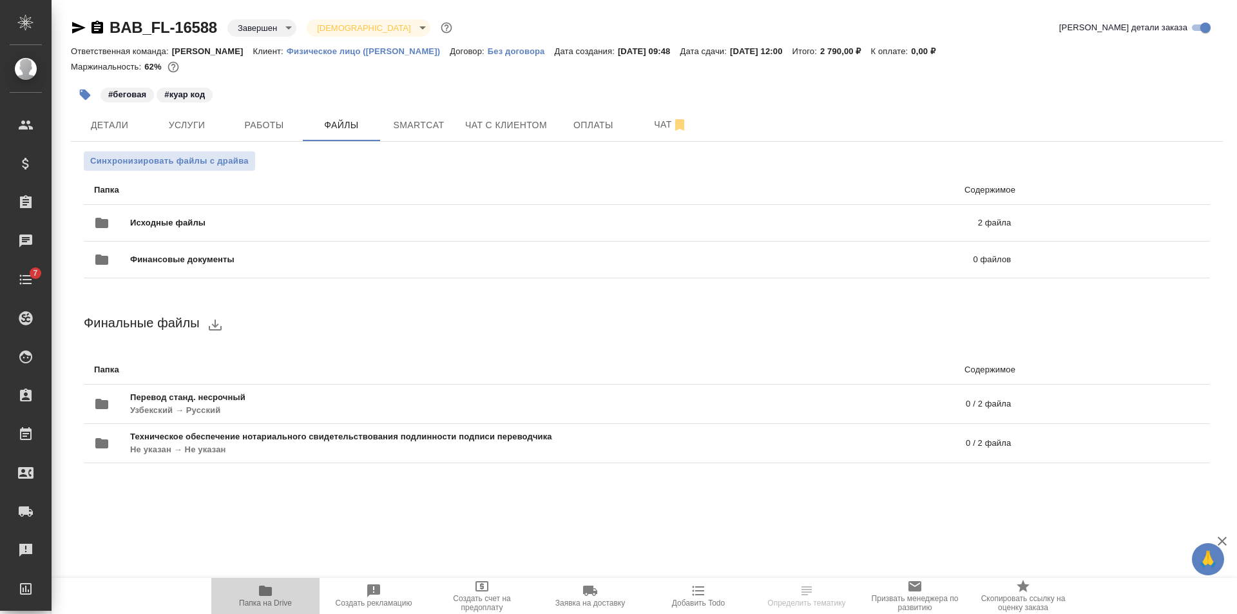
click at [280, 592] on span "Папка на Drive" at bounding box center [265, 595] width 93 height 24
click at [81, 26] on icon "button" at bounding box center [79, 28] width 14 height 12
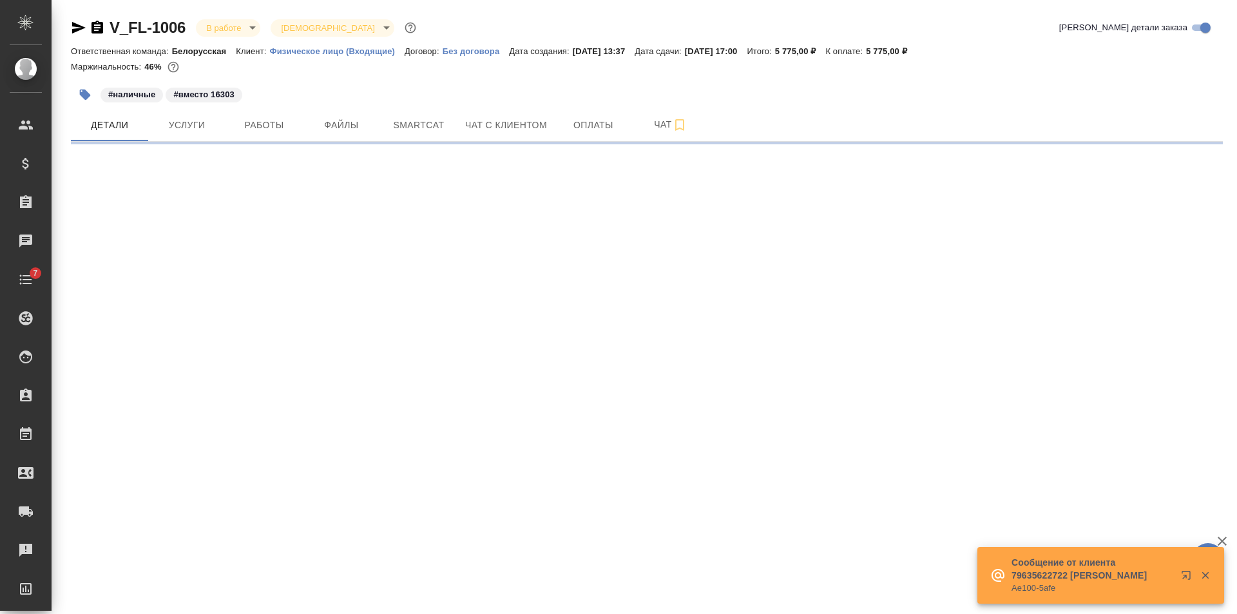
select select "RU"
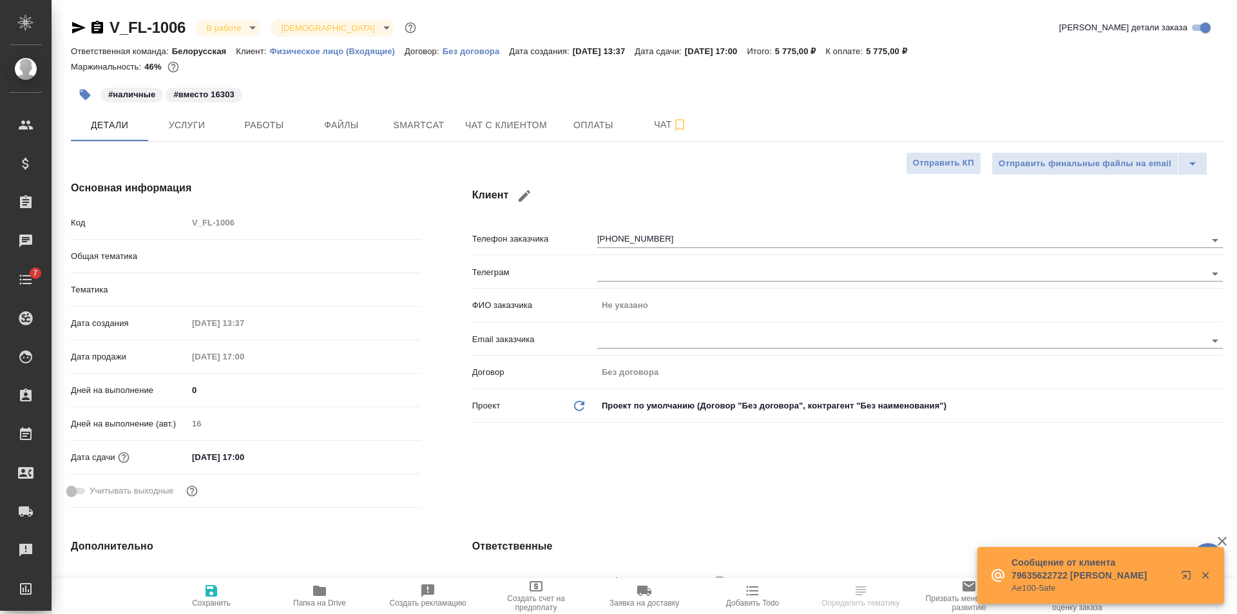
type textarea "x"
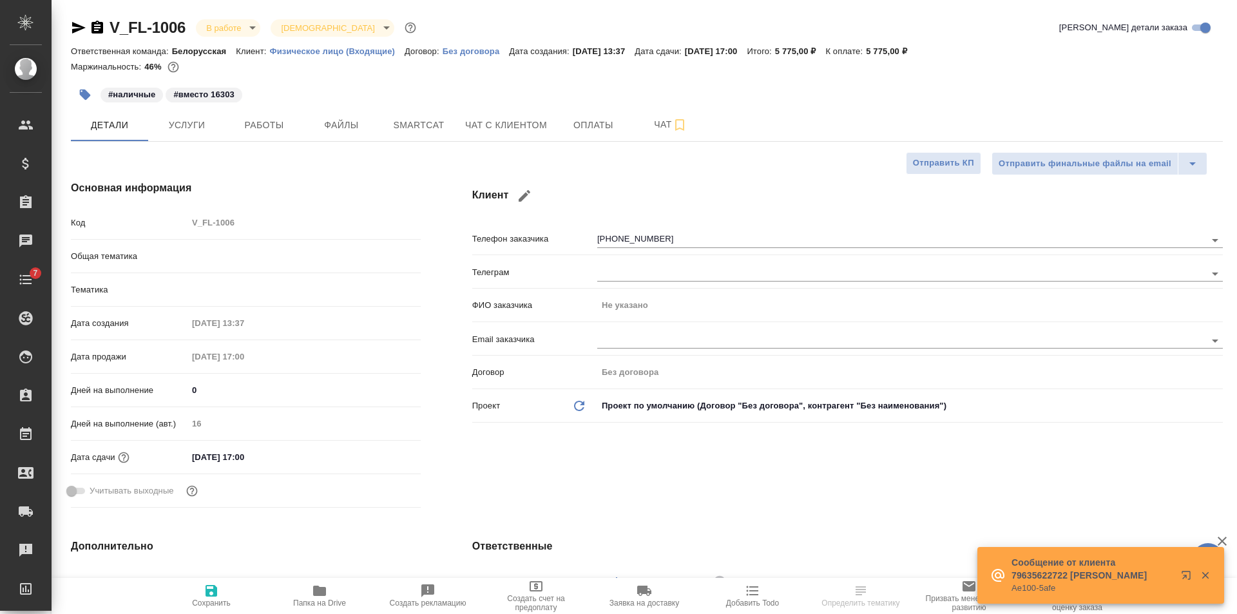
type textarea "x"
type input "[PERSON_NAME]"
drag, startPoint x: 189, startPoint y: 40, endPoint x: 113, endPoint y: 42, distance: 75.4
click at [113, 42] on div "V_FL-1006 В работе inProgress Святая троица holyTrinity Кратко детали заказа" at bounding box center [647, 30] width 1152 height 26
copy link "V_FL-1006"
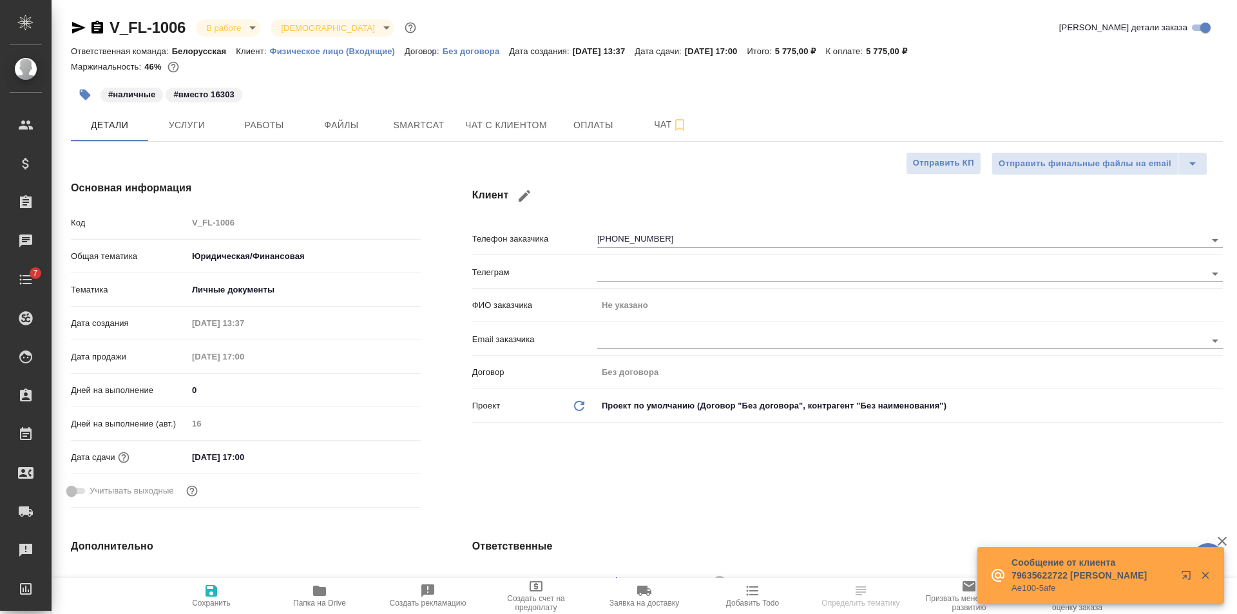
click at [401, 165] on div "Основная информация Код V_FL-1006 Общая тематика Юридическая/Финансовая yr-fn Т…" at bounding box center [245, 347] width 401 height 384
type textarea "x"
select select "RU"
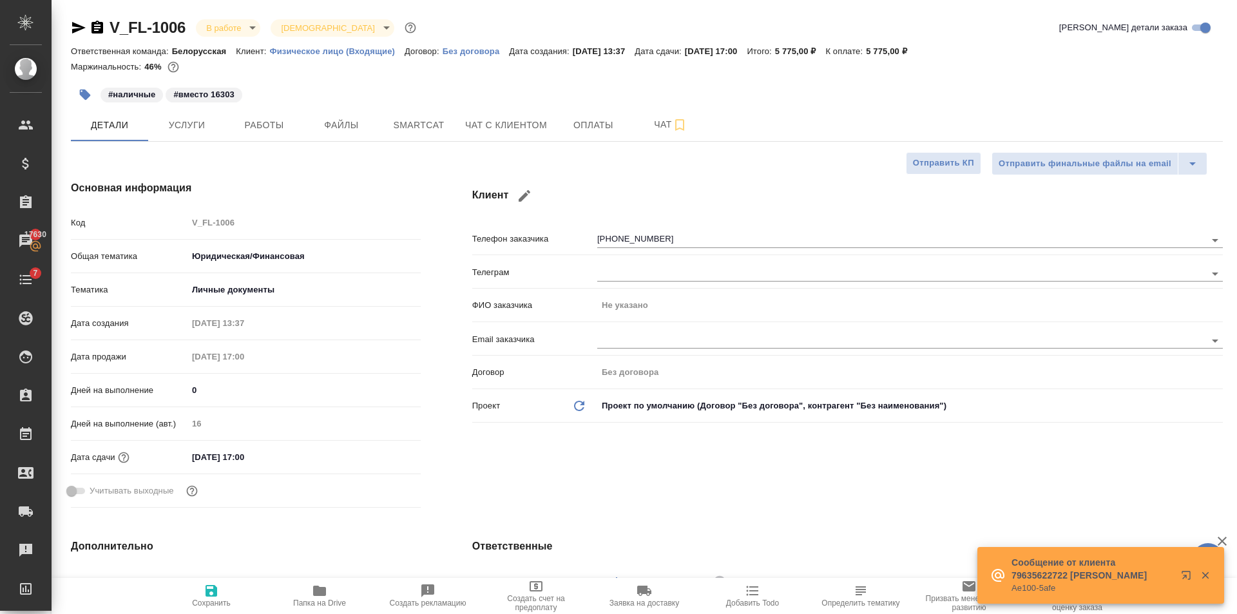
type textarea "x"
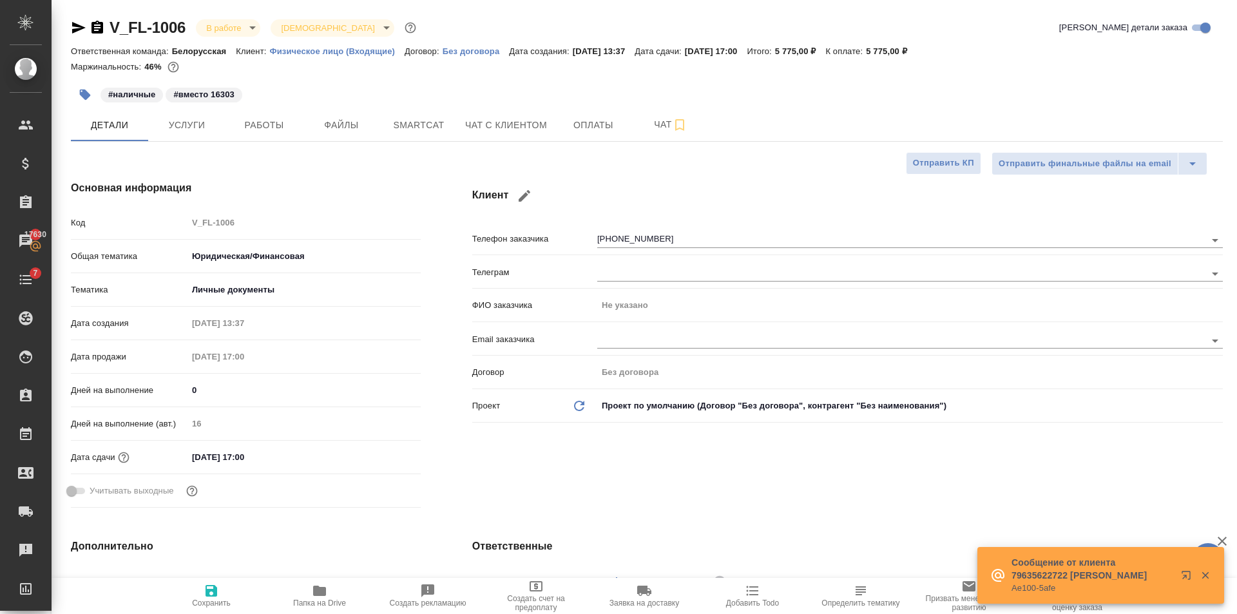
type textarea "x"
click at [502, 119] on span "Чат с клиентом" at bounding box center [506, 125] width 82 height 16
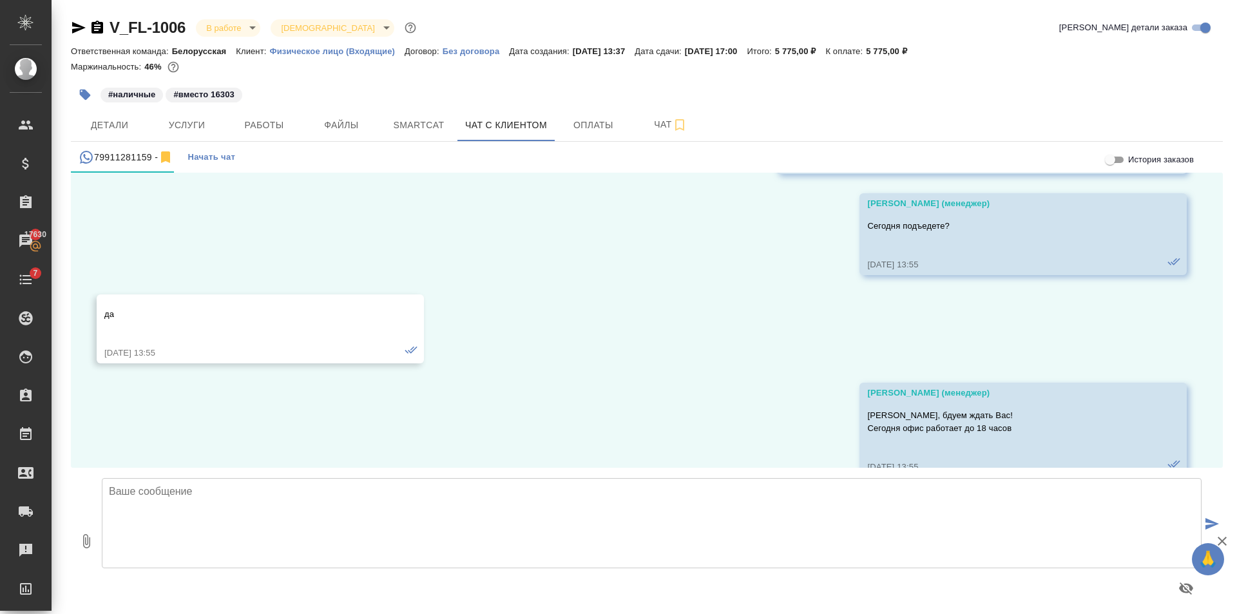
scroll to position [1722, 0]
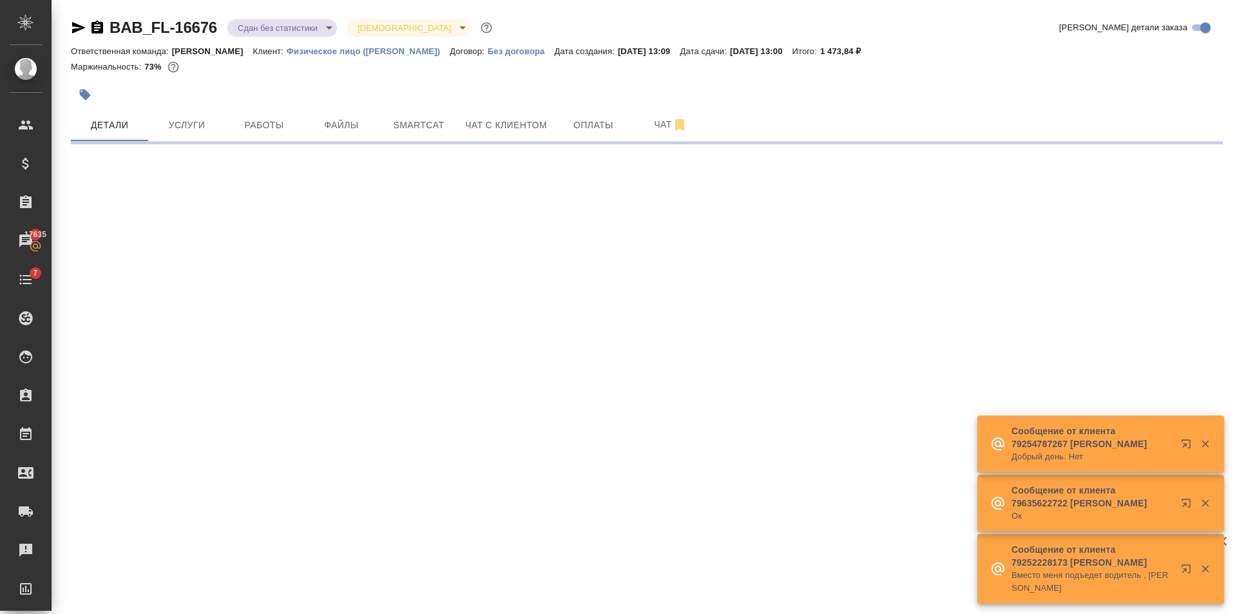
select select "RU"
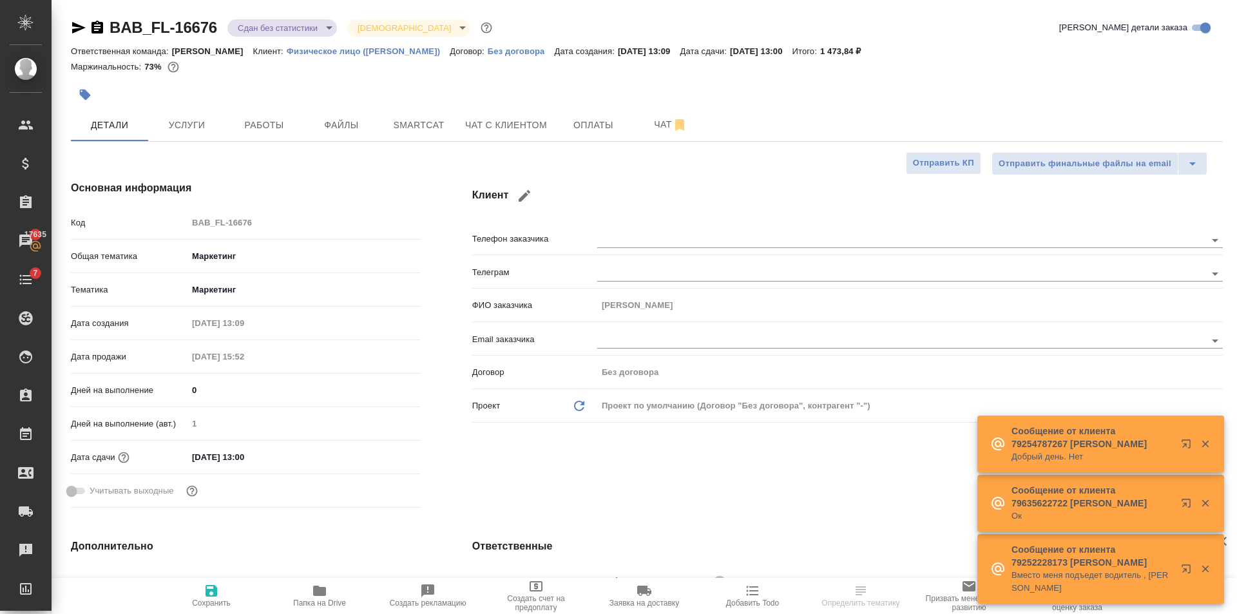
type textarea "x"
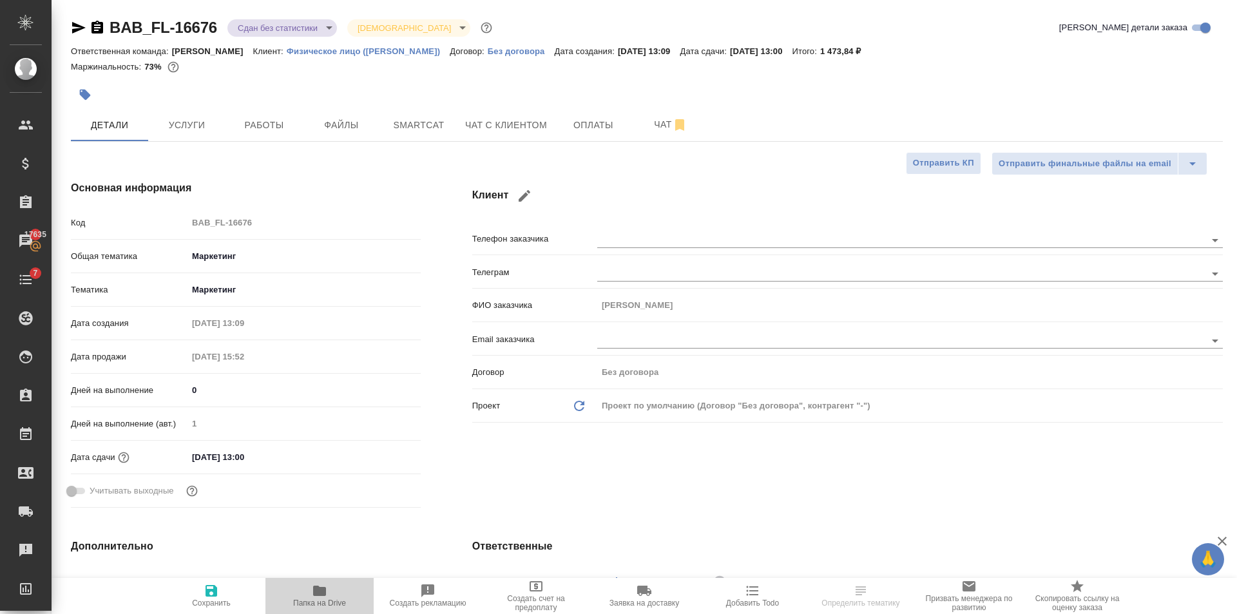
click at [322, 595] on icon "button" at bounding box center [319, 591] width 13 height 10
type textarea "x"
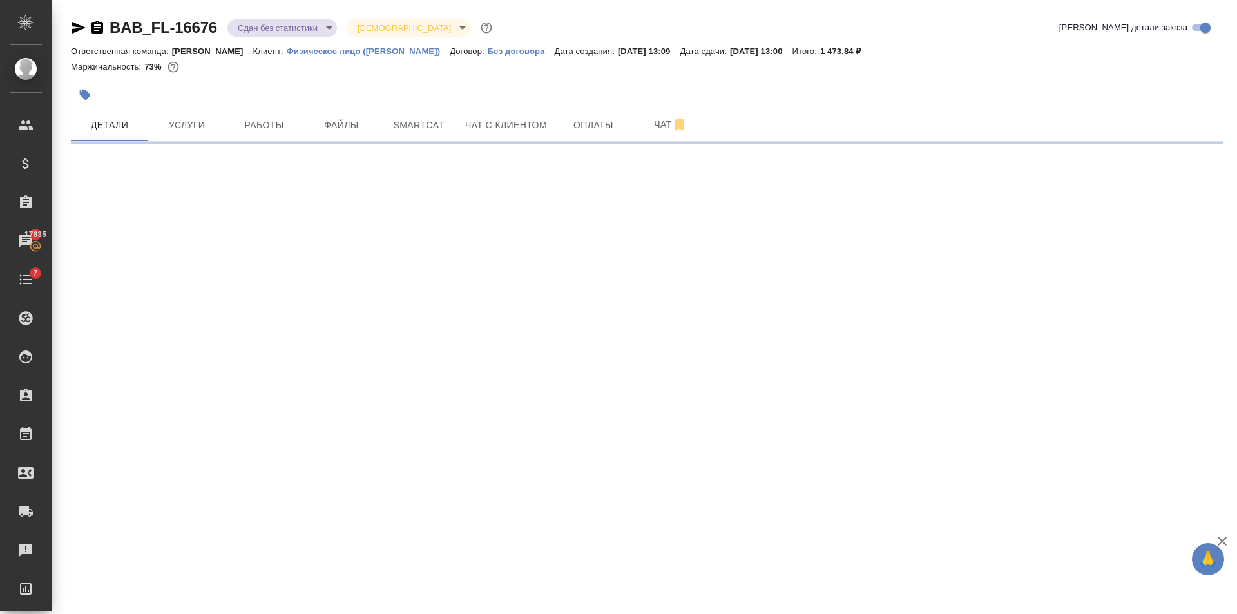
select select "RU"
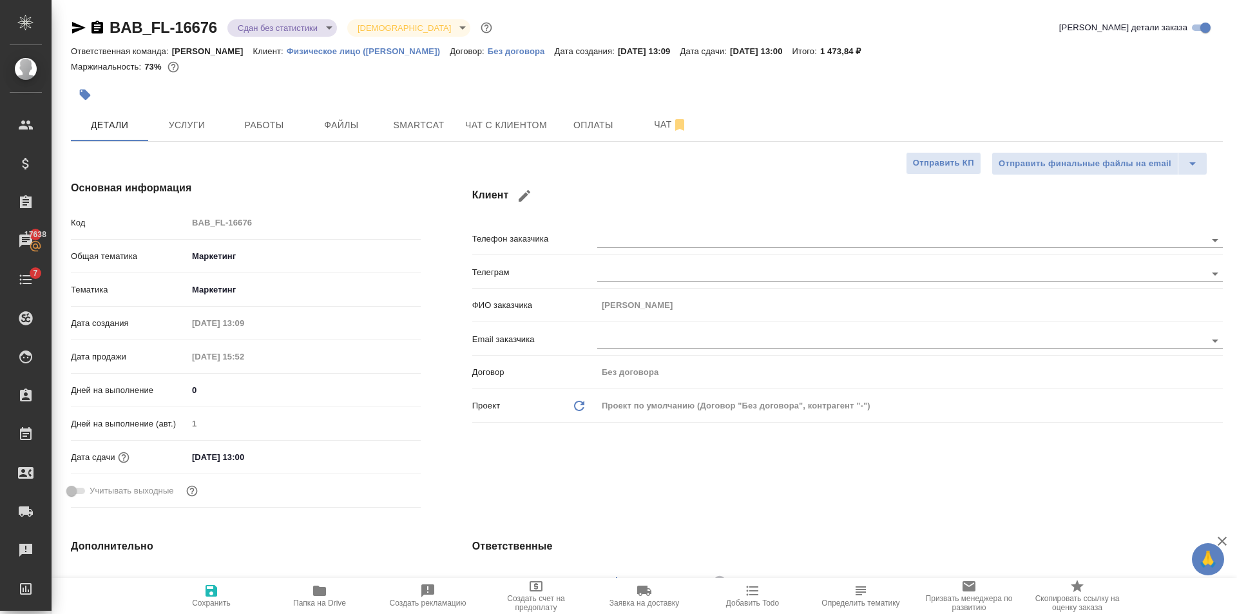
type textarea "x"
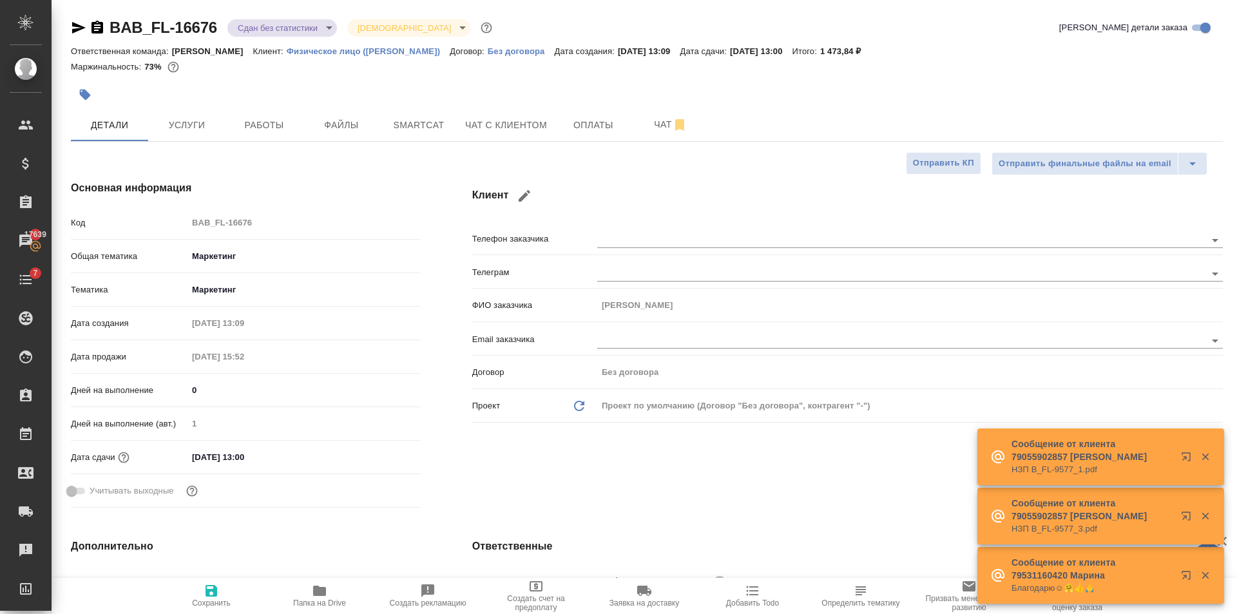
type textarea "x"
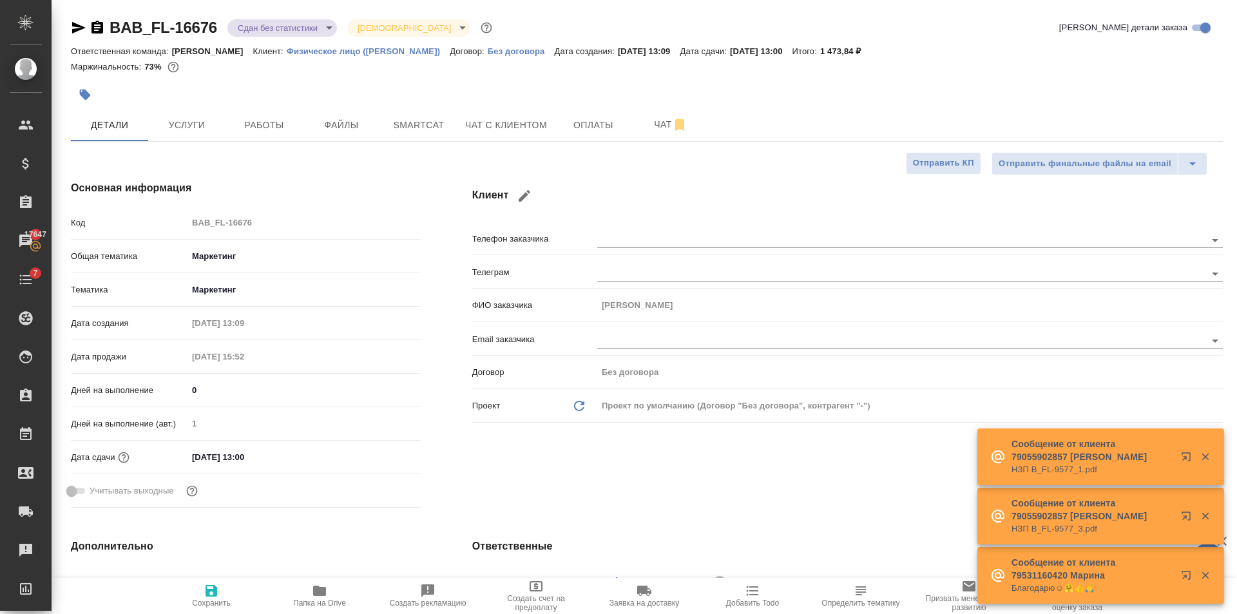
type textarea "x"
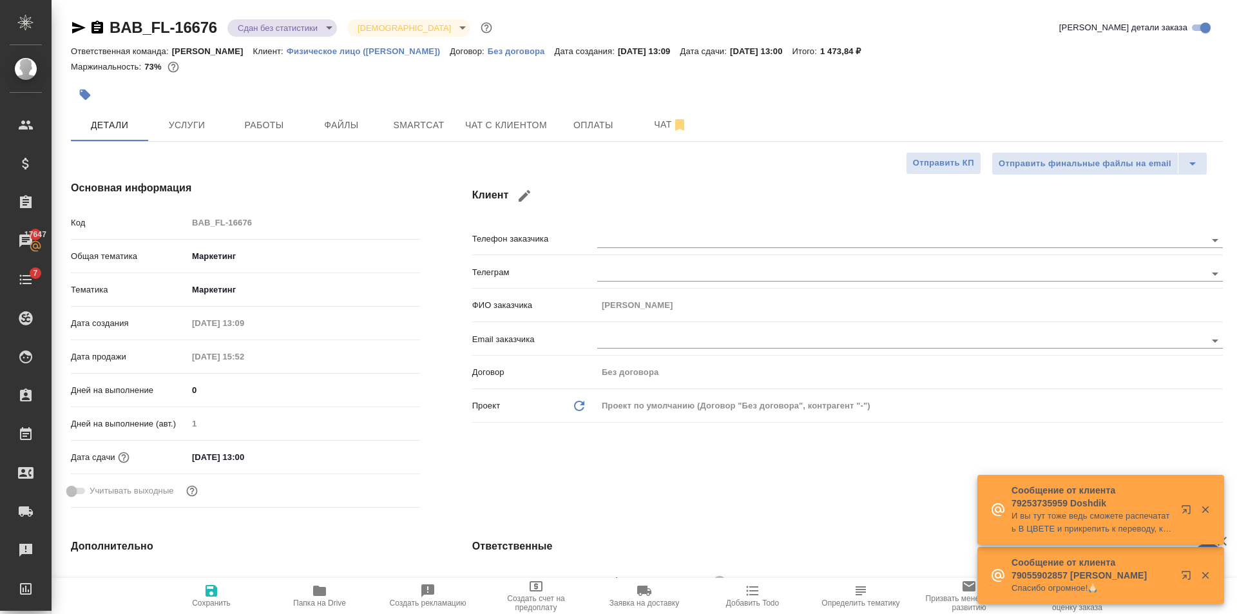
type textarea "x"
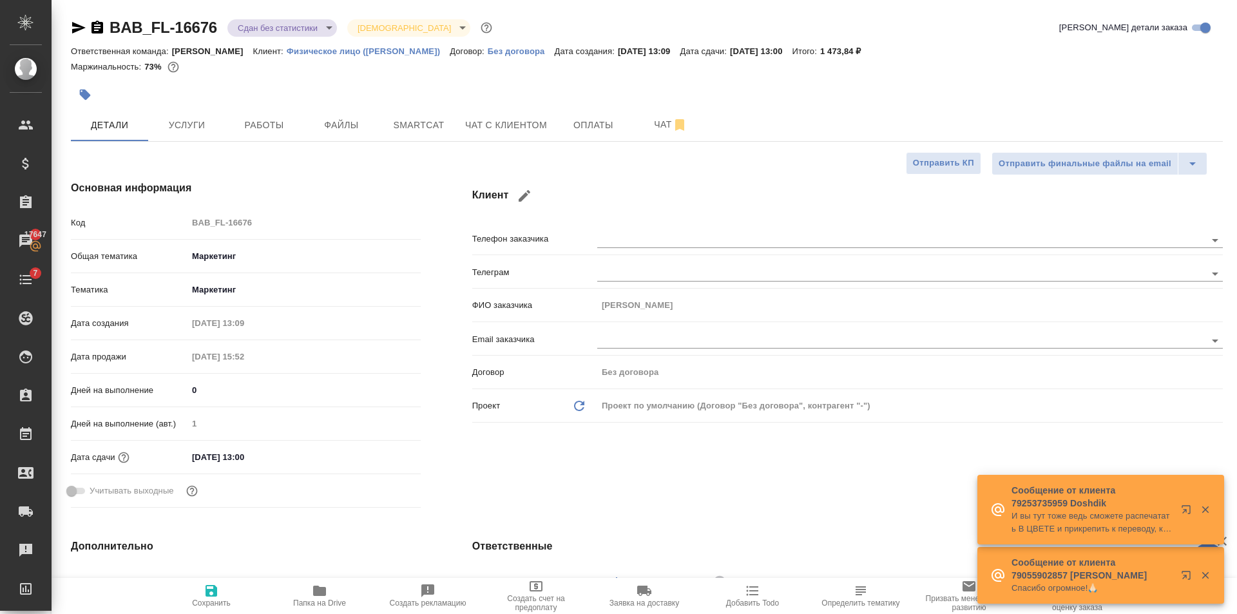
type textarea "x"
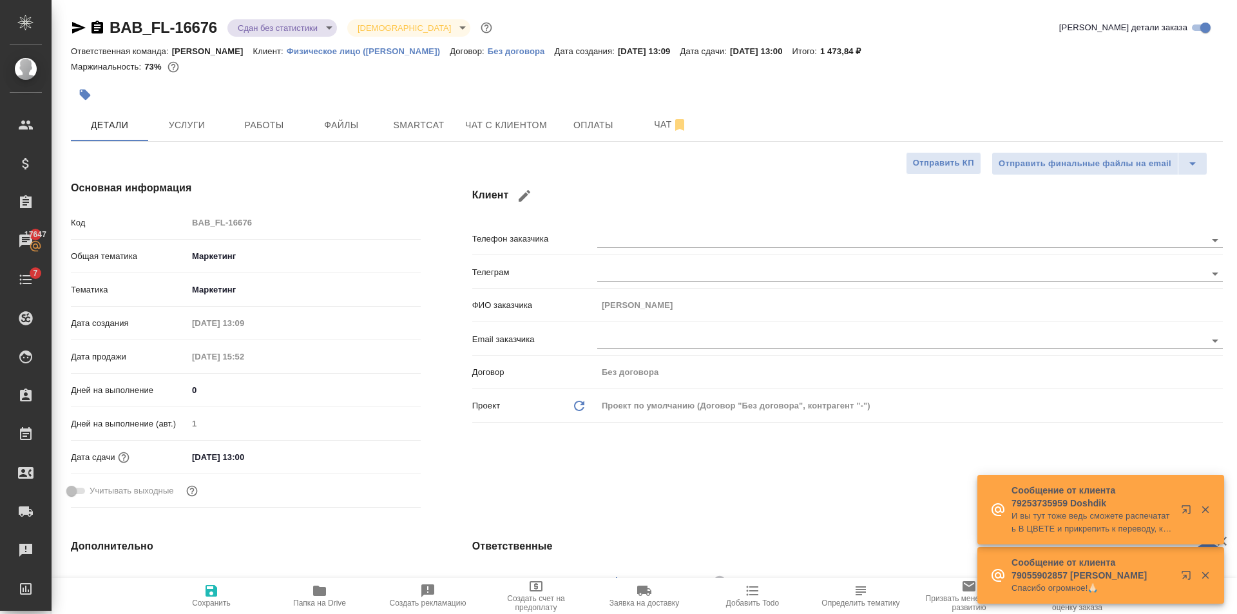
type textarea "x"
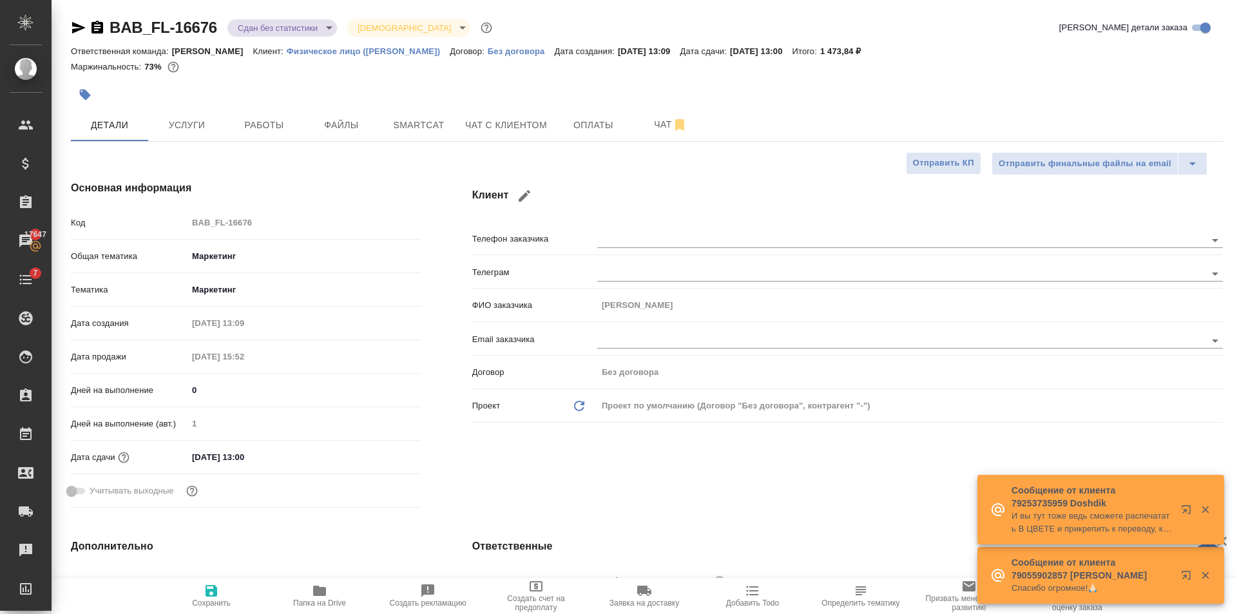
type textarea "x"
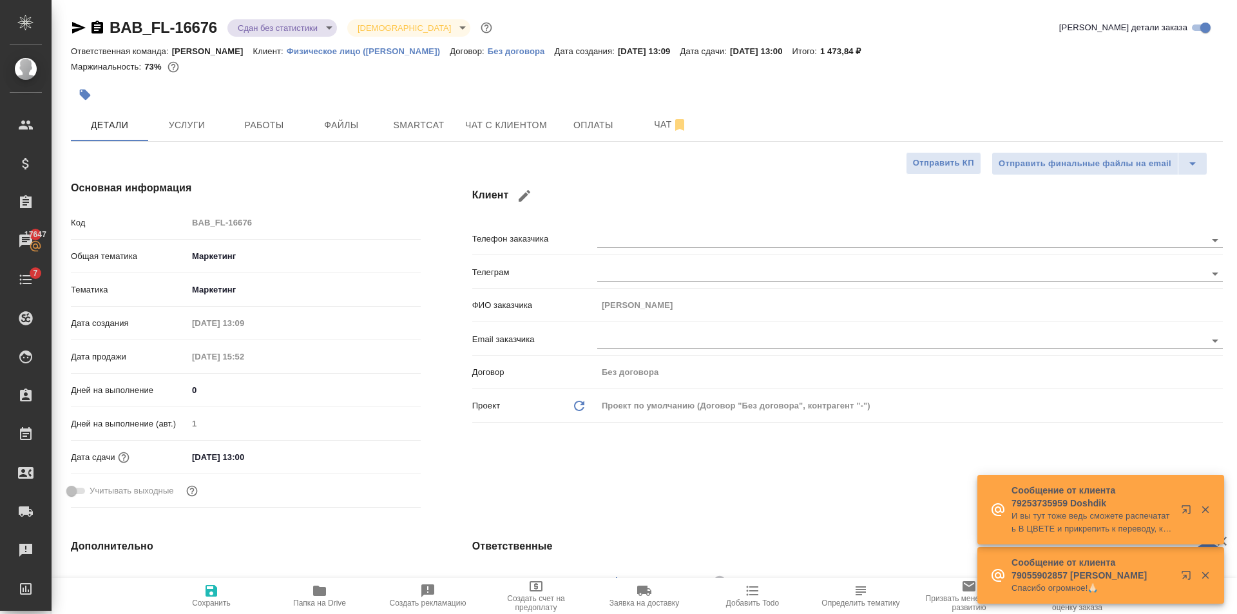
type textarea "x"
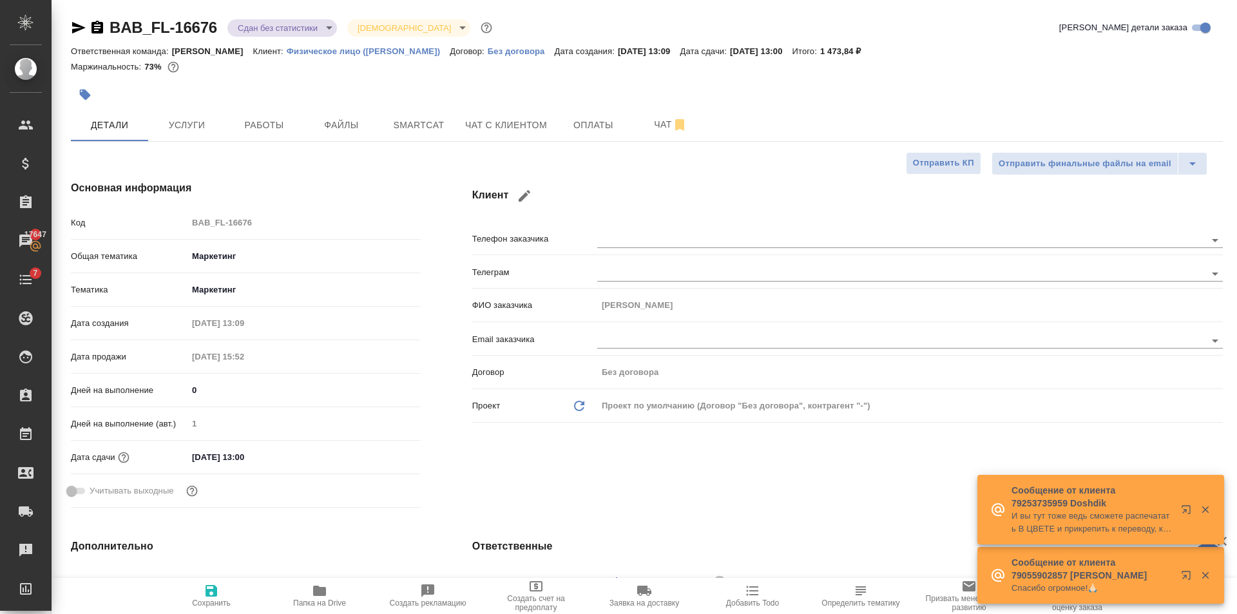
type textarea "x"
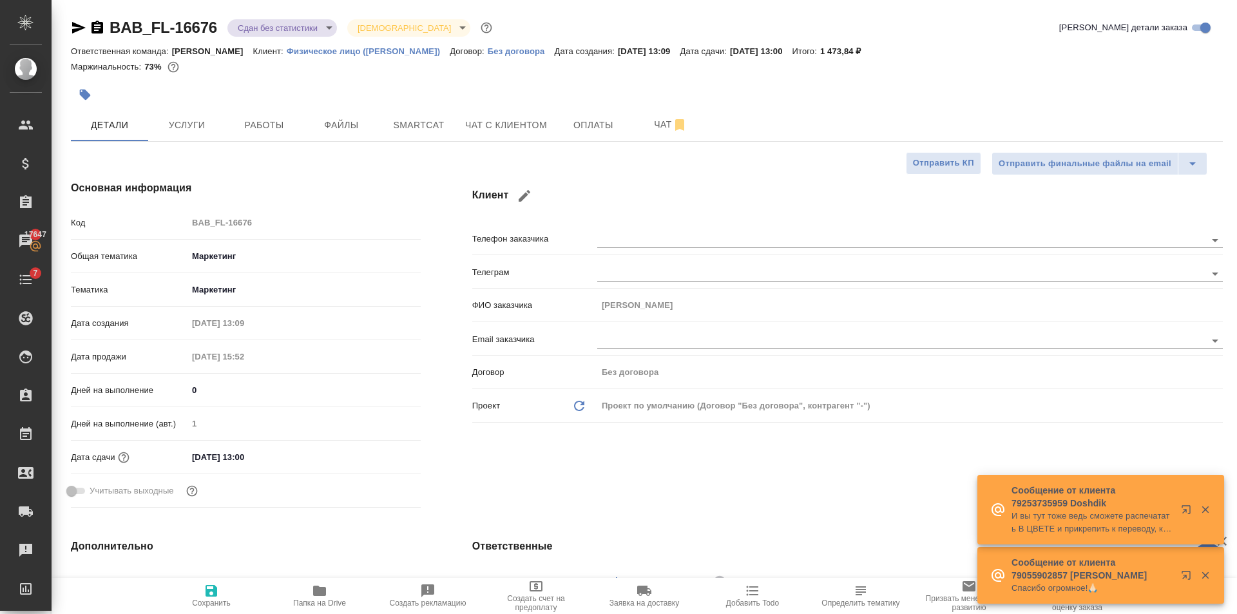
type textarea "x"
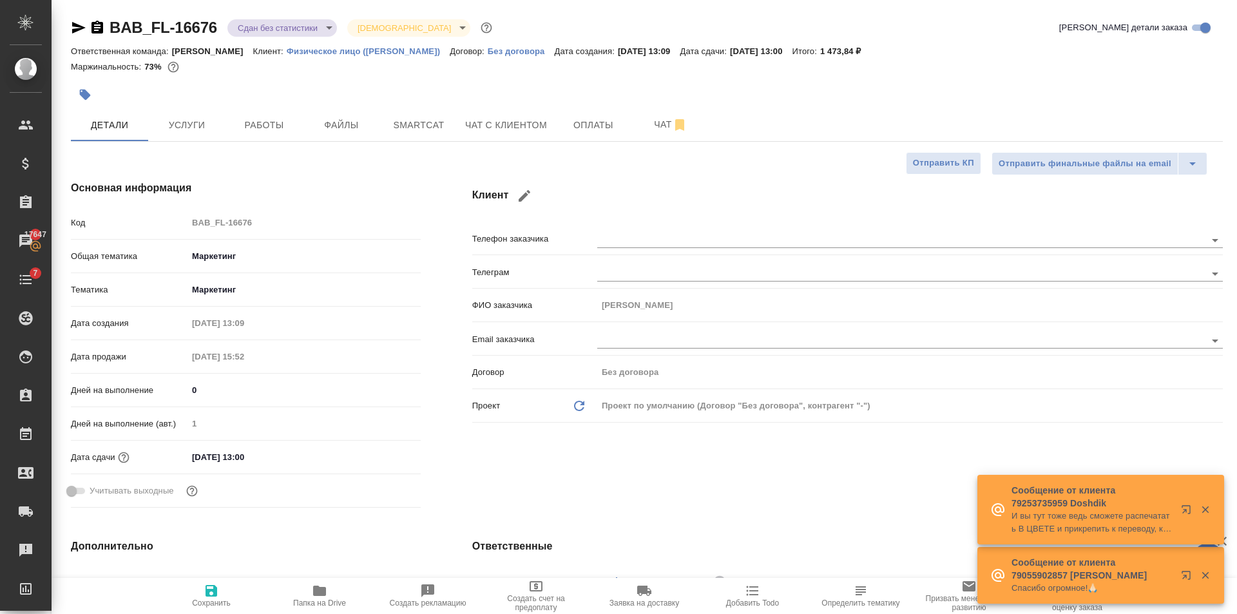
type textarea "x"
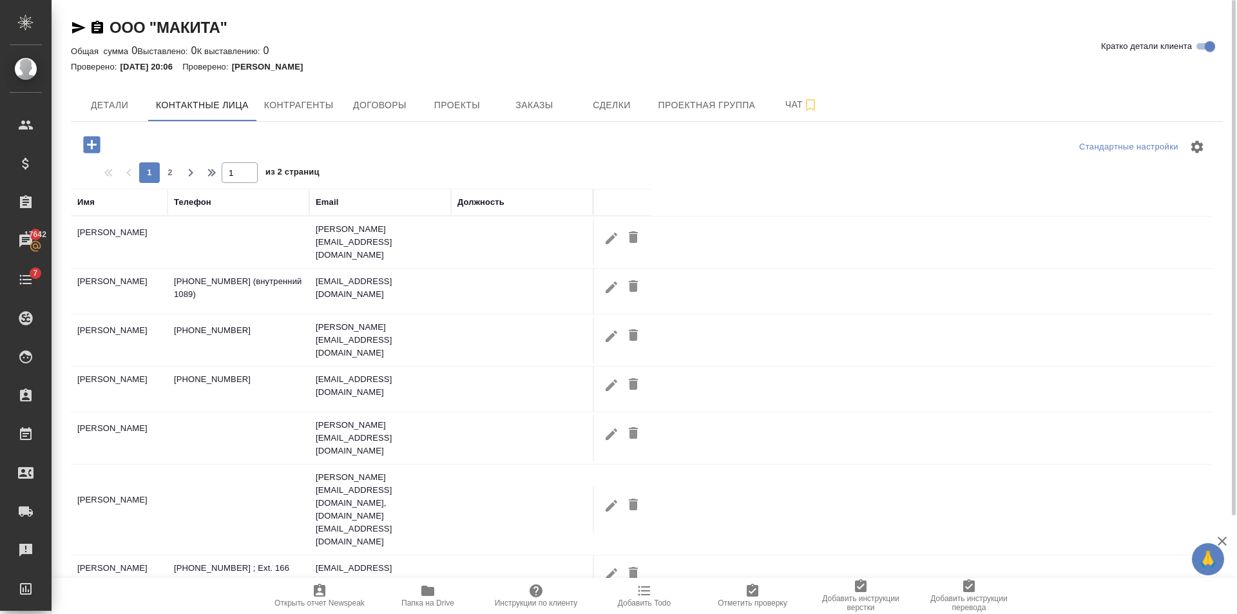
select select "RU"
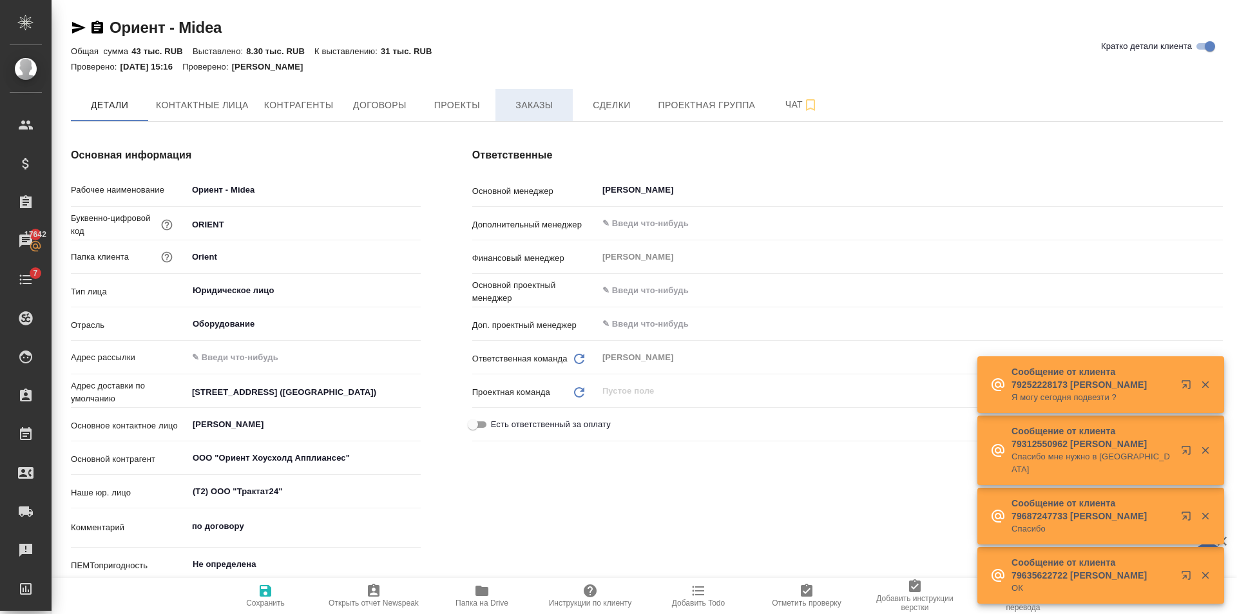
click at [522, 101] on span "Заказы" at bounding box center [534, 105] width 62 height 16
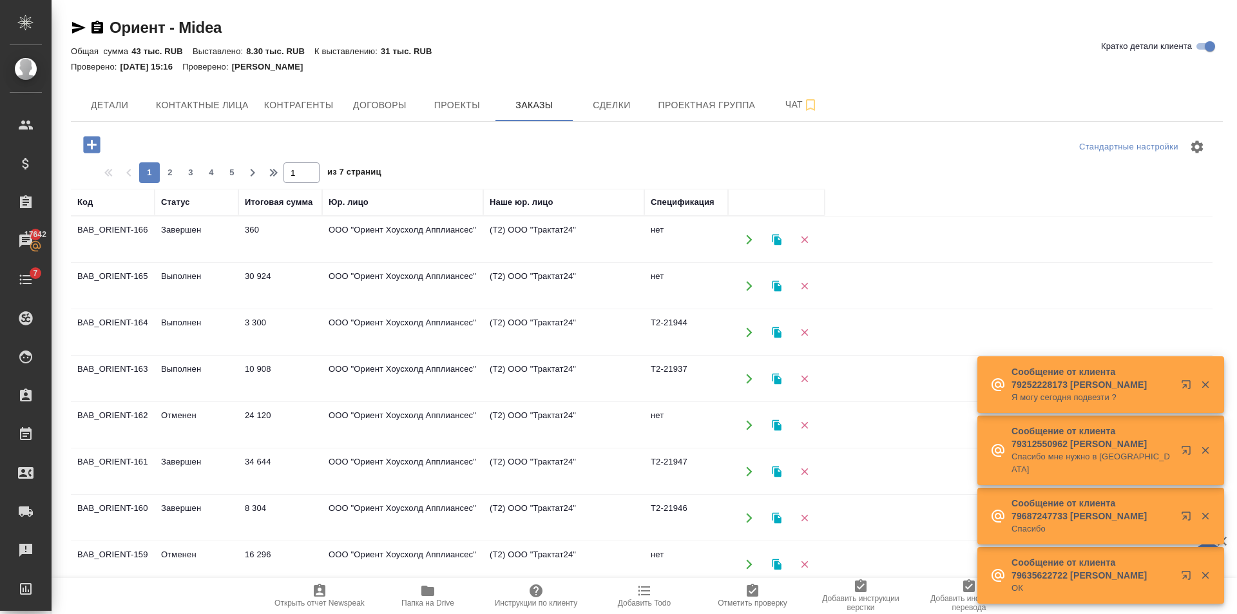
click at [299, 375] on td "10 908" at bounding box center [280, 378] width 84 height 45
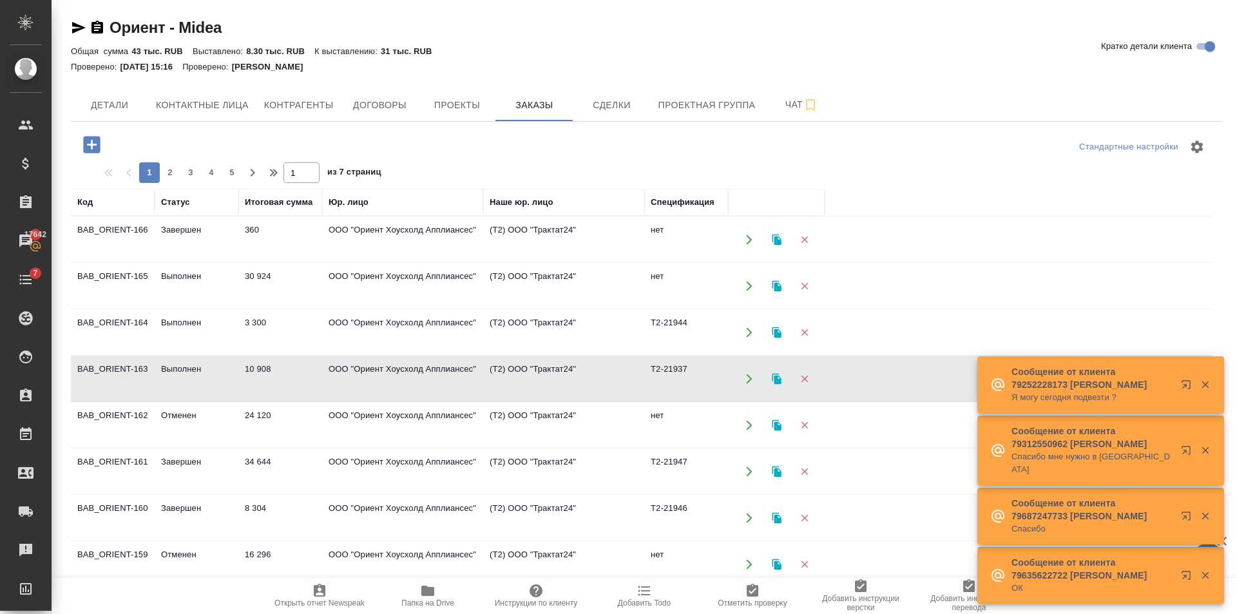
click at [299, 376] on td "10 908" at bounding box center [280, 378] width 84 height 45
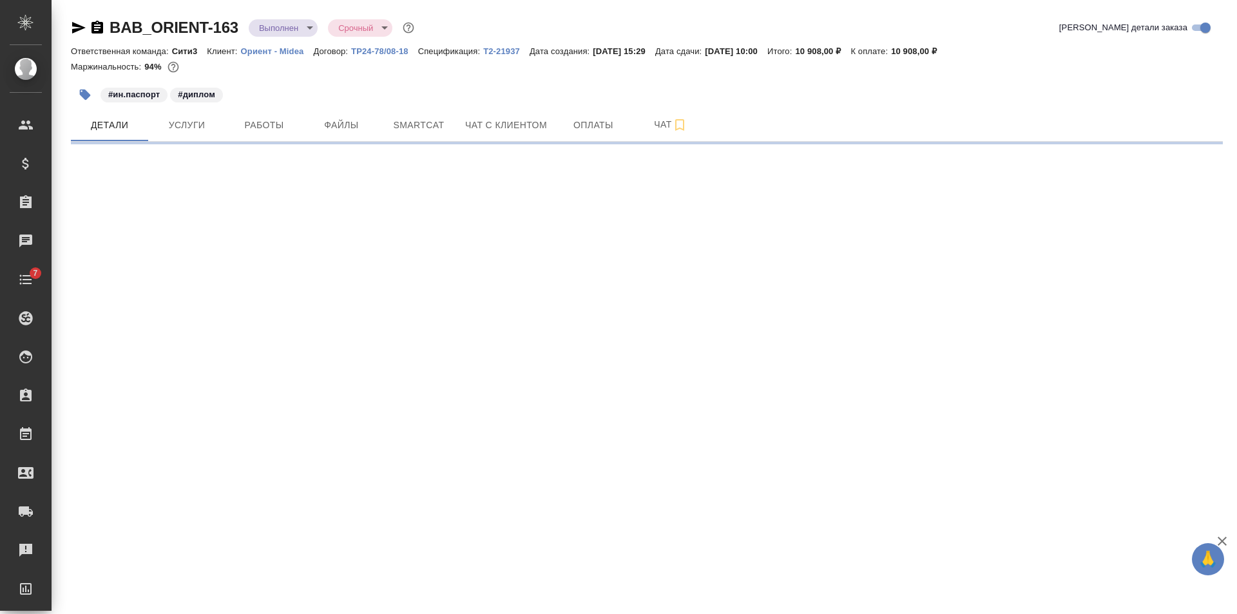
select select "RU"
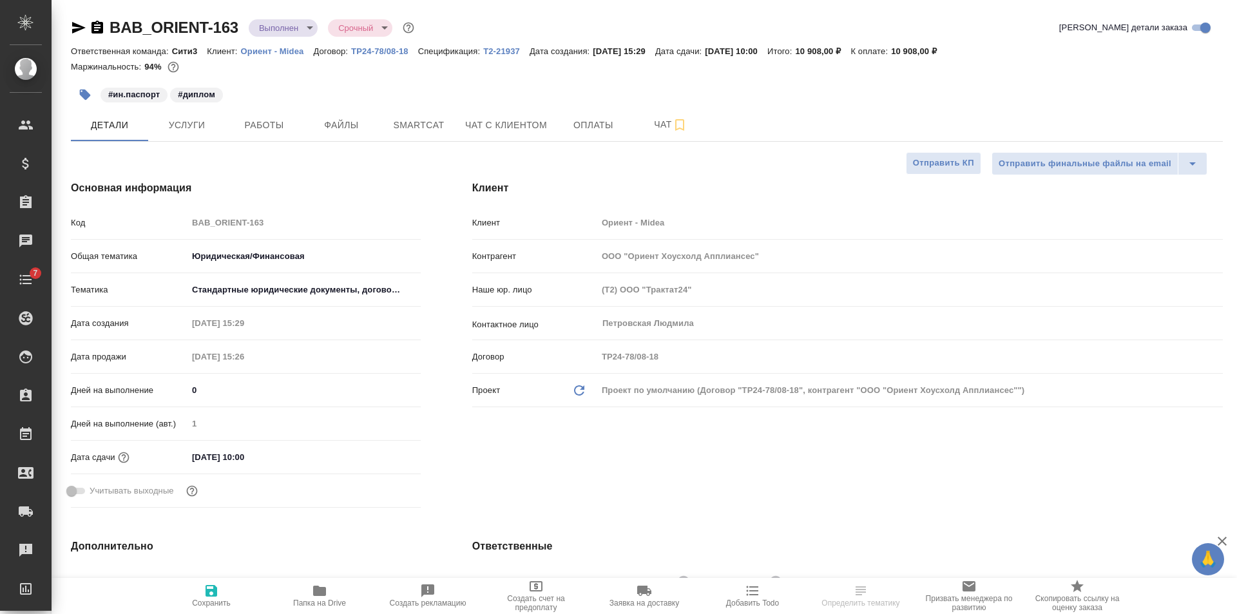
type textarea "x"
click at [309, 592] on span "Папка на Drive" at bounding box center [319, 595] width 93 height 24
type textarea "x"
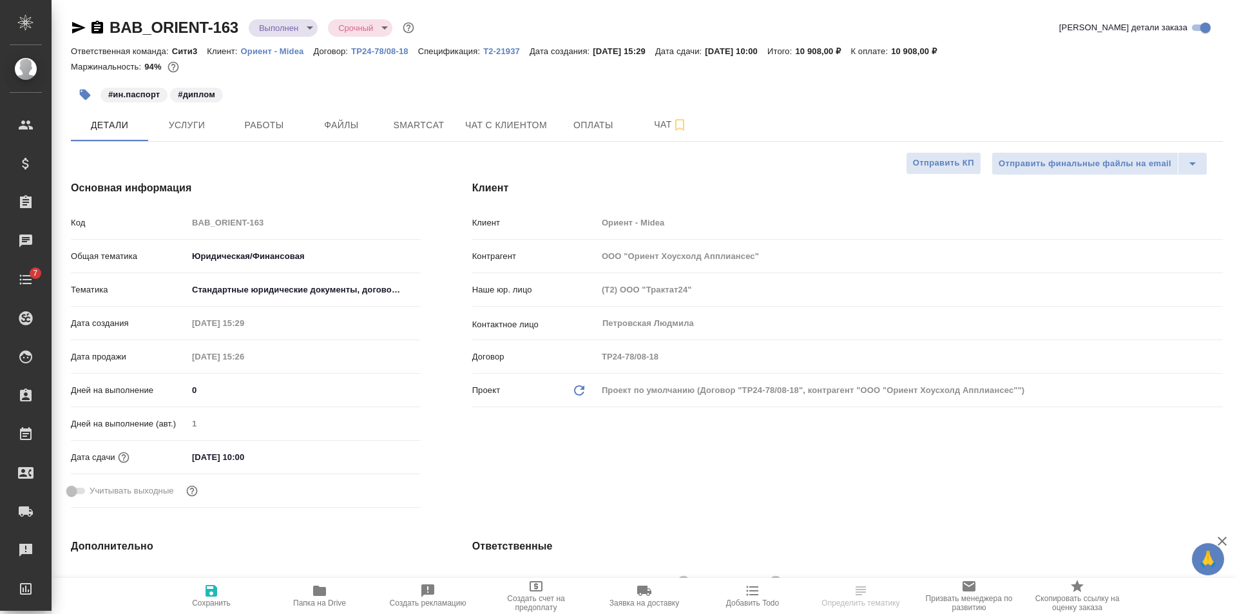
type textarea "x"
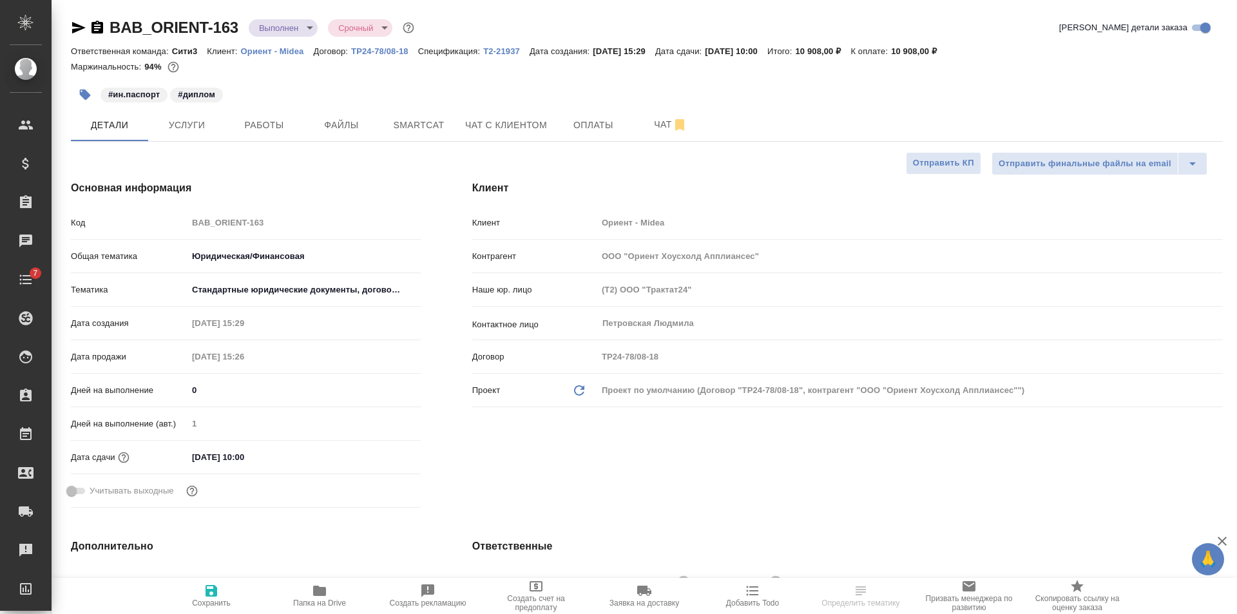
type textarea "x"
select select "RU"
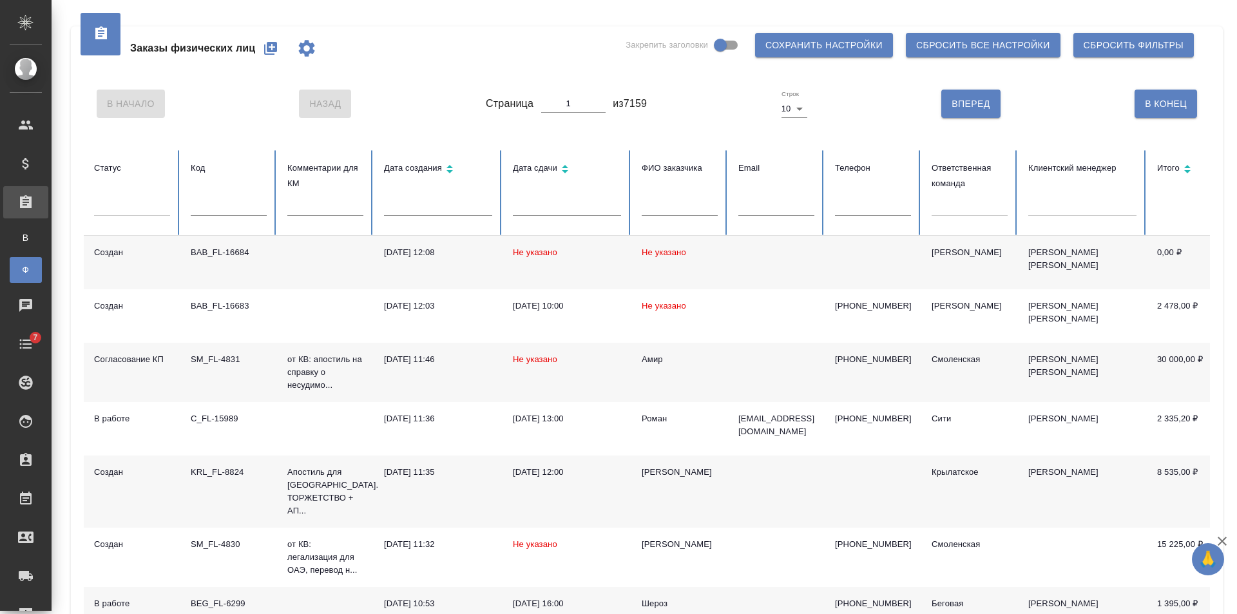
click at [617, 258] on td "Не указано" at bounding box center [567, 262] width 129 height 53
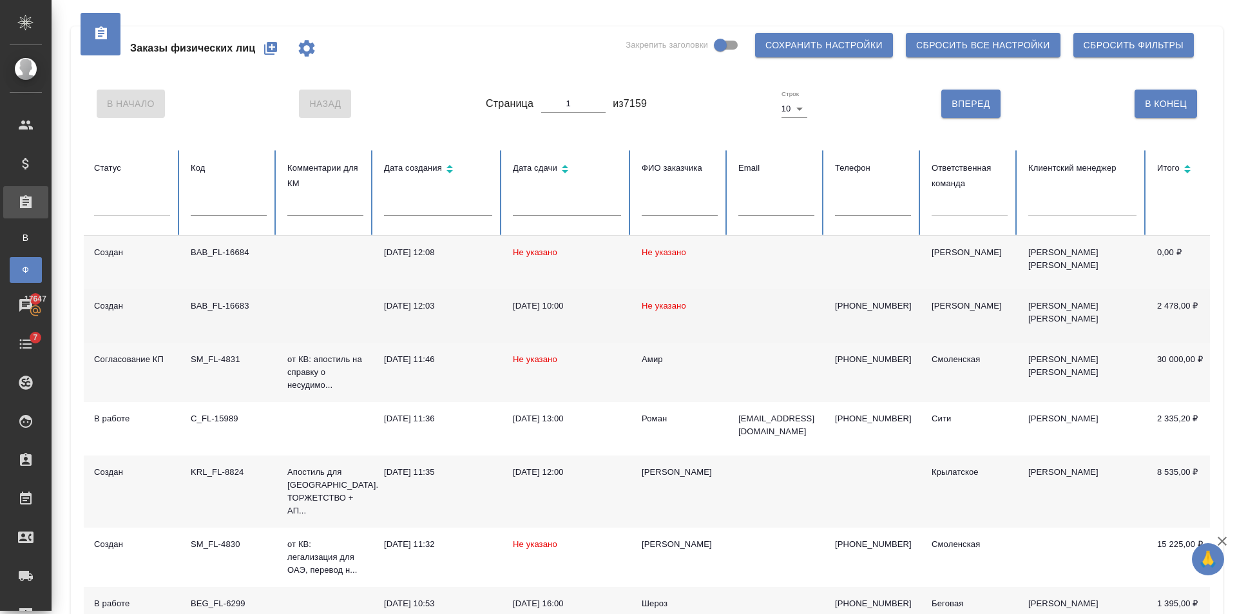
click at [778, 300] on td at bounding box center [776, 315] width 97 height 53
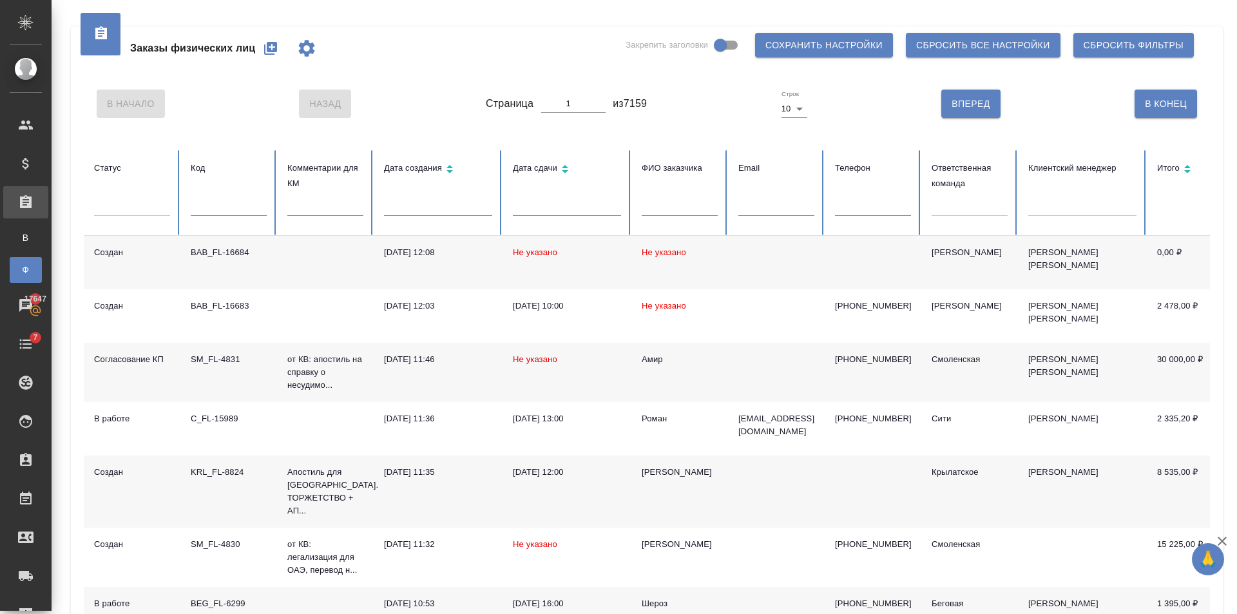
click at [720, 263] on td "Не указано" at bounding box center [679, 262] width 97 height 53
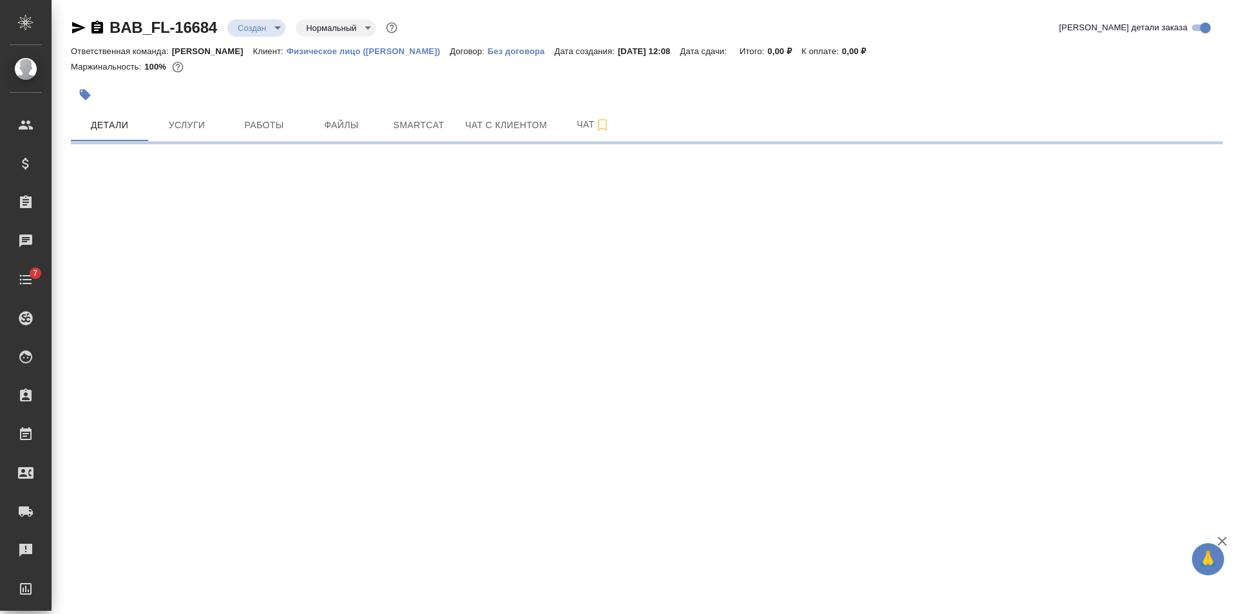
click at [79, 29] on icon "button" at bounding box center [79, 28] width 14 height 12
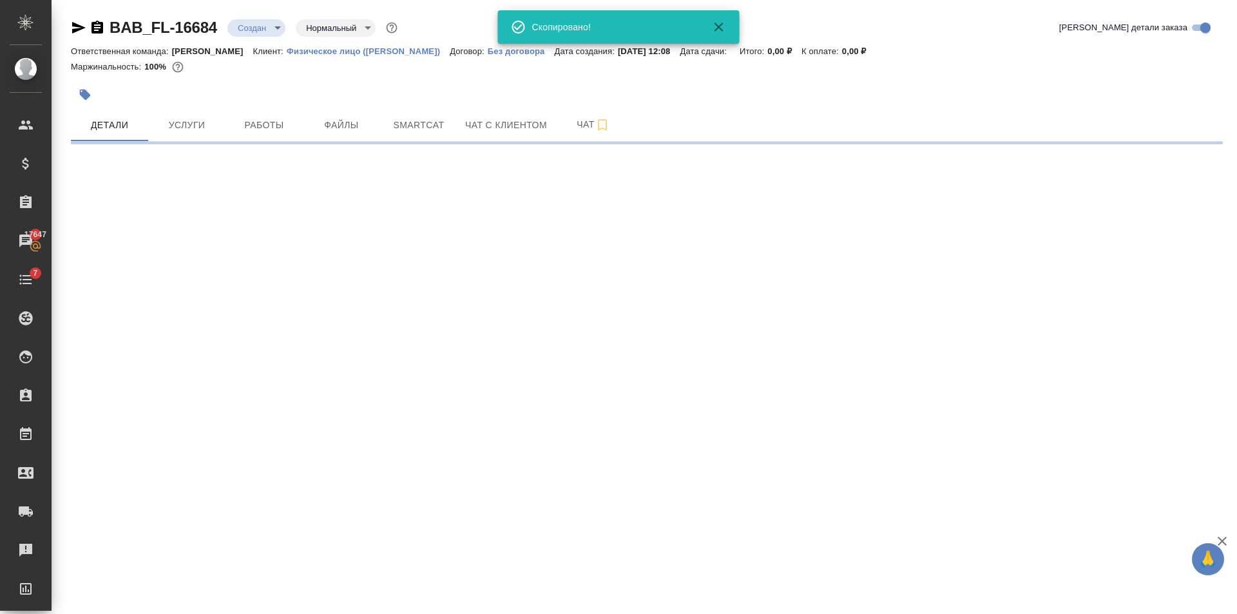
select select "RU"
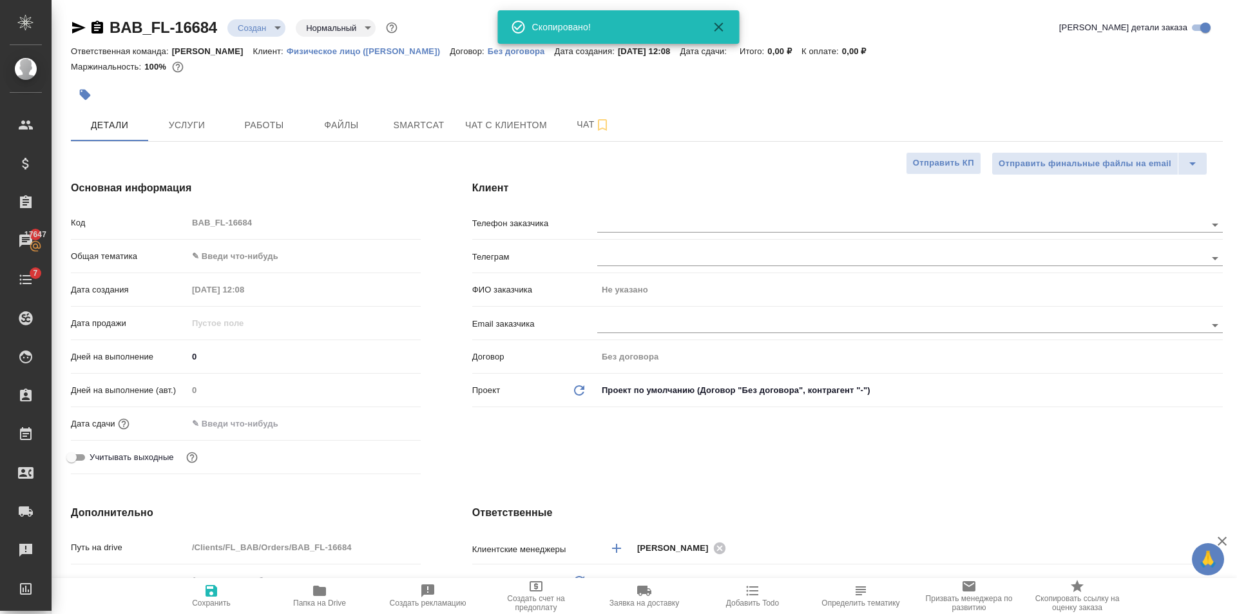
type textarea "x"
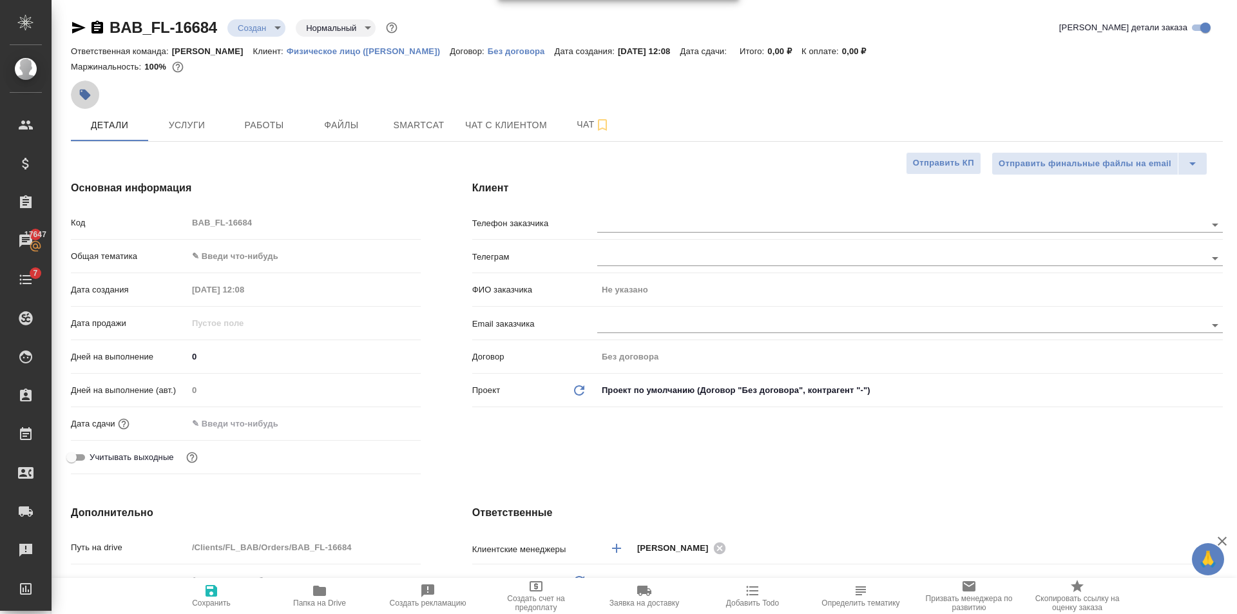
click at [94, 92] on button "button" at bounding box center [85, 95] width 28 height 28
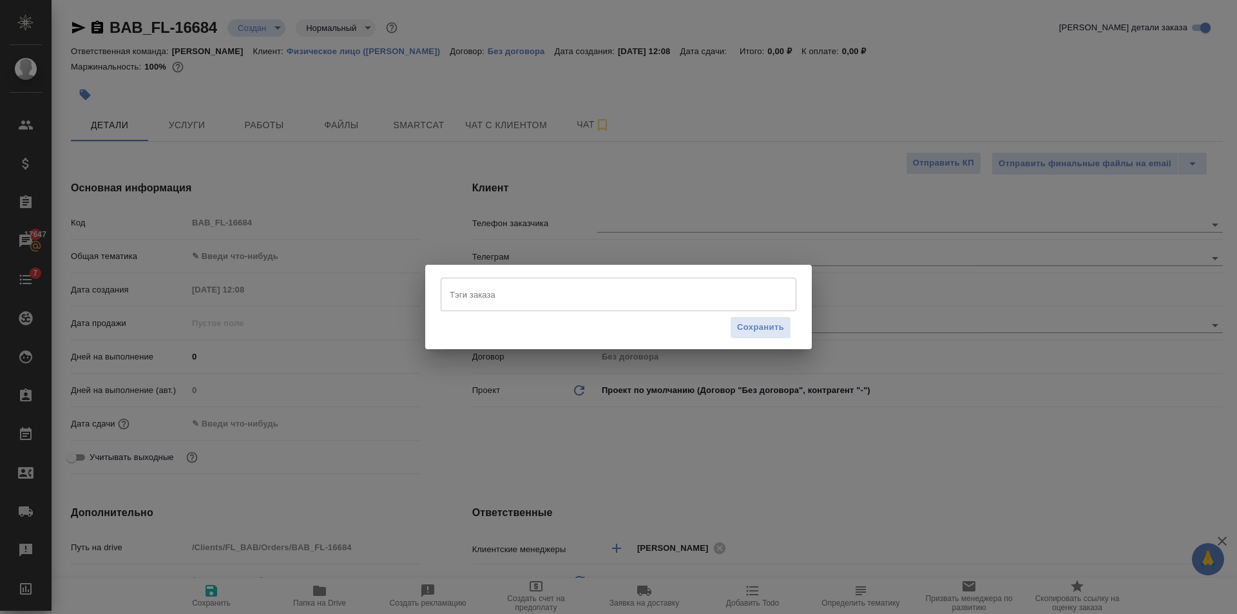
click at [550, 292] on input "Тэги заказа" at bounding box center [607, 295] width 320 height 22
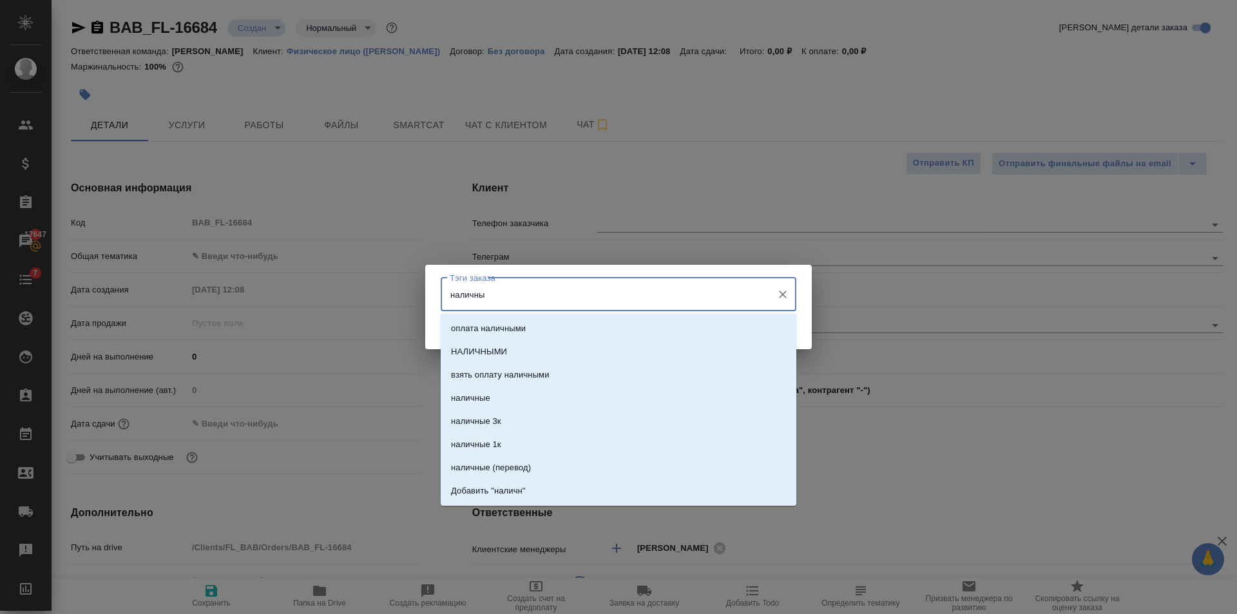
type input "наличные"
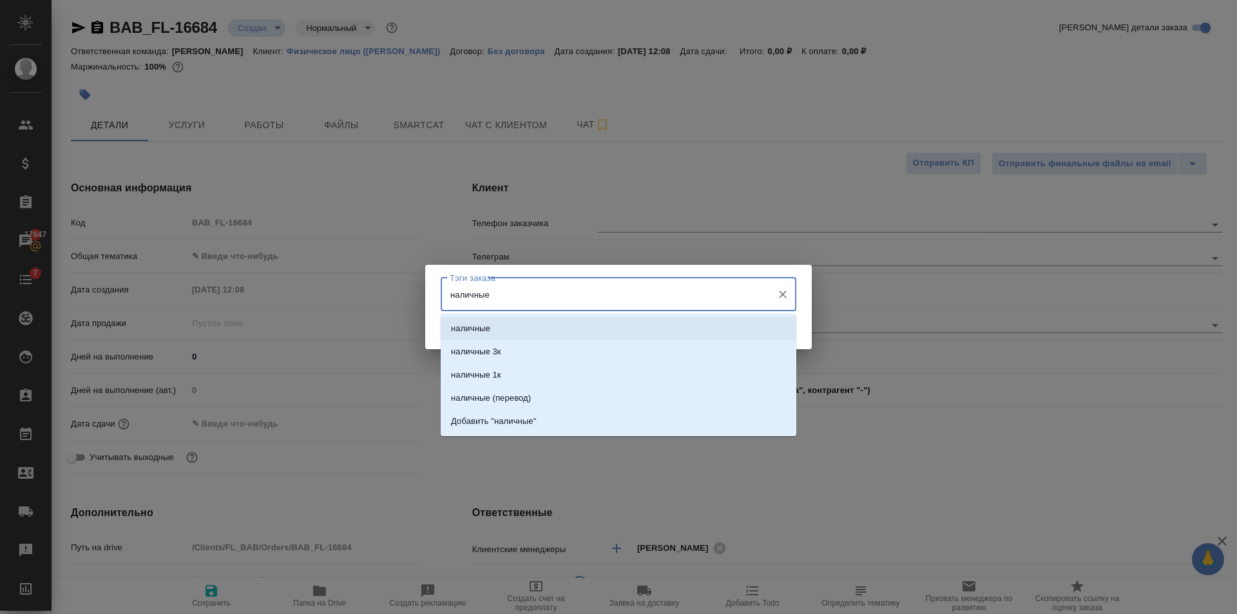
click at [664, 331] on li "наличные" at bounding box center [619, 328] width 356 height 23
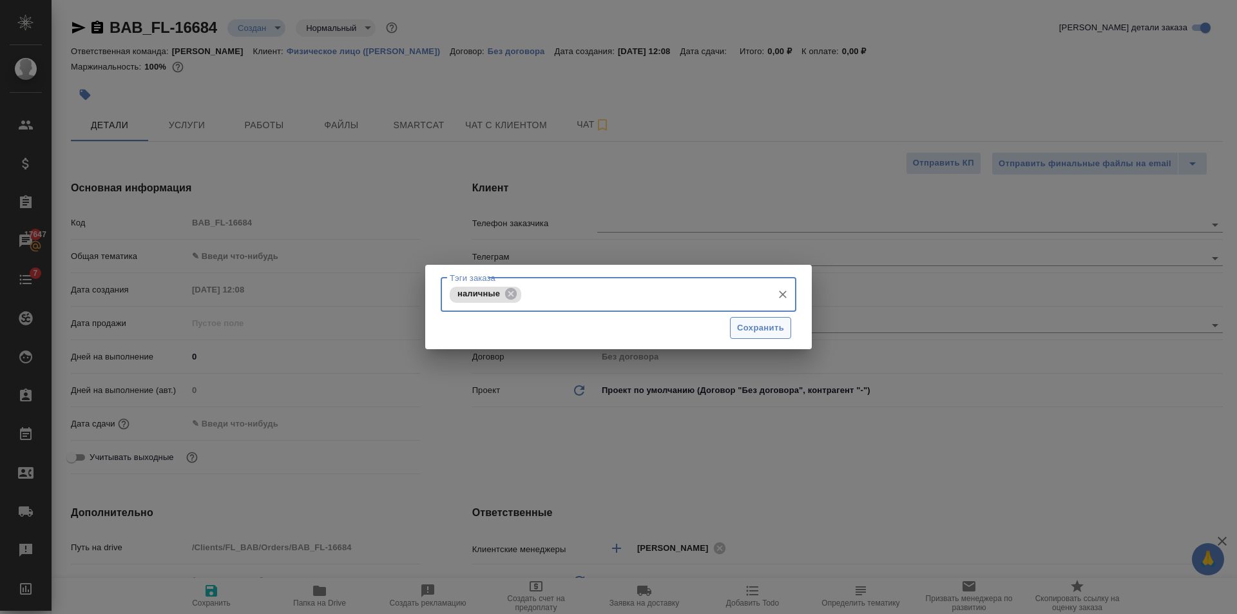
click at [760, 332] on span "Сохранить" at bounding box center [760, 328] width 47 height 15
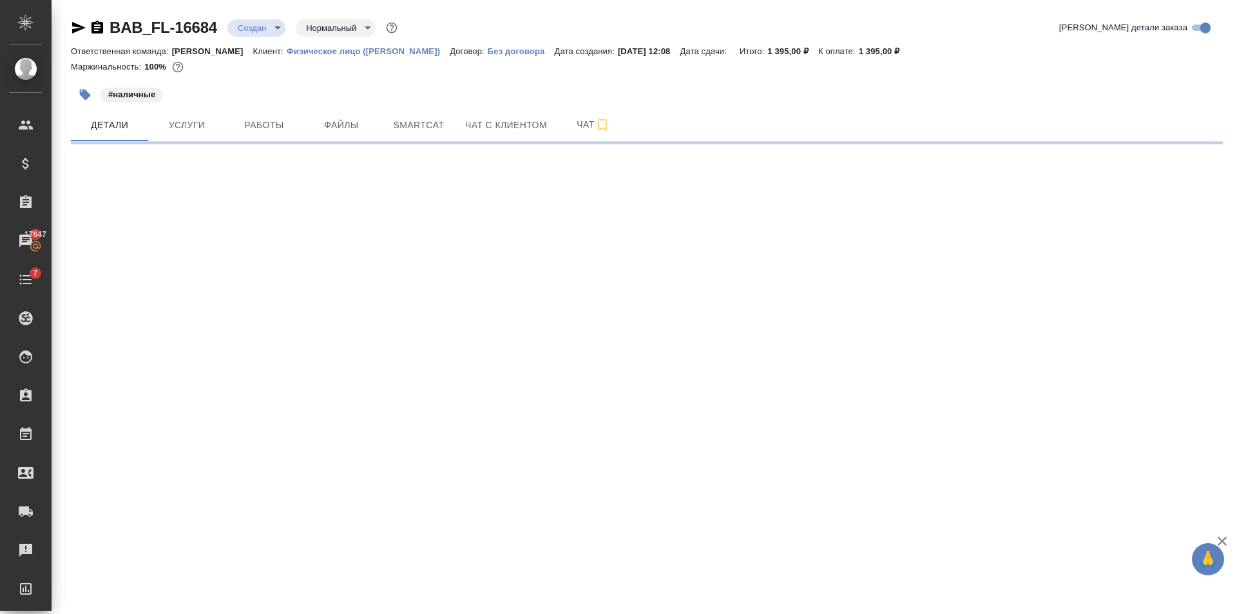
select select "RU"
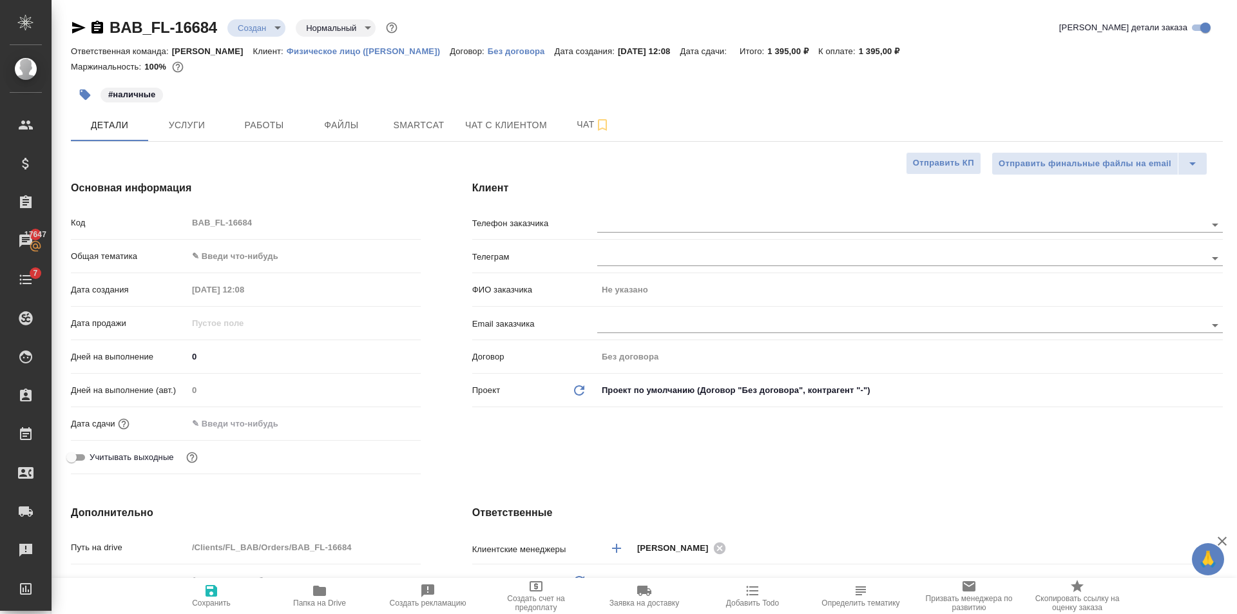
type textarea "x"
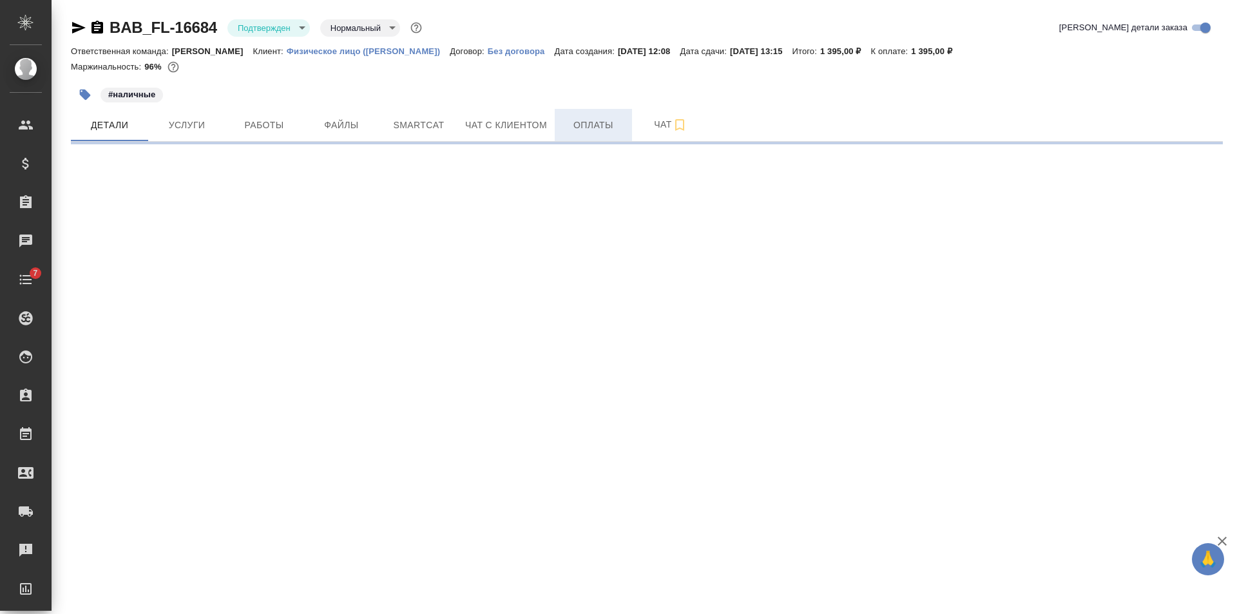
click at [612, 130] on span "Оплаты" at bounding box center [594, 125] width 62 height 16
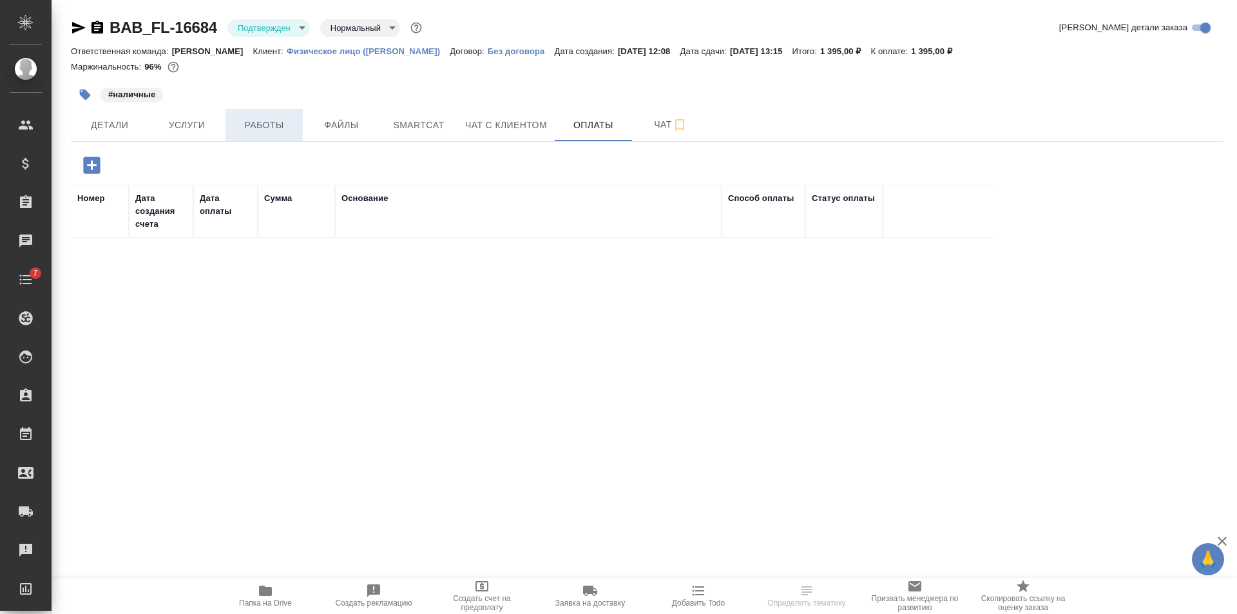
click at [254, 115] on button "Работы" at bounding box center [264, 125] width 77 height 32
